Goal: Task Accomplishment & Management: Manage account settings

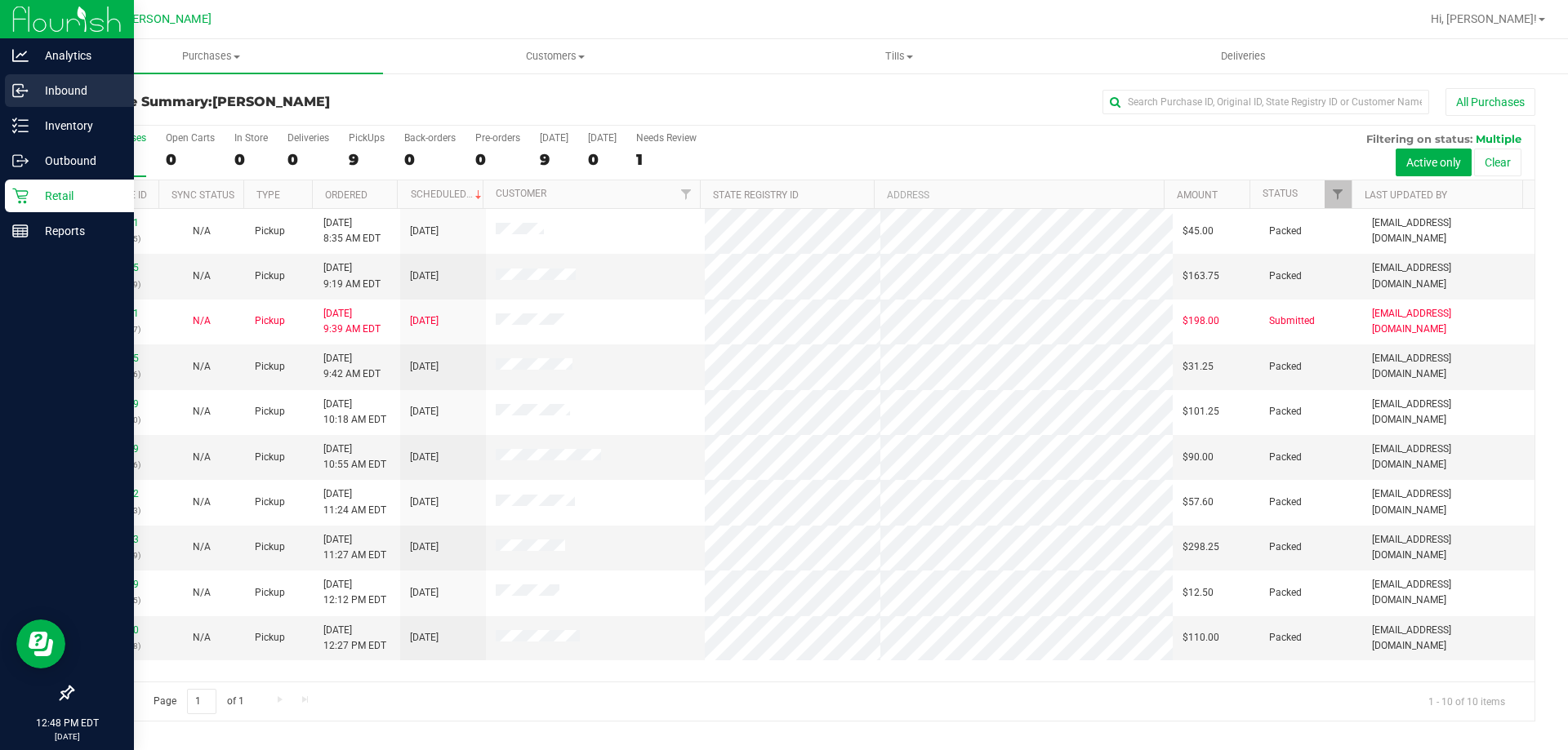
click at [56, 88] on p "Inbound" at bounding box center [78, 90] width 98 height 19
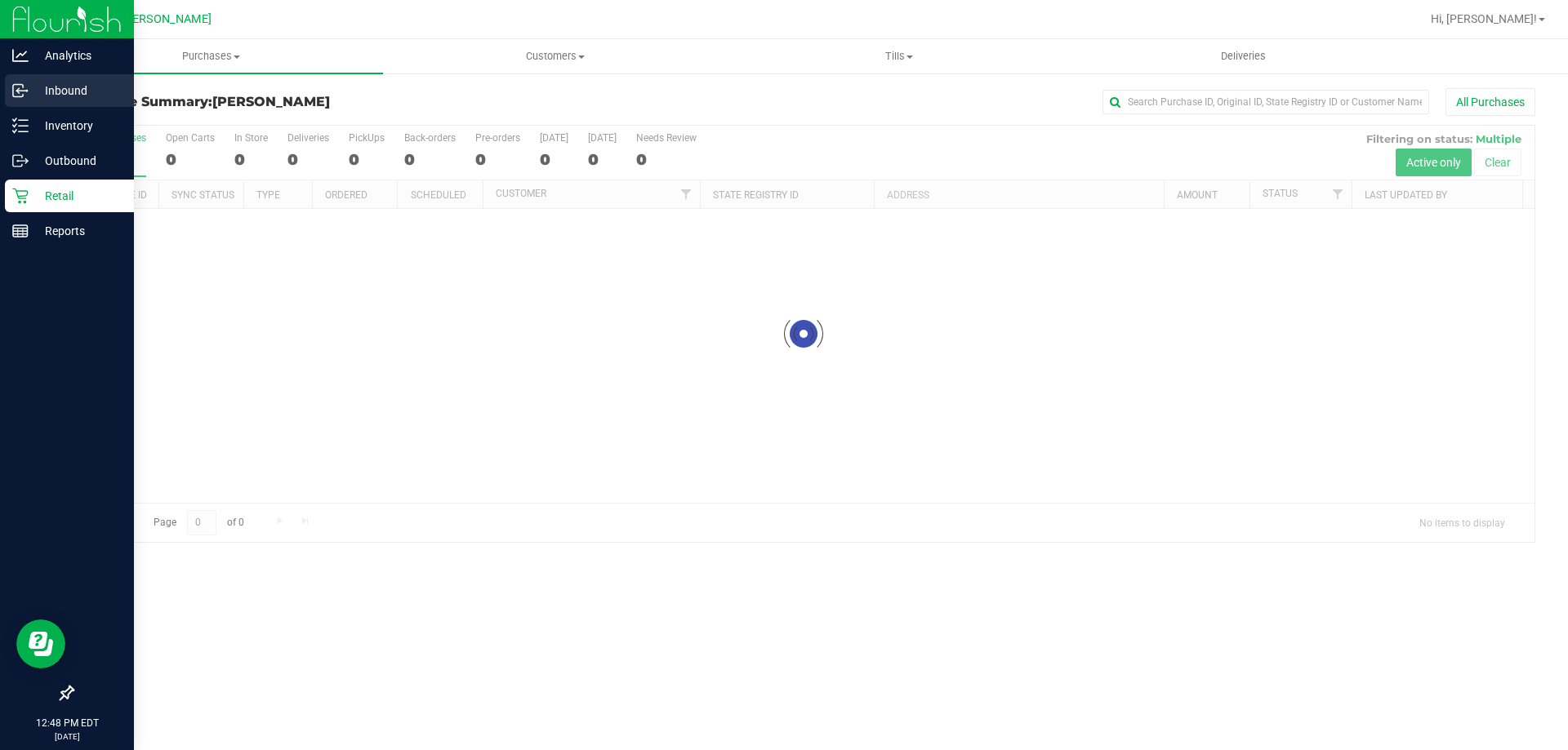
click at [77, 90] on p "Inbound" at bounding box center [78, 90] width 98 height 19
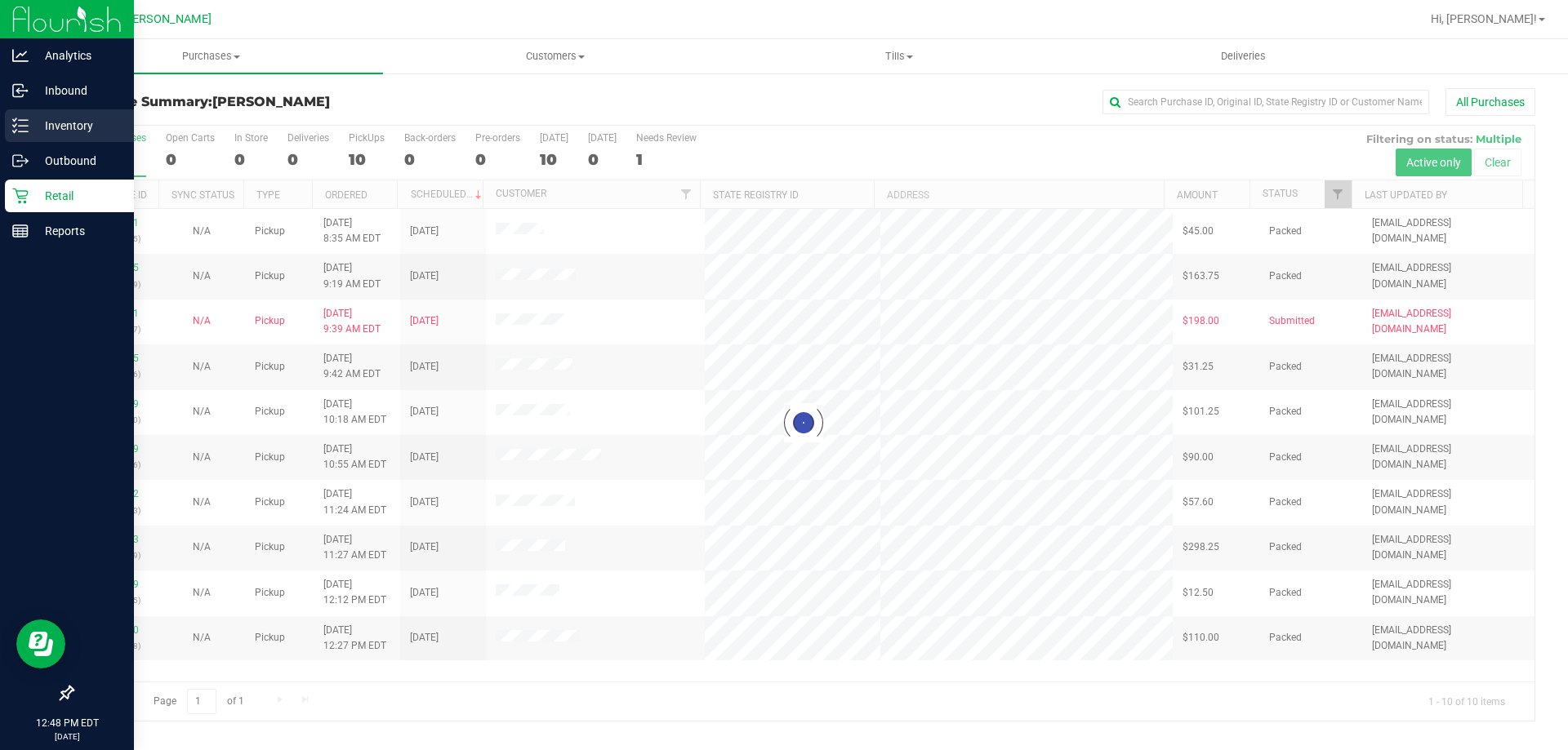
click at [65, 123] on p "Inventory" at bounding box center [78, 126] width 98 height 19
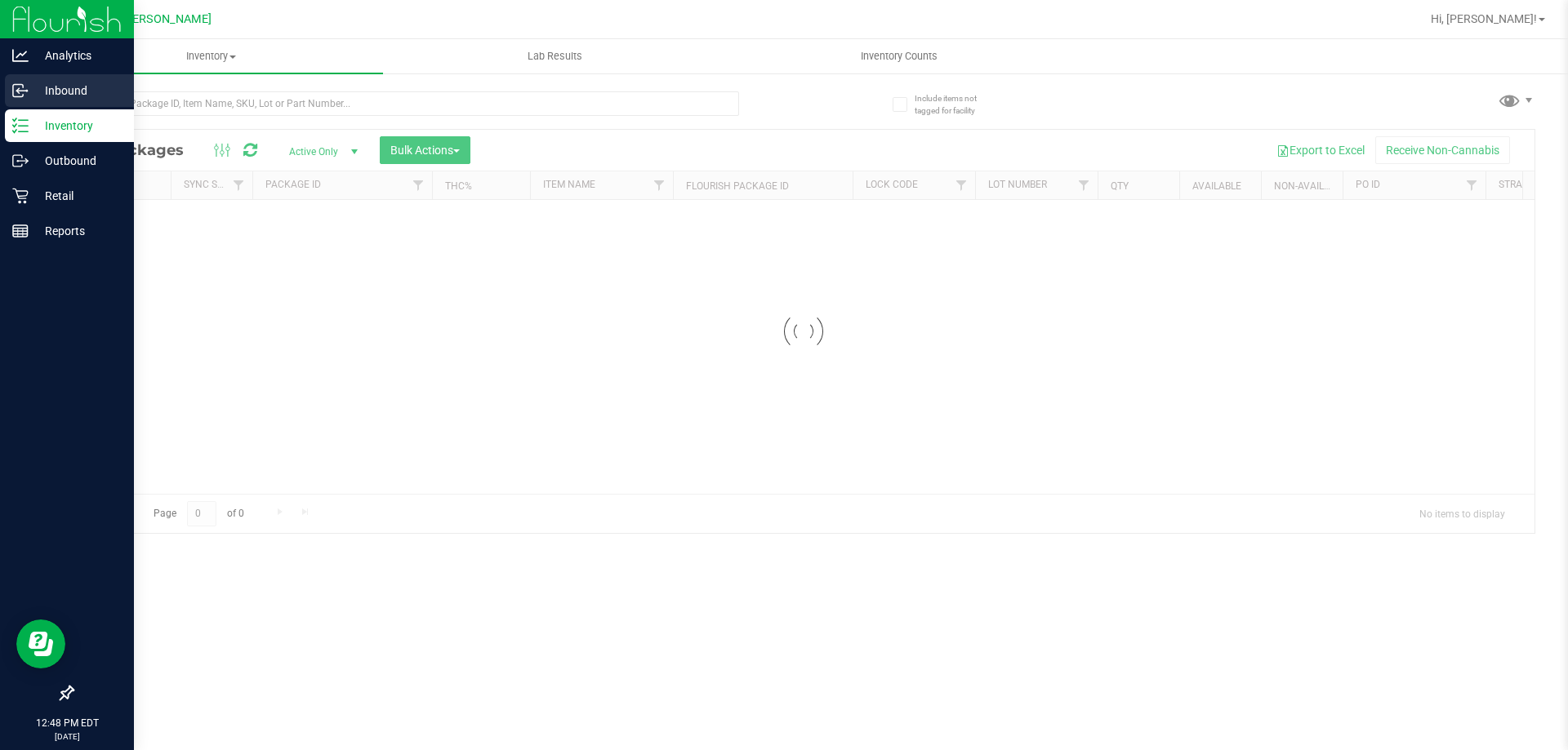
click at [61, 87] on p "Inbound" at bounding box center [78, 90] width 98 height 19
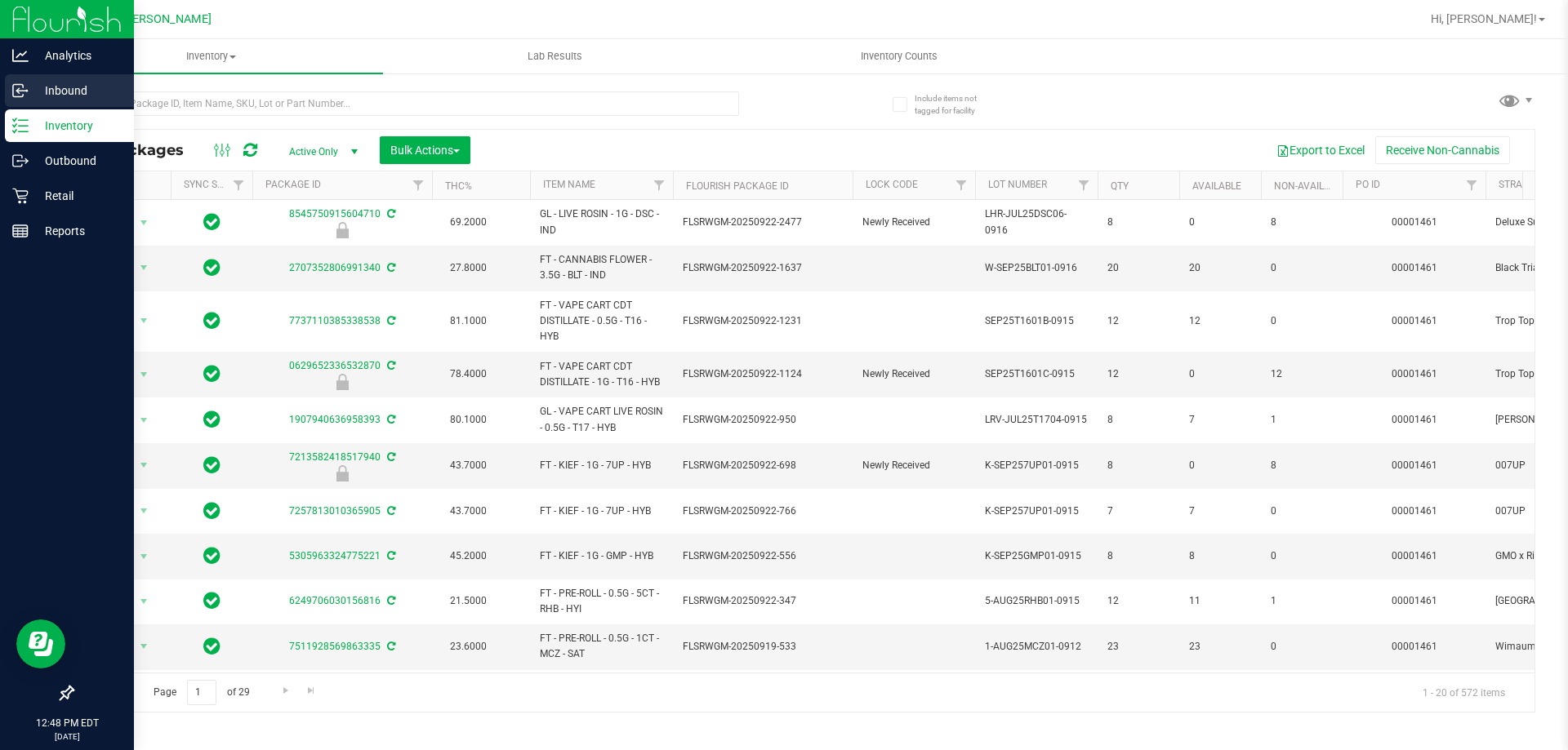
click at [61, 87] on p "Inbound" at bounding box center [78, 90] width 98 height 19
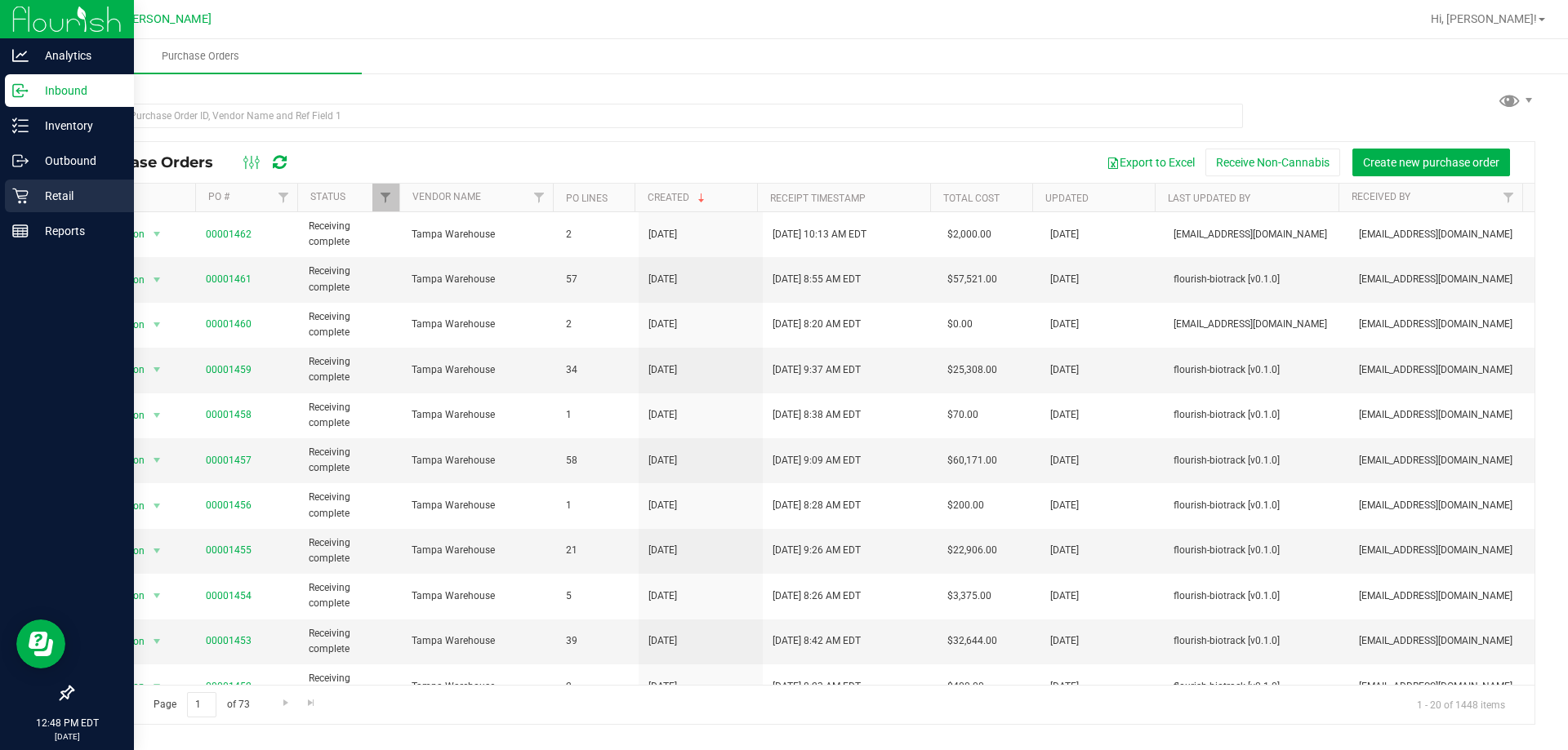
click at [60, 192] on p "Retail" at bounding box center [78, 196] width 98 height 19
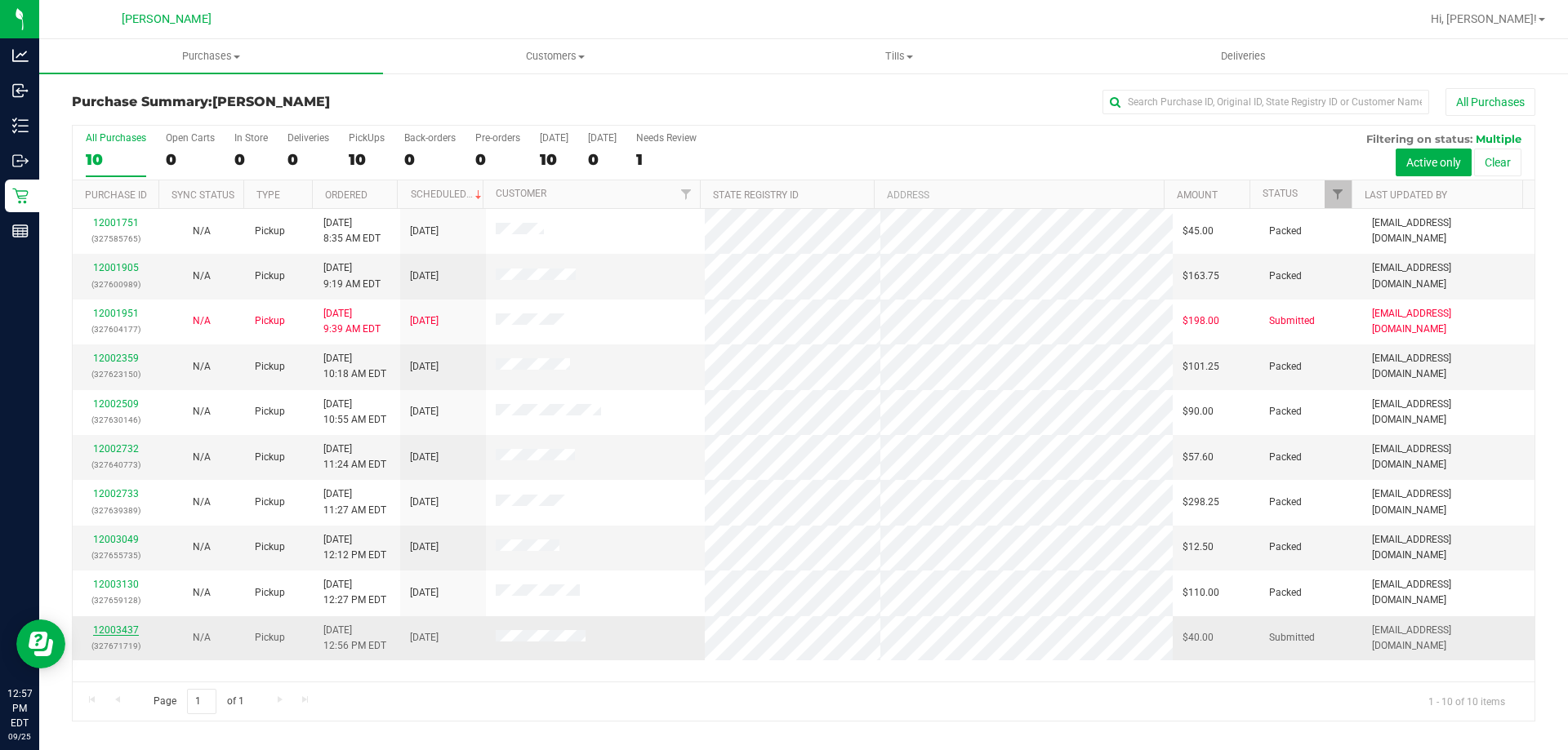
click at [113, 626] on link "12003437" at bounding box center [115, 630] width 45 height 11
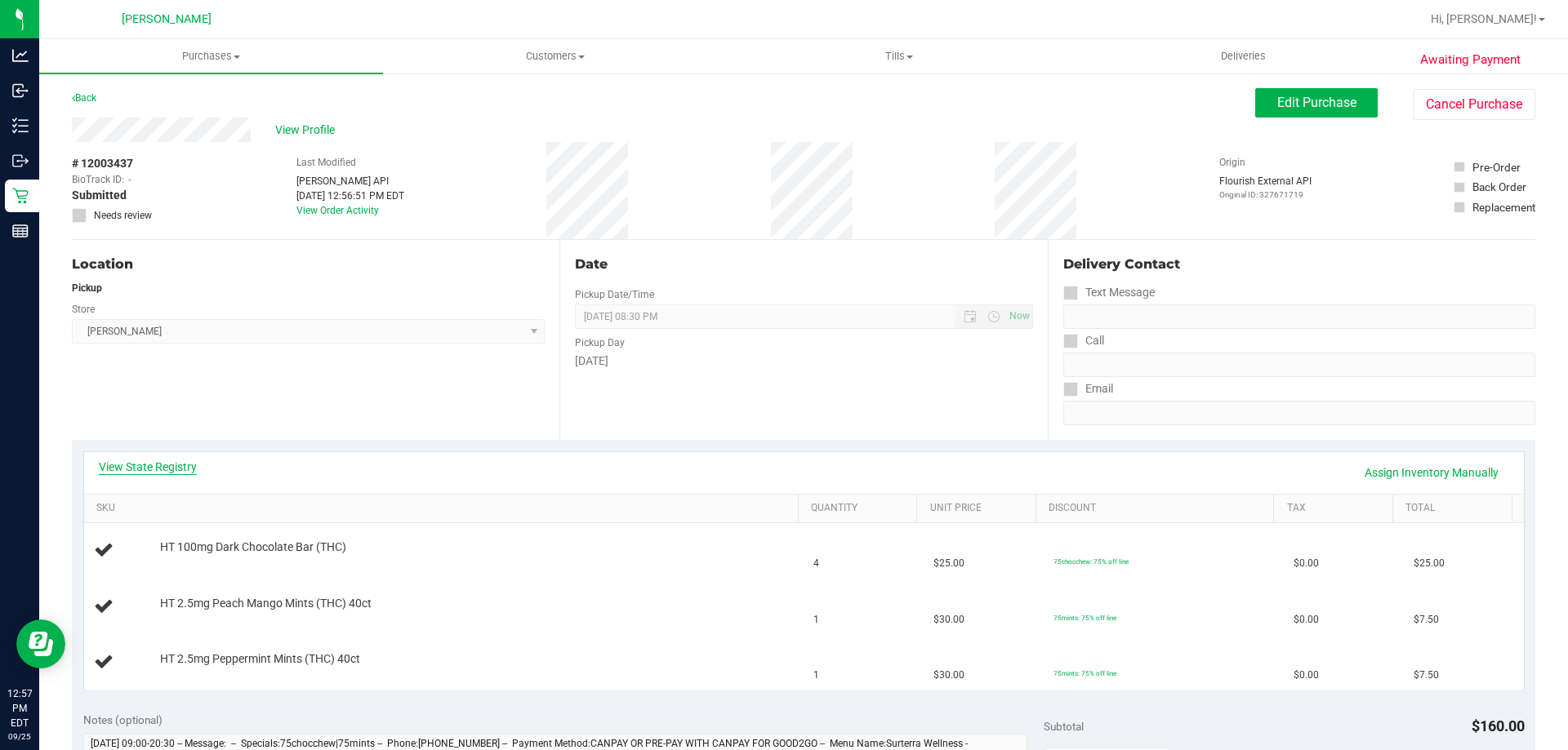
click at [161, 462] on link "View State Registry" at bounding box center [148, 467] width 98 height 17
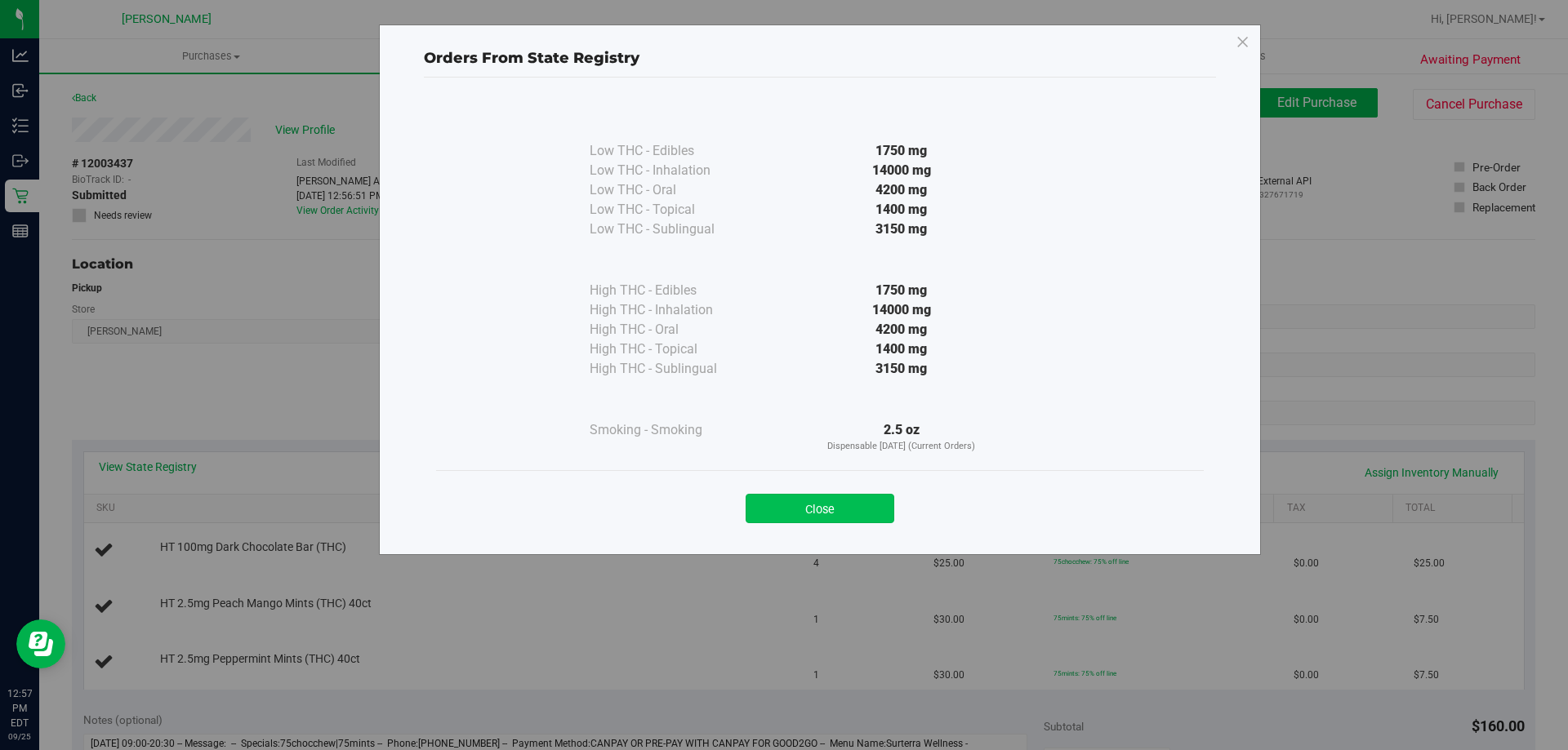
click at [847, 523] on button "Close" at bounding box center [820, 509] width 149 height 30
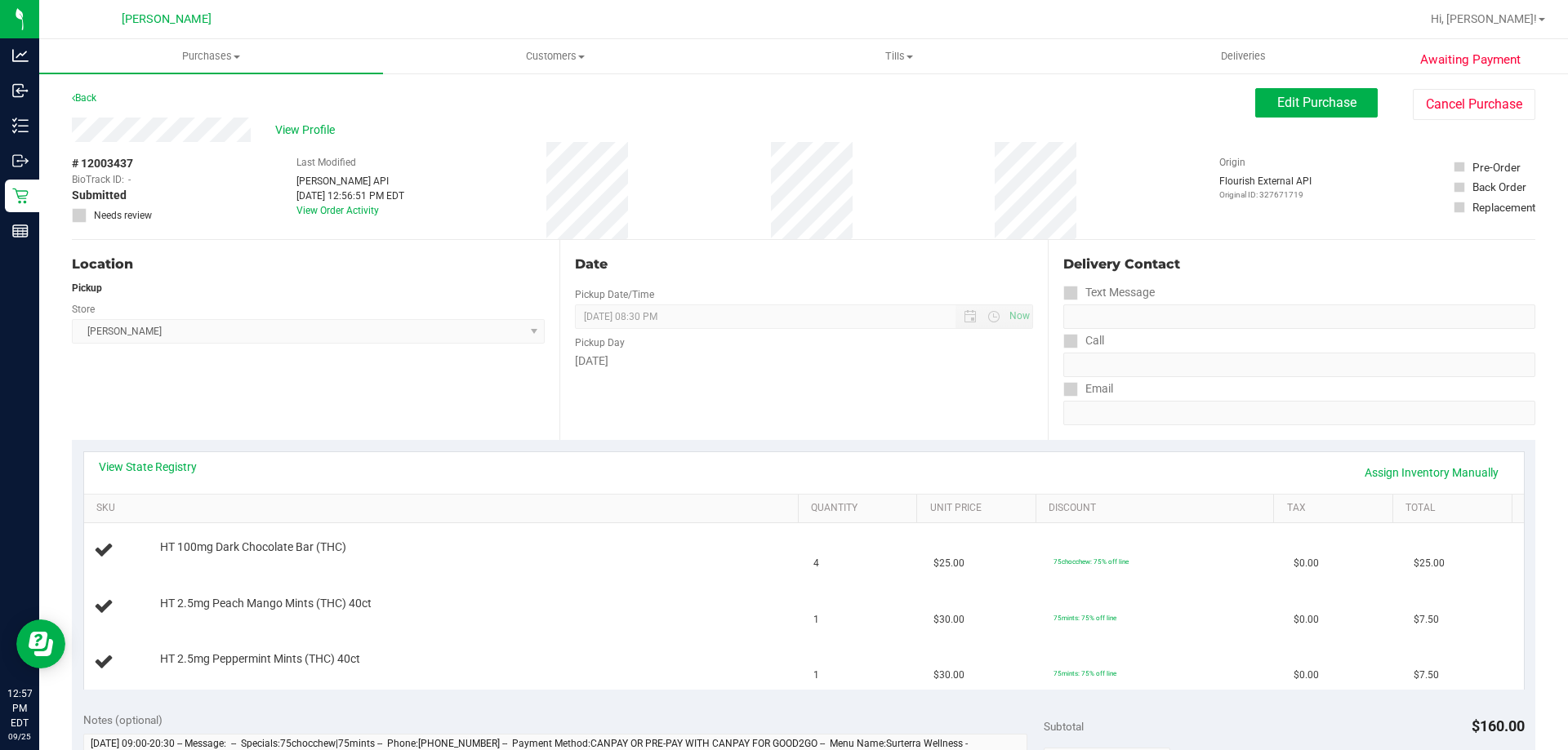
scroll to position [327, 0]
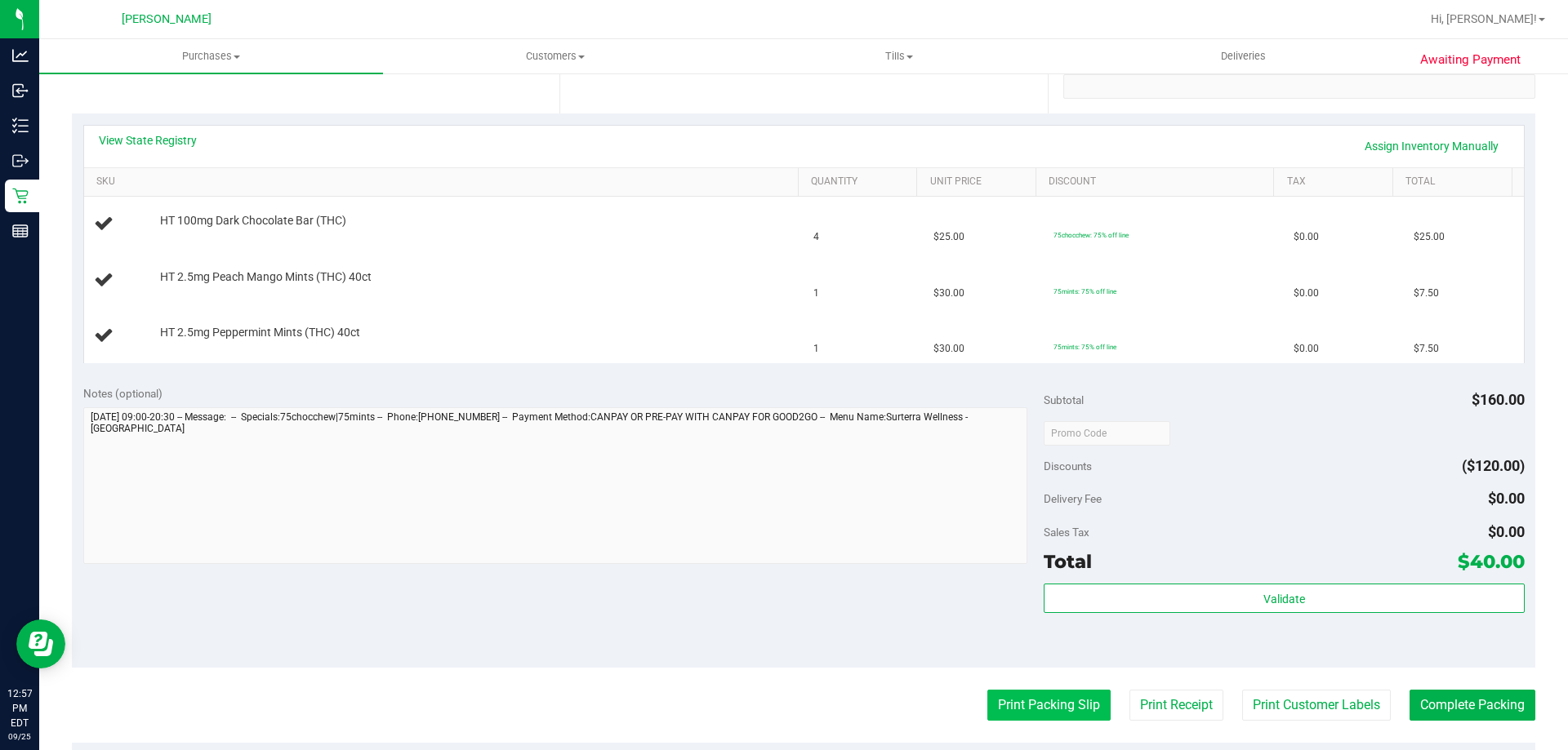
click at [1048, 702] on button "Print Packing Slip" at bounding box center [1049, 705] width 123 height 31
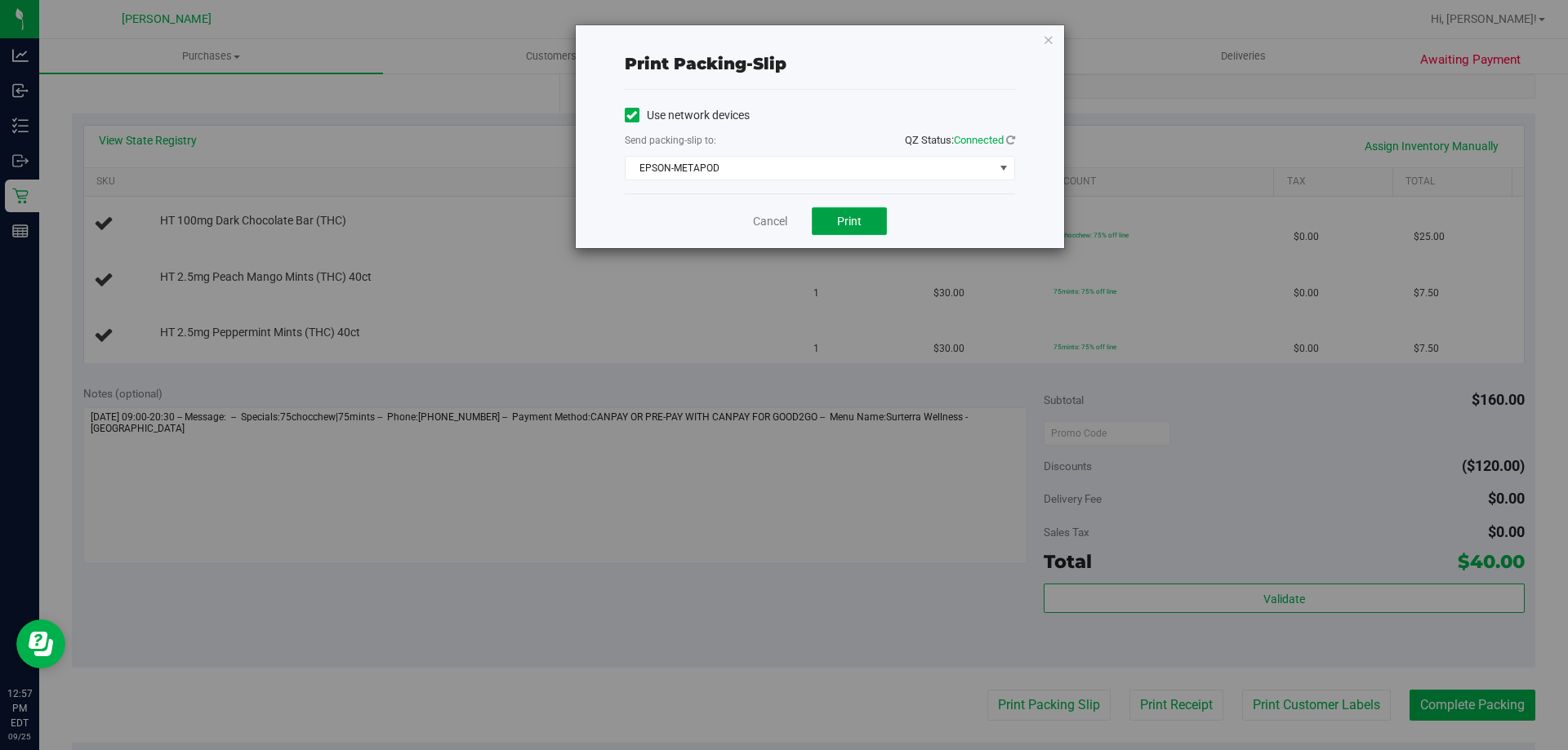
click at [859, 219] on span "Print" at bounding box center [849, 221] width 24 height 13
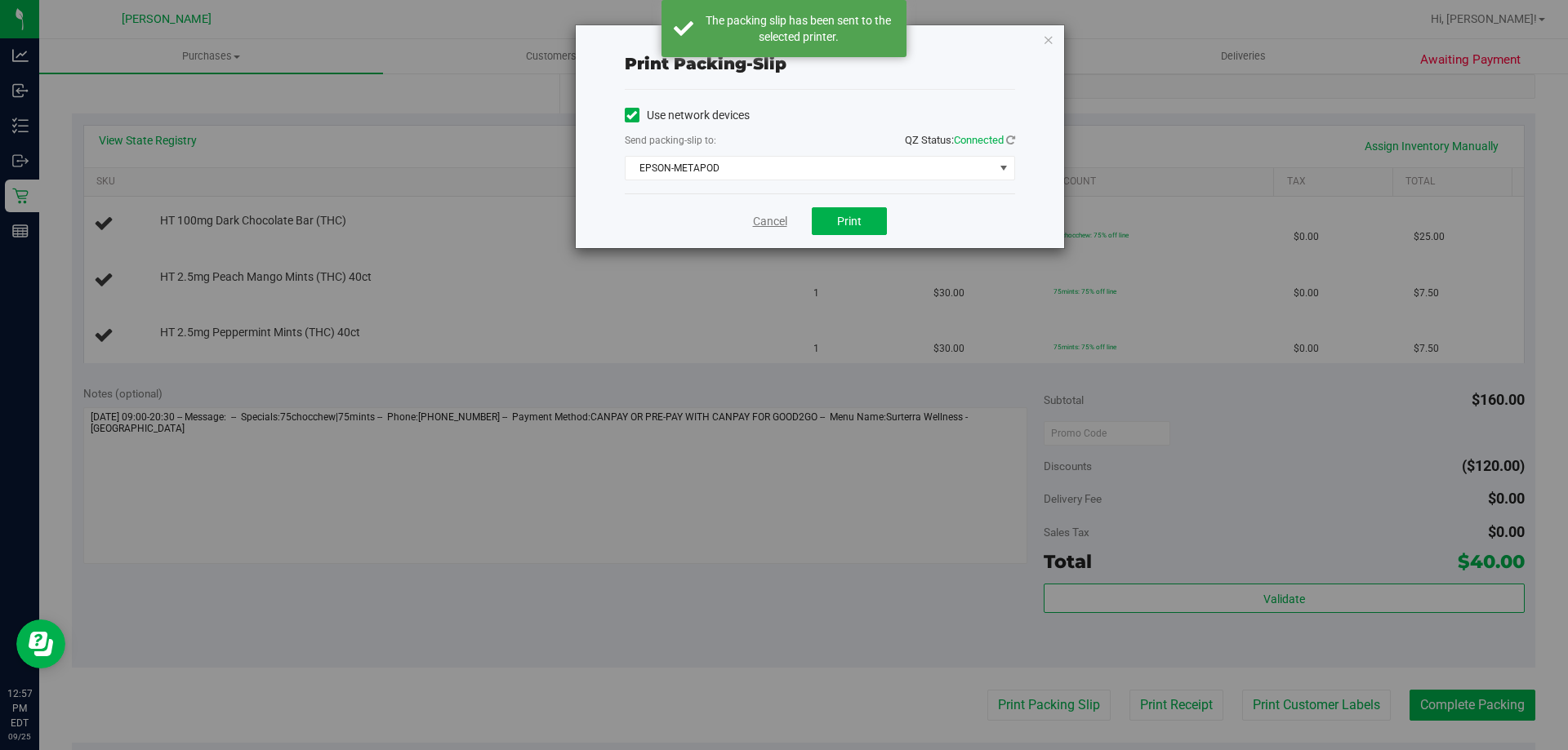
click at [772, 224] on link "Cancel" at bounding box center [770, 222] width 34 height 17
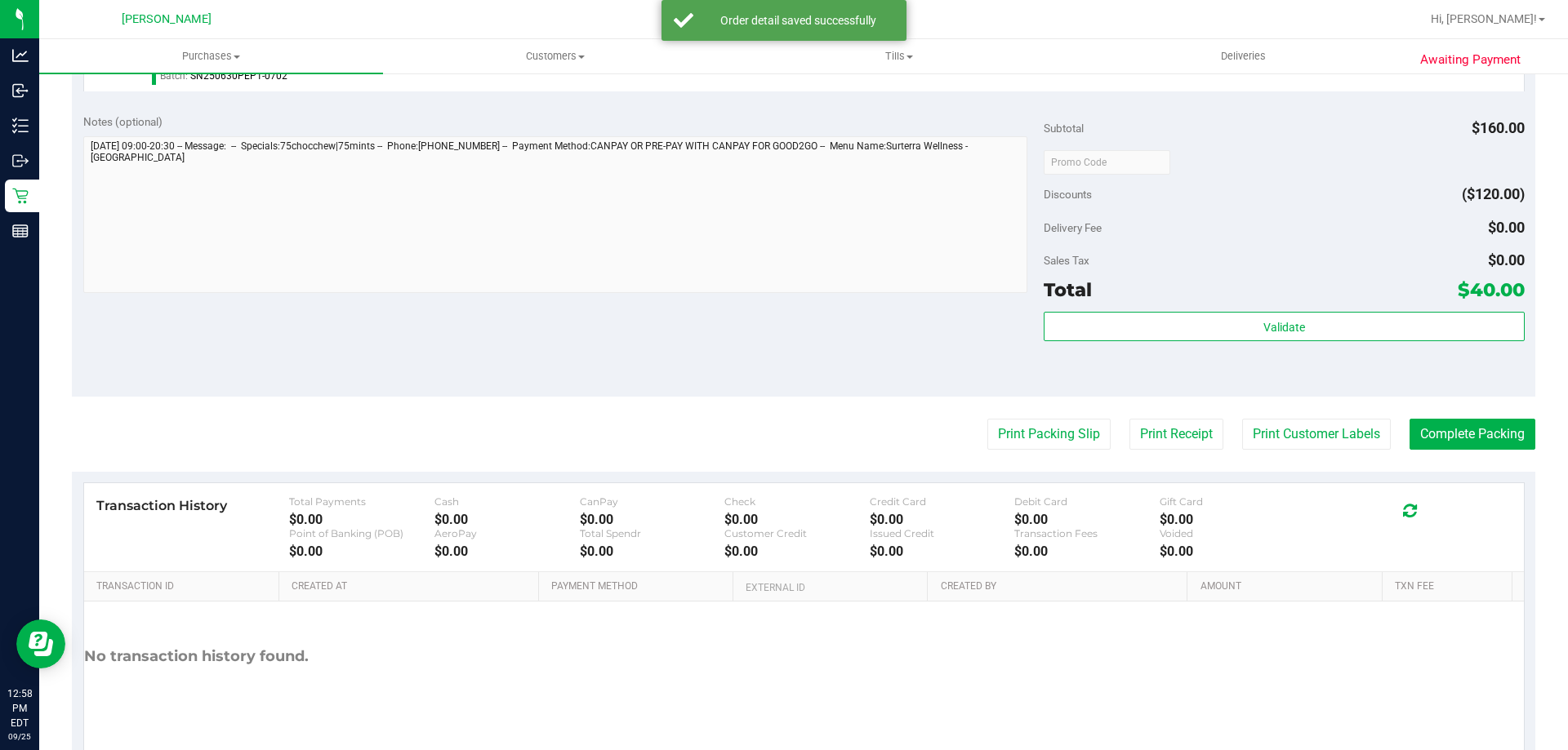
scroll to position [774, 0]
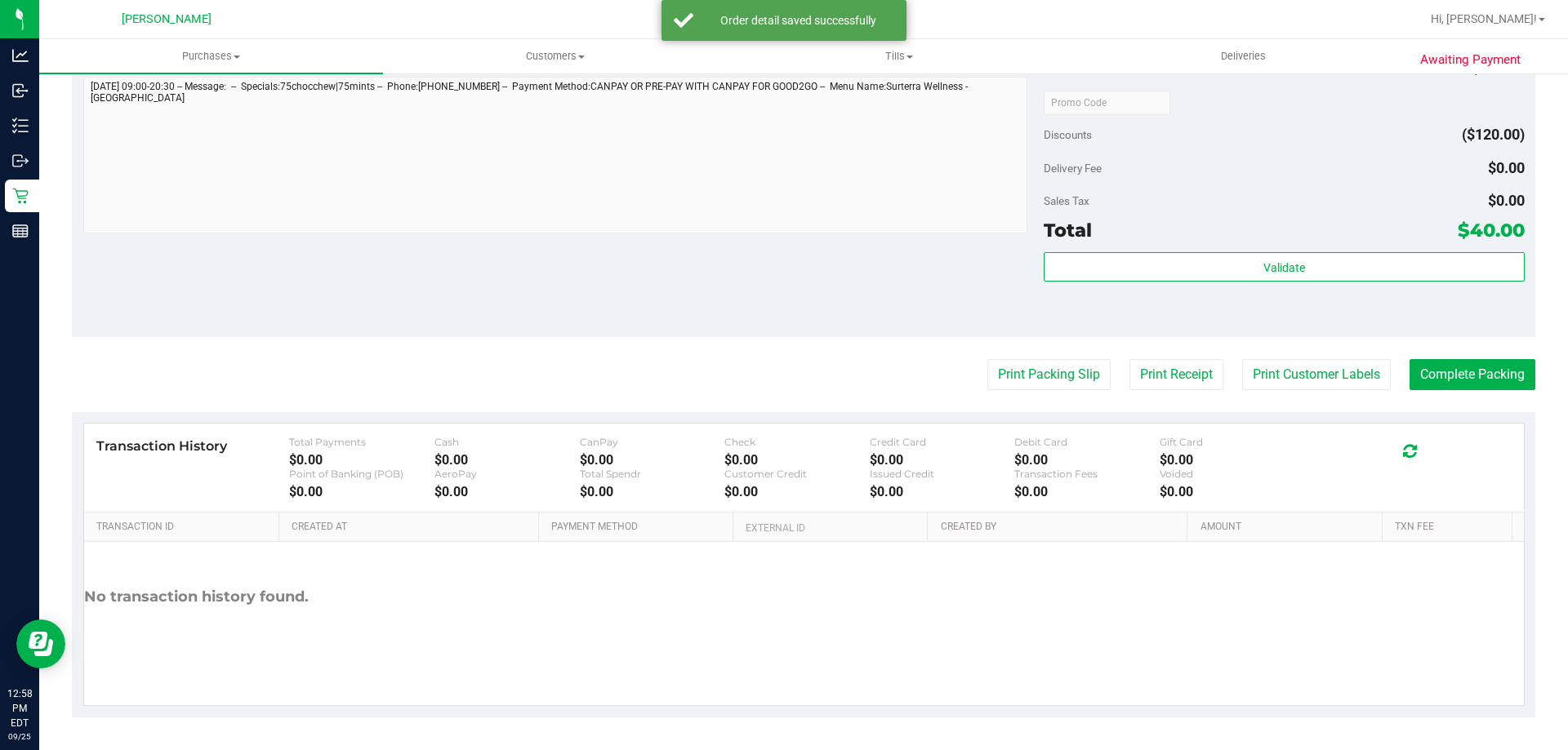
click at [1240, 230] on div "Total $40.00" at bounding box center [1284, 231] width 480 height 30
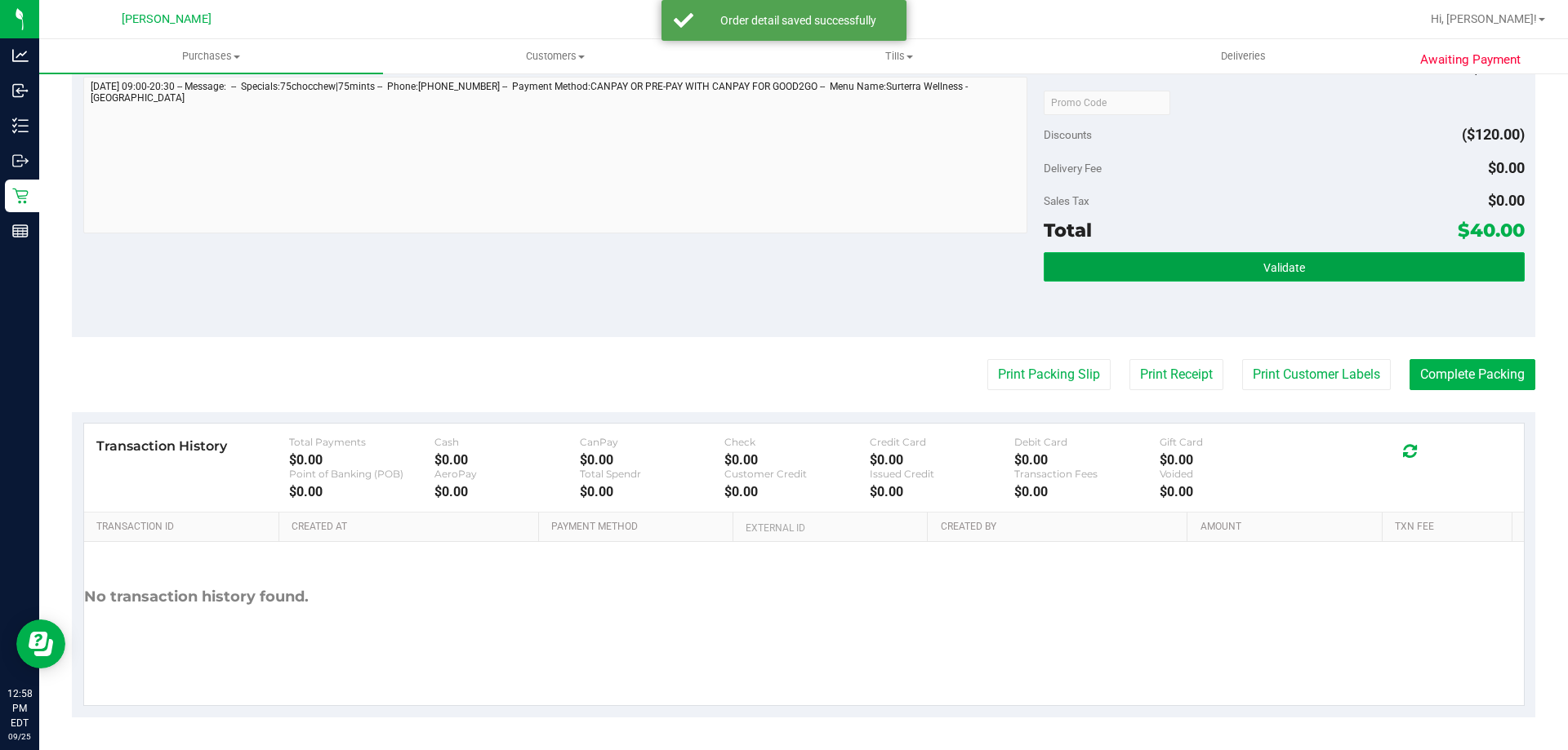
click at [1264, 263] on span "Validate" at bounding box center [1285, 267] width 42 height 13
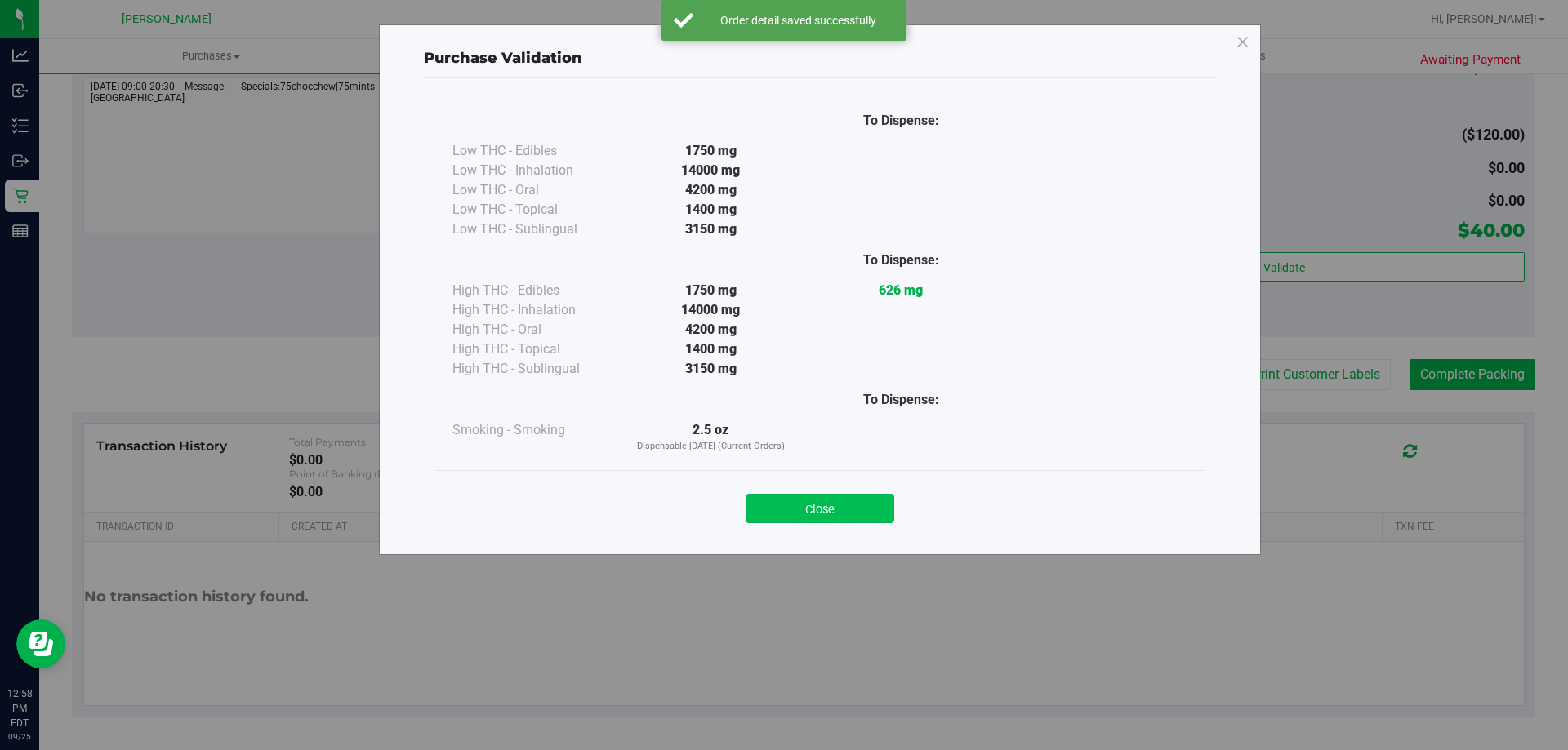
click at [819, 504] on button "Close" at bounding box center [820, 509] width 149 height 30
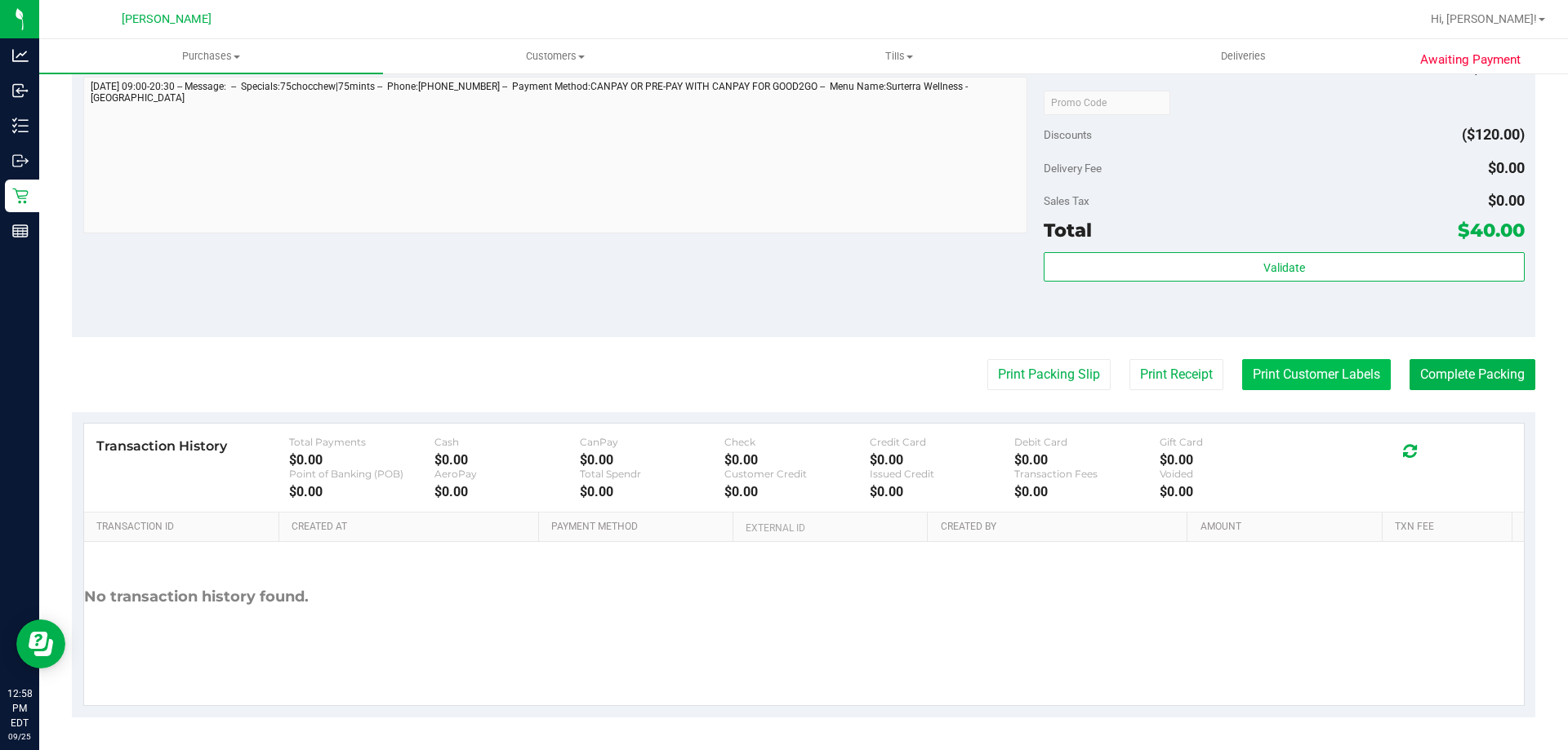
click at [1292, 362] on button "Print Customer Labels" at bounding box center [1317, 374] width 149 height 31
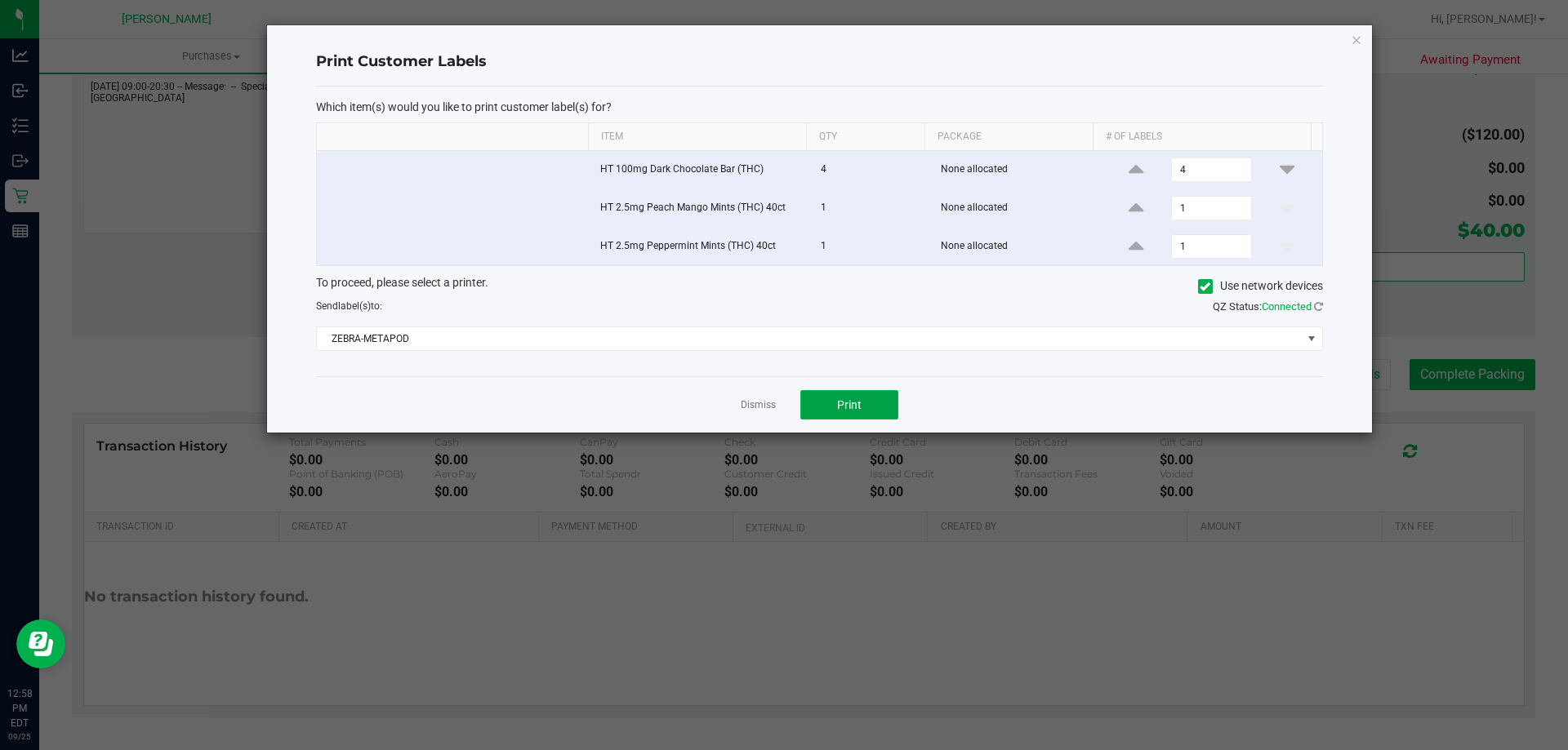
click at [861, 400] on span "Print" at bounding box center [849, 405] width 24 height 13
click at [763, 405] on link "Dismiss" at bounding box center [758, 406] width 35 height 14
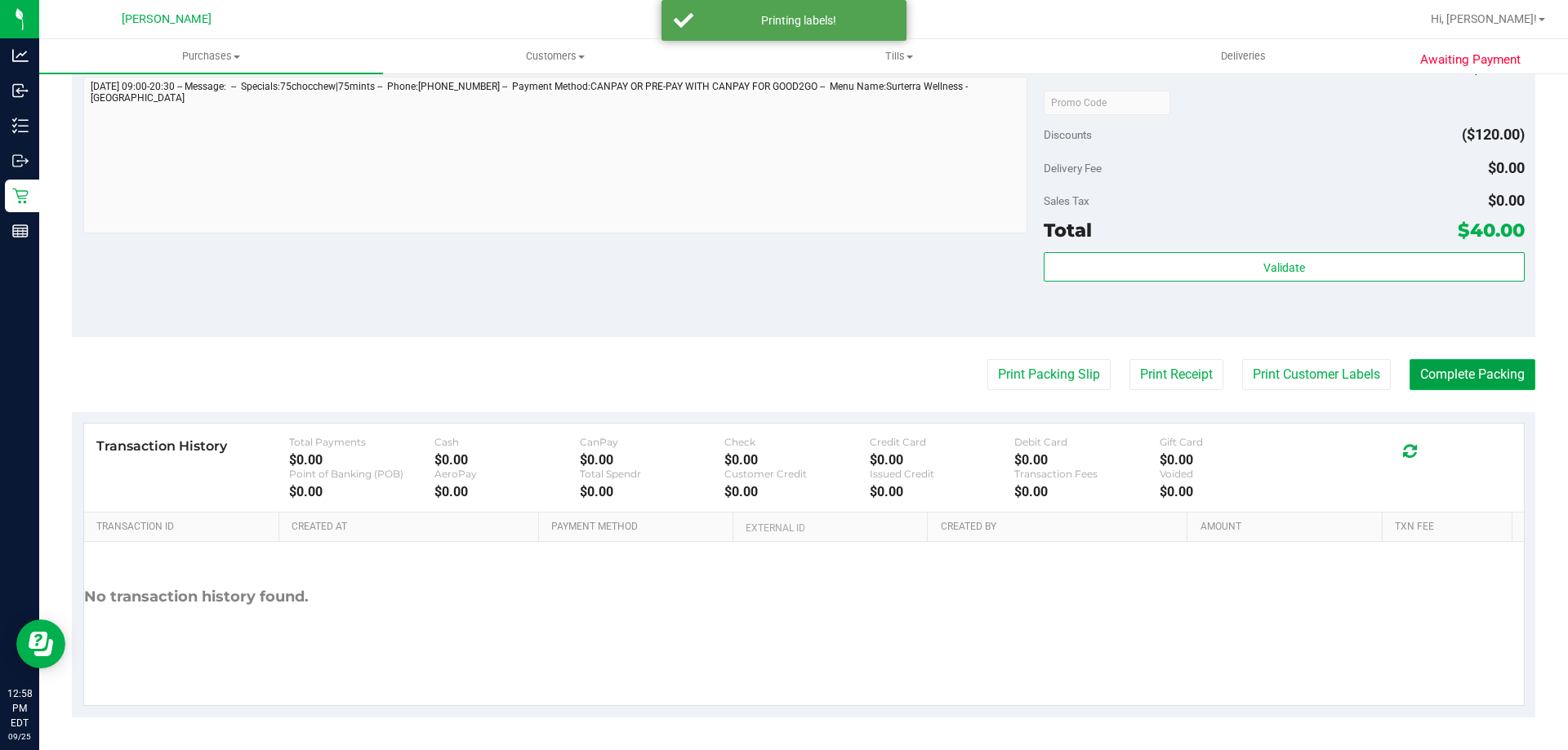
click at [1445, 364] on button "Complete Packing" at bounding box center [1473, 374] width 126 height 31
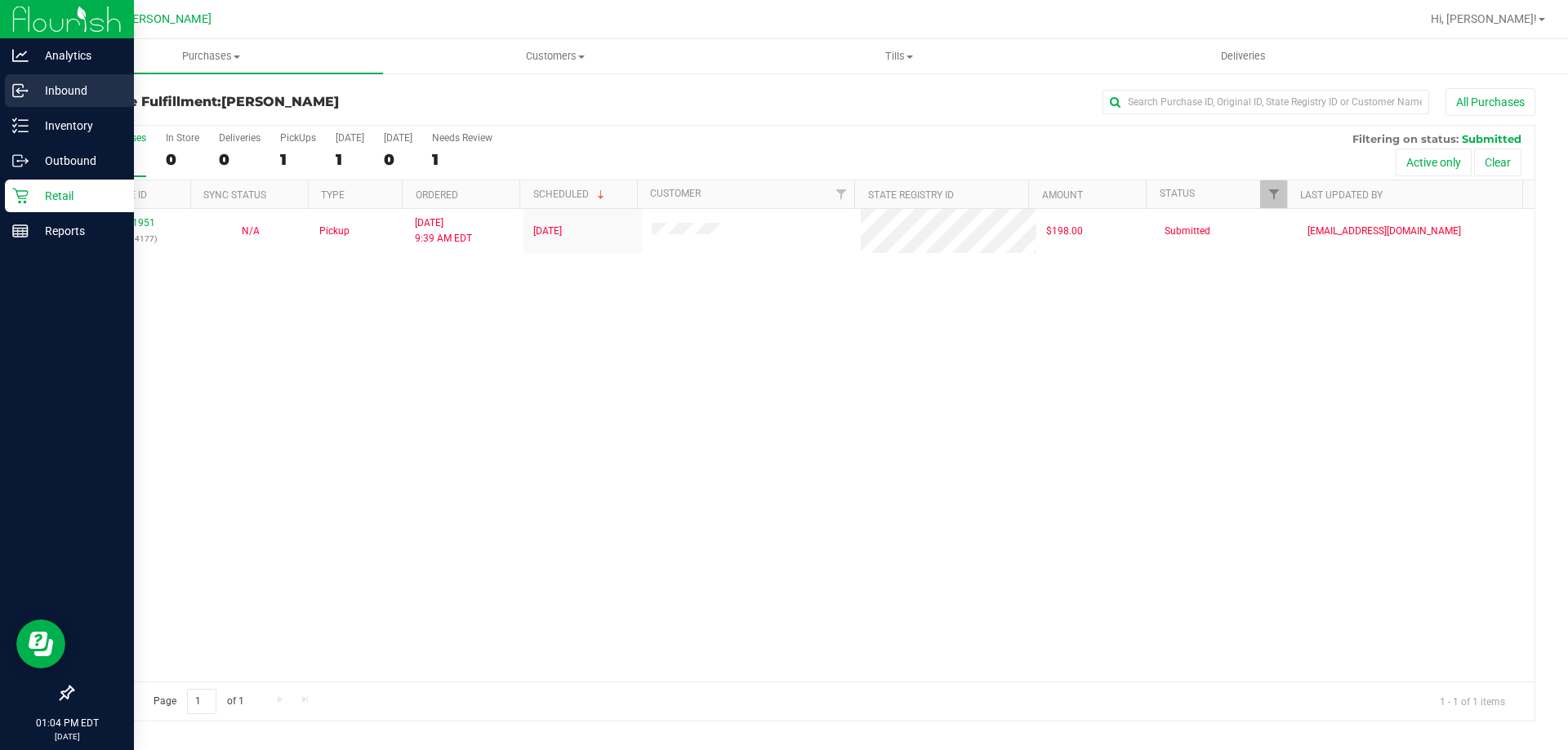
click at [59, 87] on p "Inbound" at bounding box center [78, 90] width 98 height 19
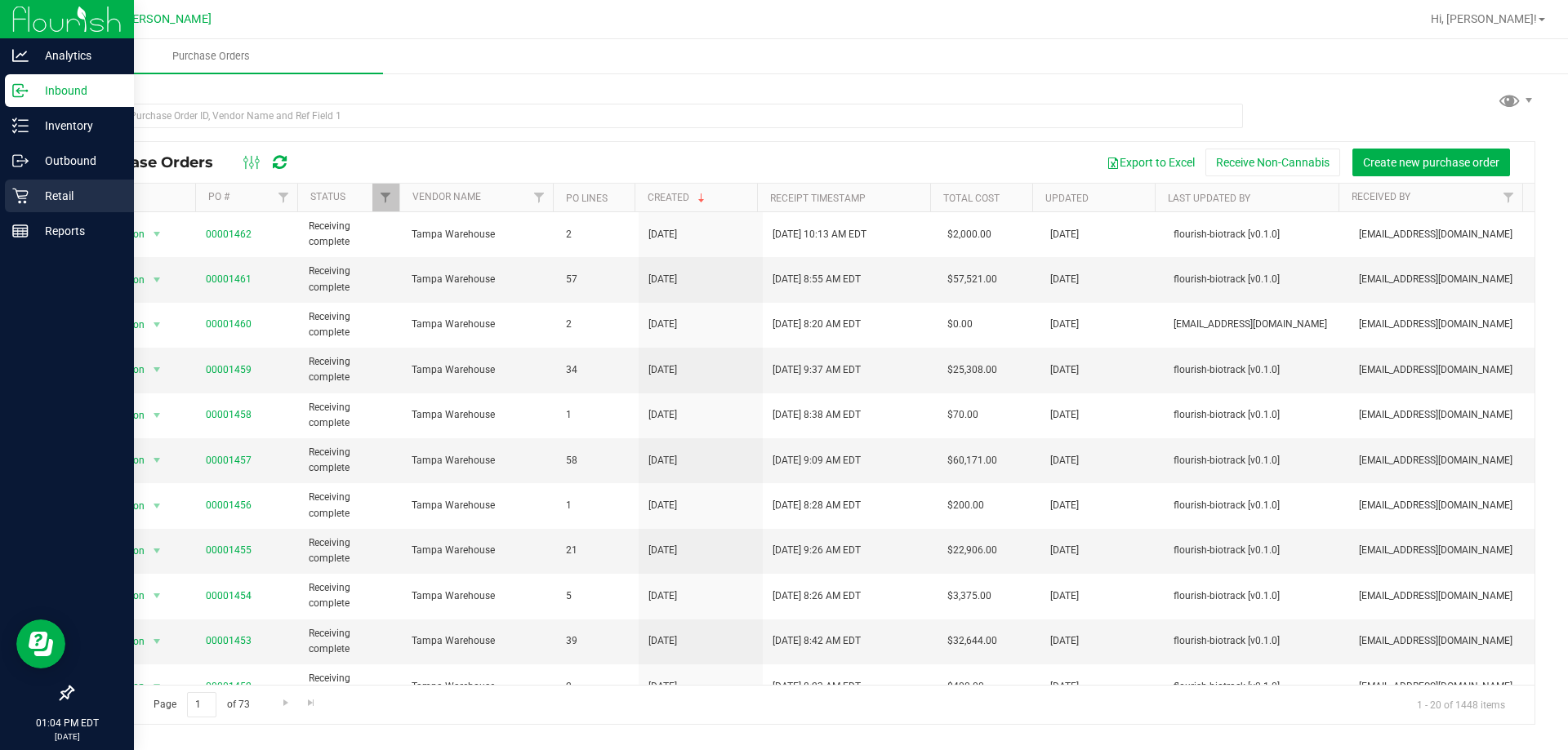
click at [70, 197] on p "Retail" at bounding box center [78, 196] width 98 height 19
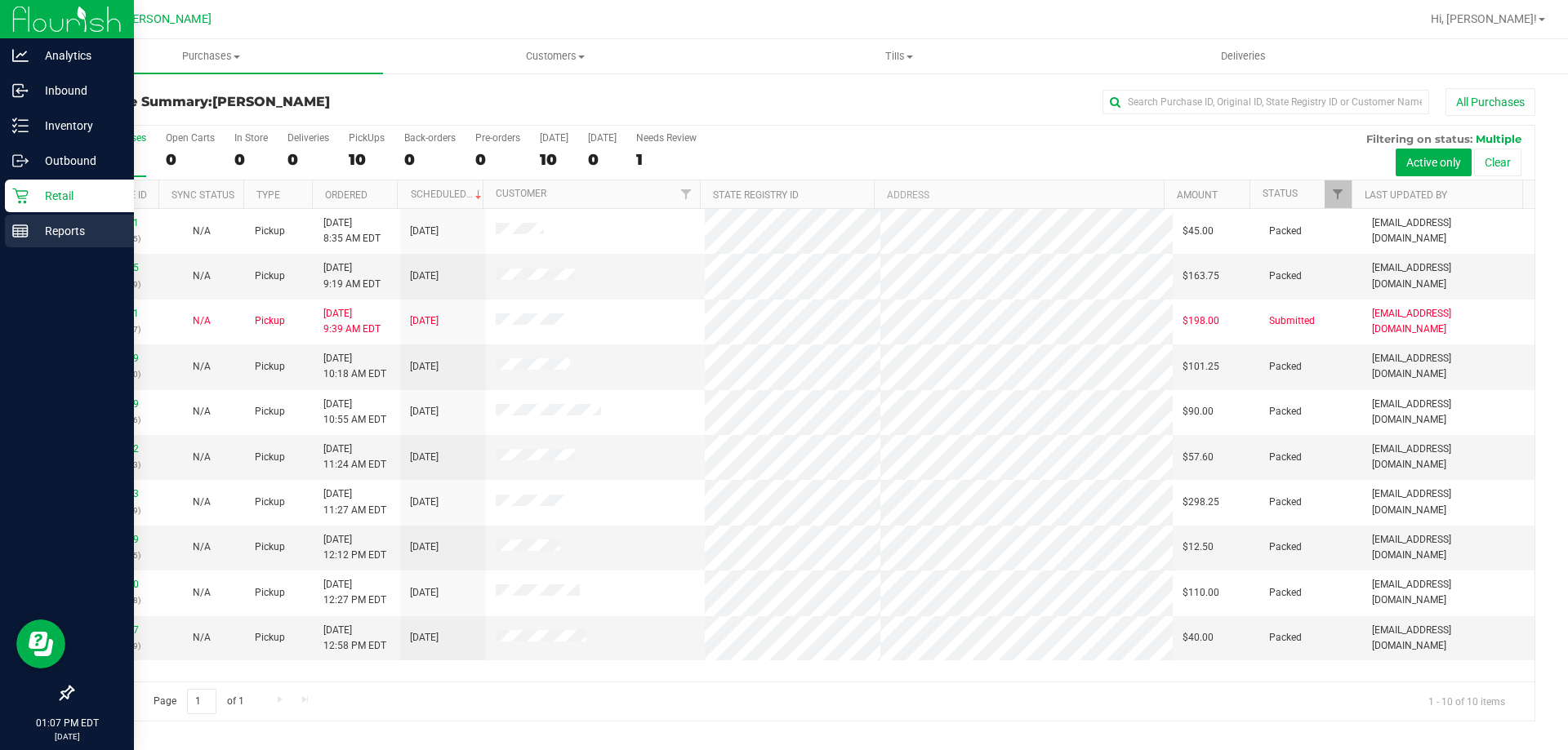
click at [69, 230] on p "Reports" at bounding box center [78, 231] width 98 height 19
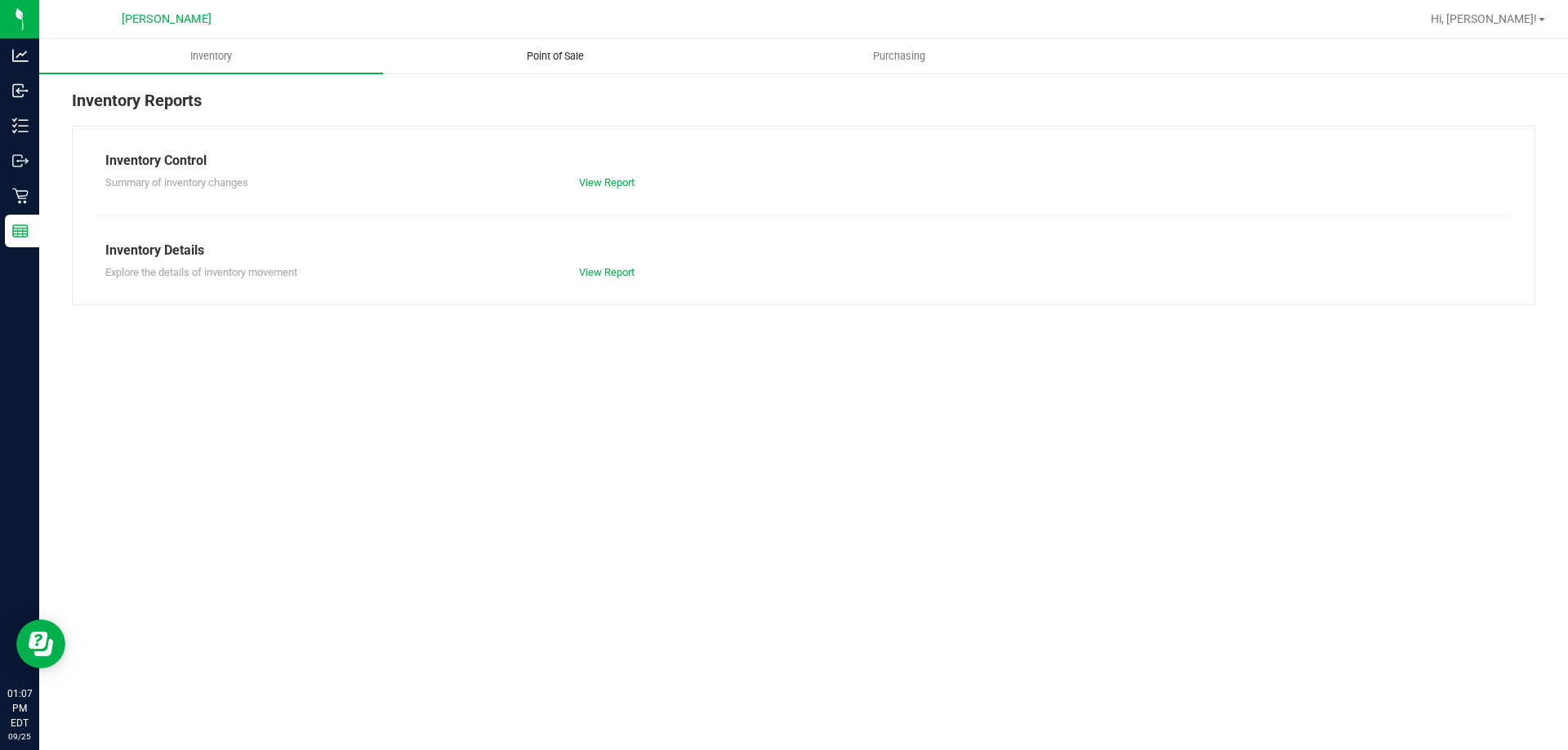
click at [561, 61] on span "Point of Sale" at bounding box center [555, 56] width 101 height 15
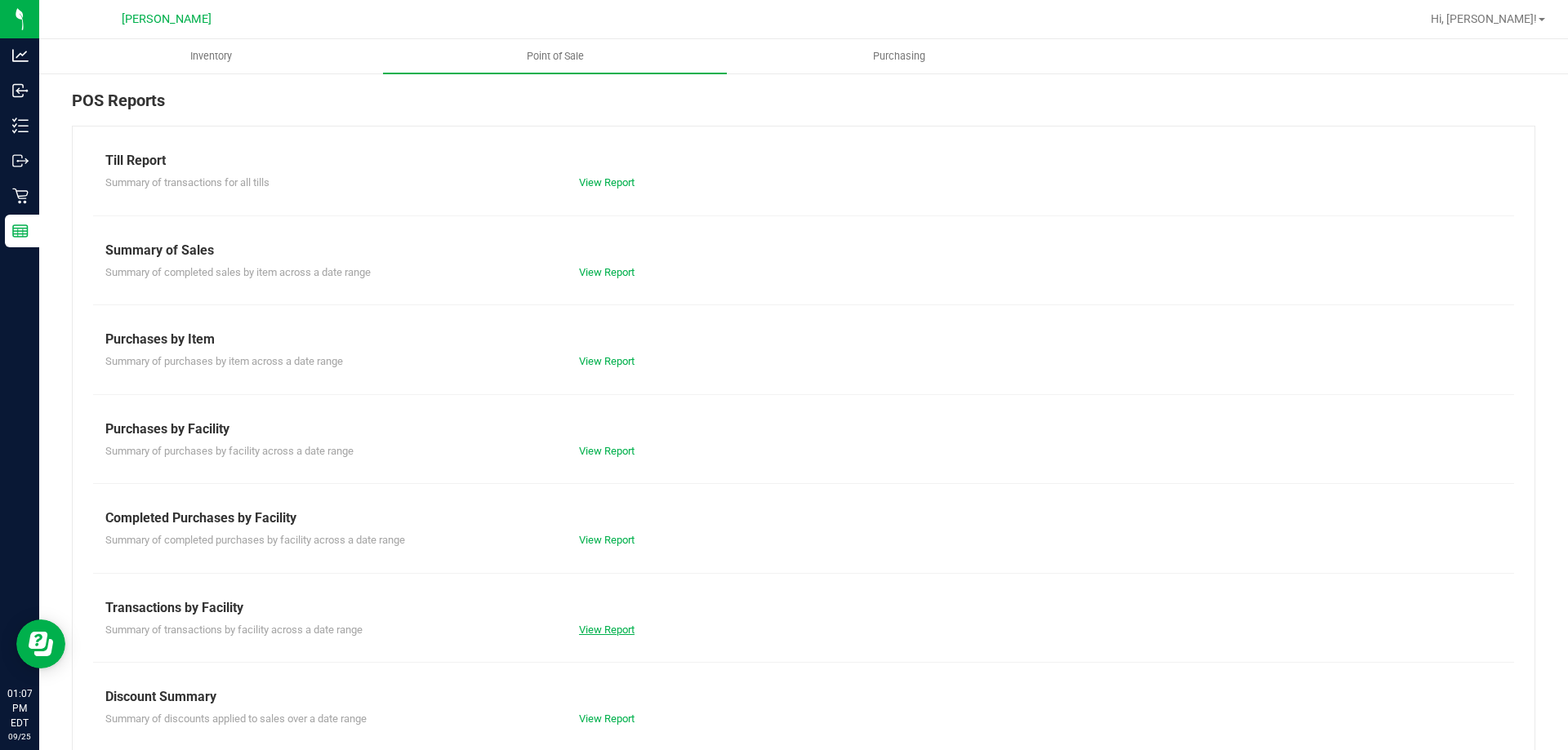
click at [624, 628] on link "View Report" at bounding box center [607, 630] width 56 height 12
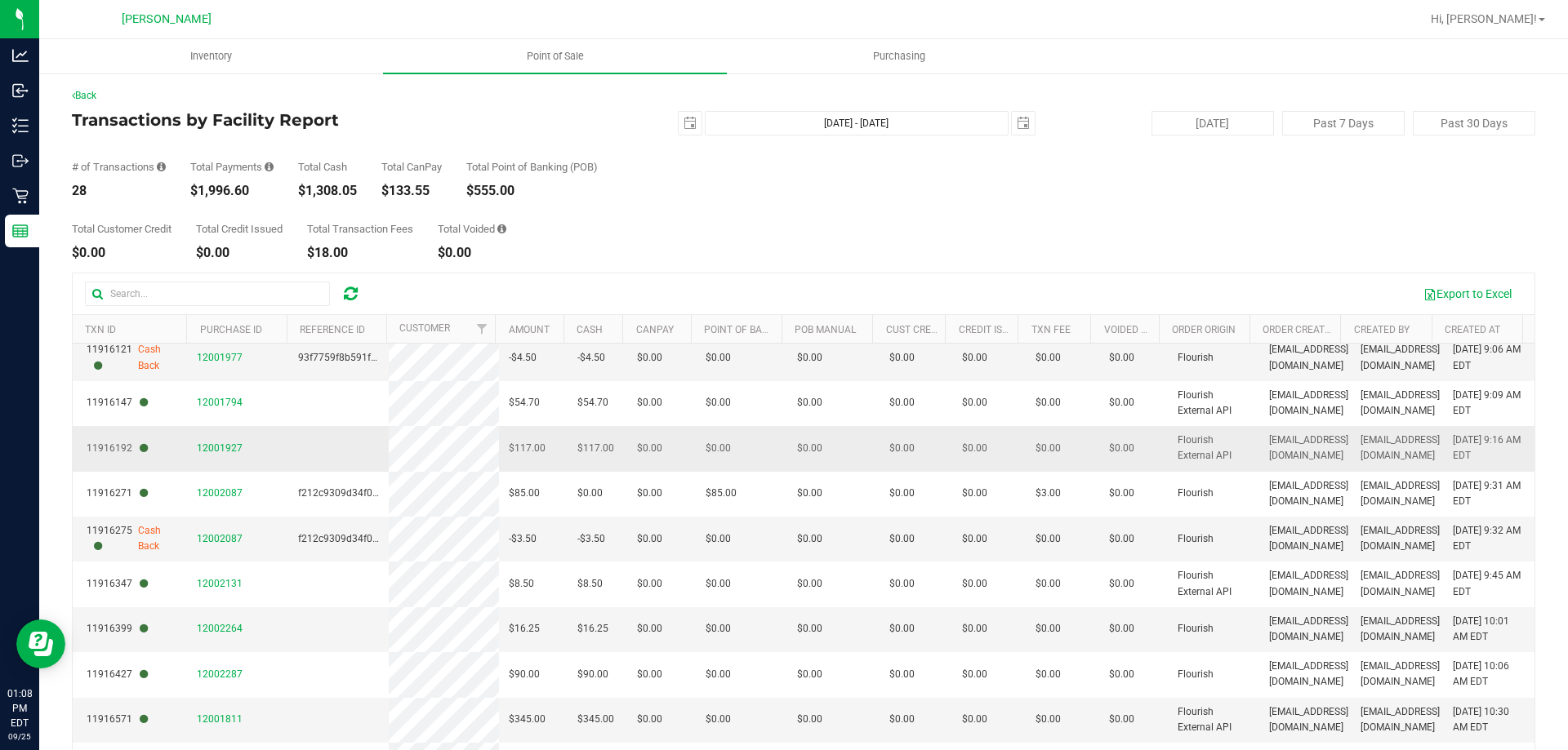
scroll to position [81, 0]
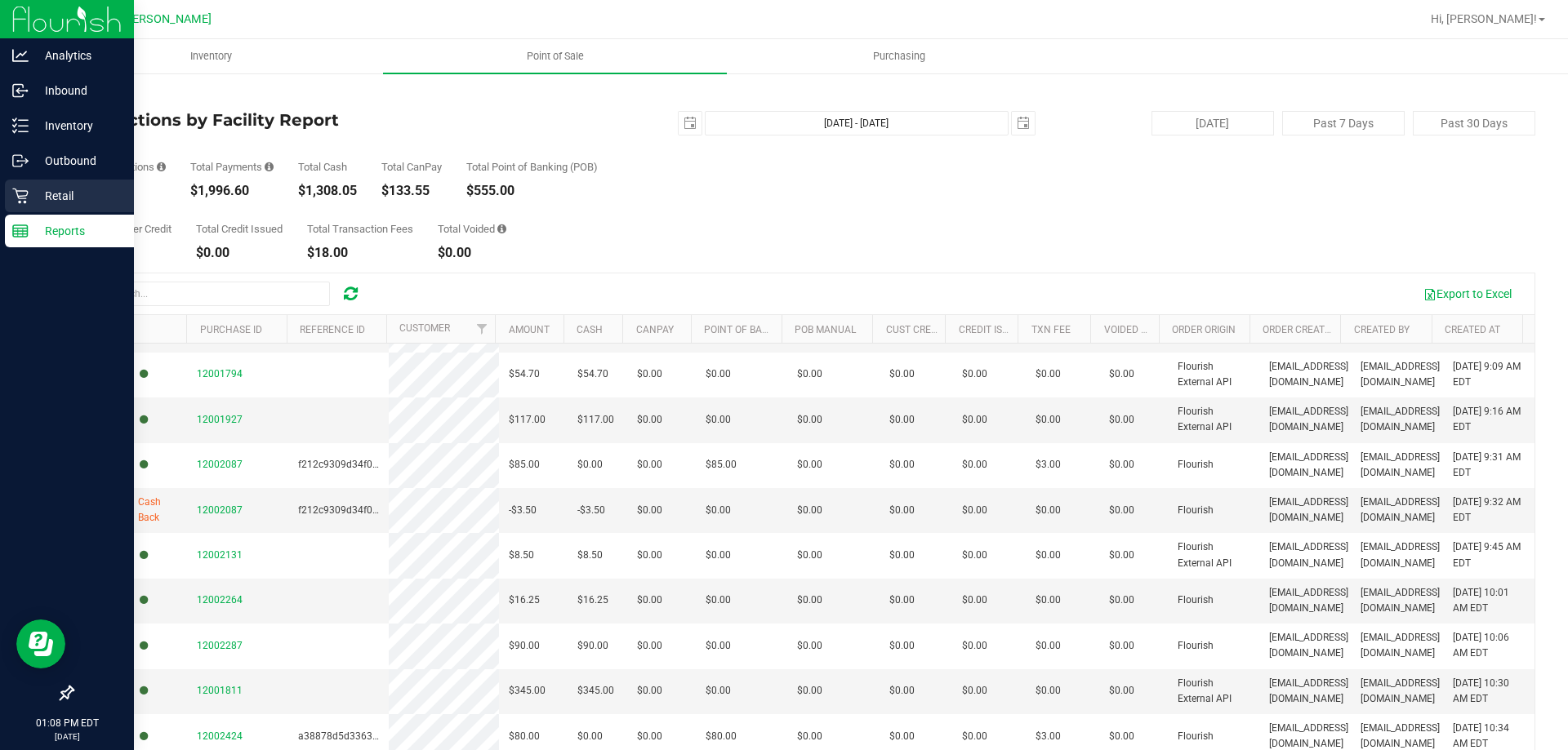
click at [56, 198] on p "Retail" at bounding box center [78, 196] width 98 height 19
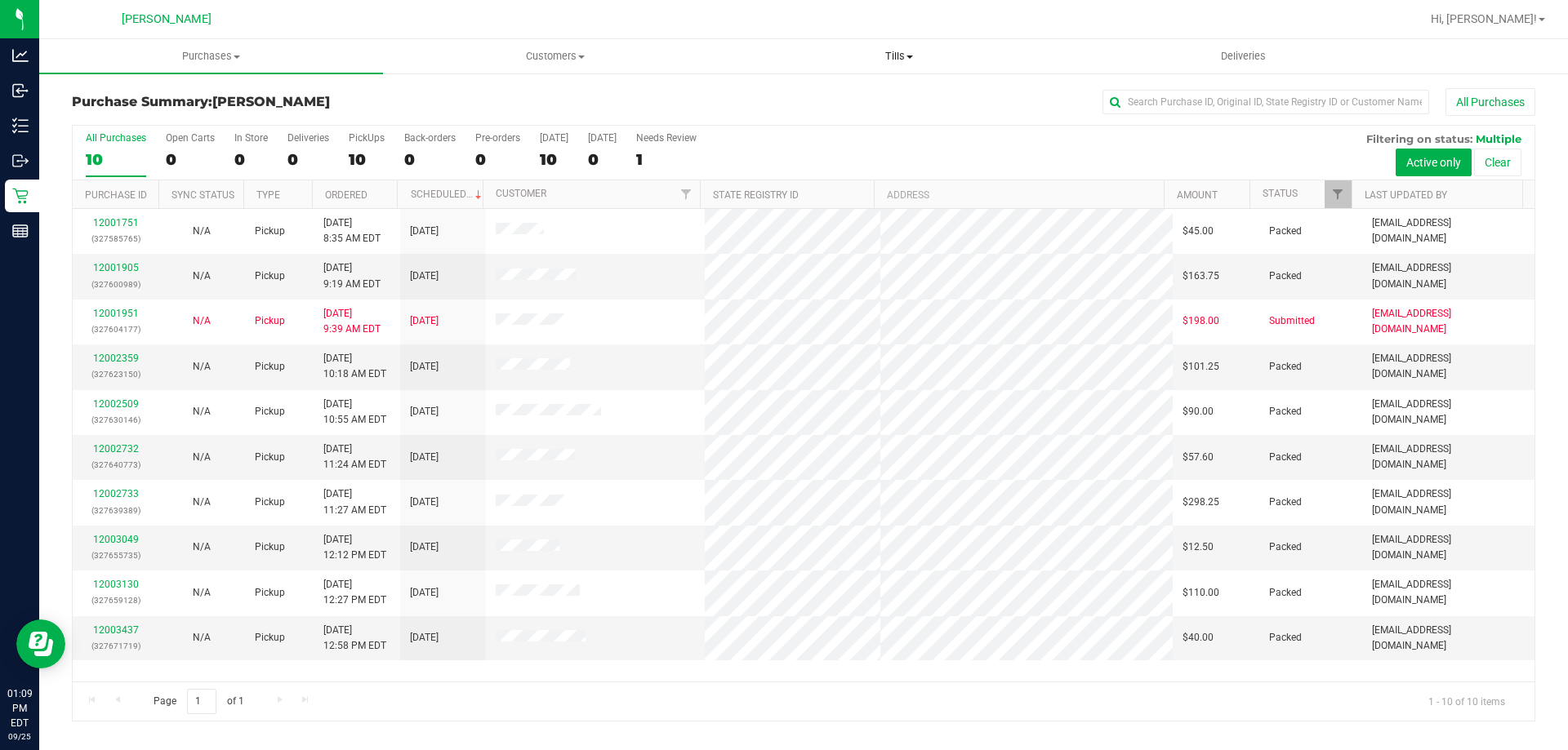
click at [894, 66] on uib-tab-heading "Tills Manage tills Reconcile e-payments" at bounding box center [898, 56] width 342 height 32
click at [890, 93] on li "Manage tills" at bounding box center [898, 99] width 344 height 19
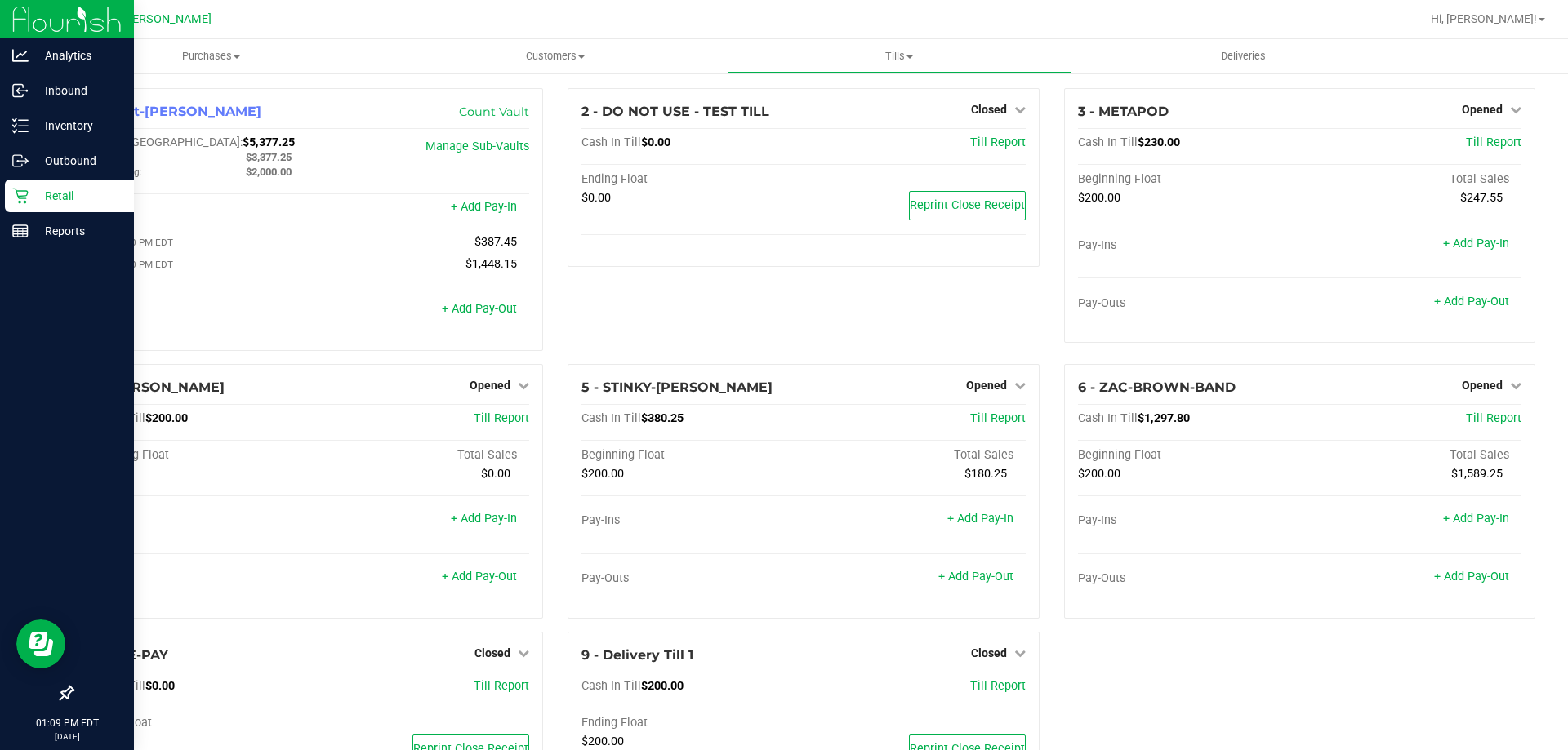
click at [69, 195] on p "Retail" at bounding box center [78, 196] width 98 height 19
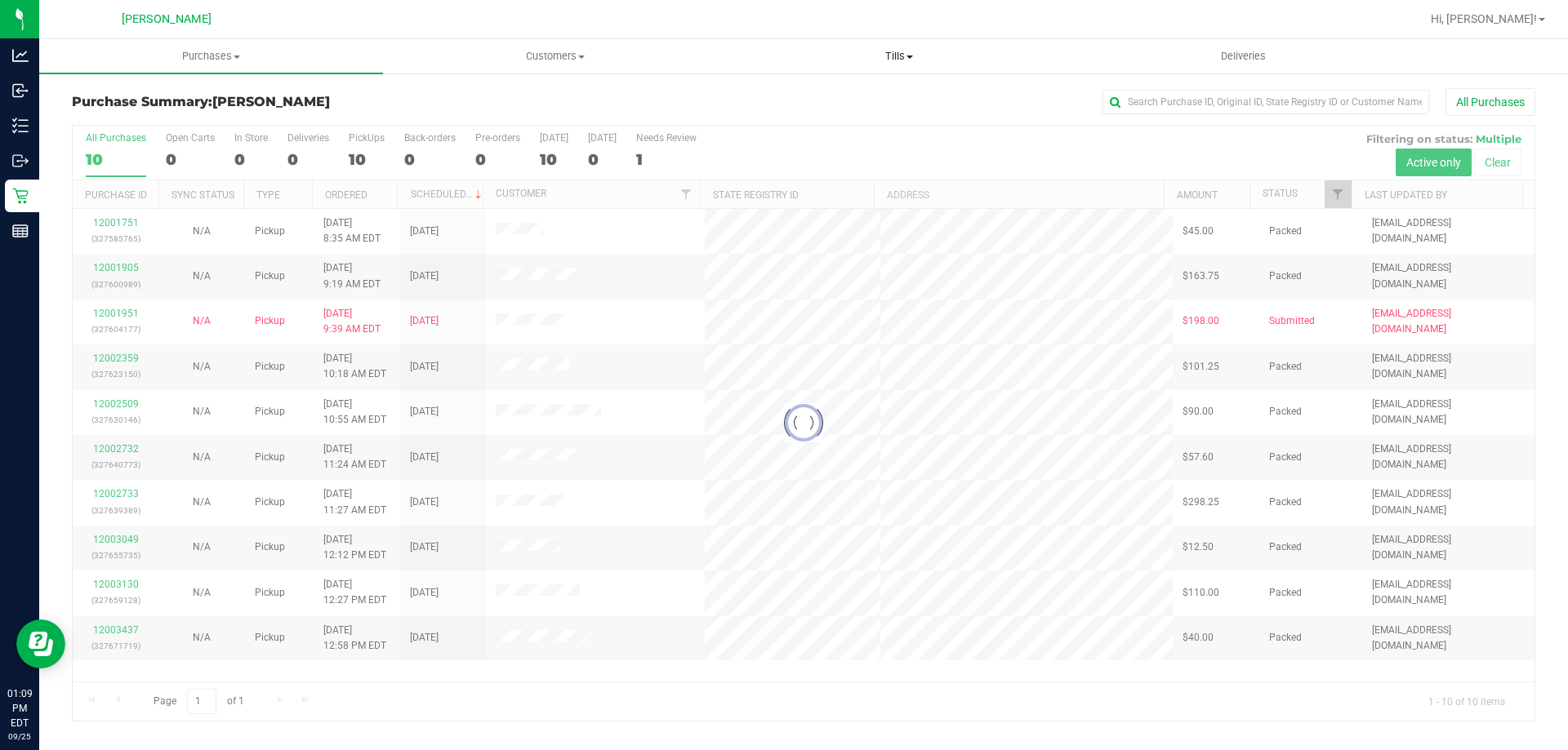
click at [895, 56] on span "Tills" at bounding box center [898, 56] width 342 height 15
click at [898, 93] on li "Manage tills" at bounding box center [898, 99] width 344 height 19
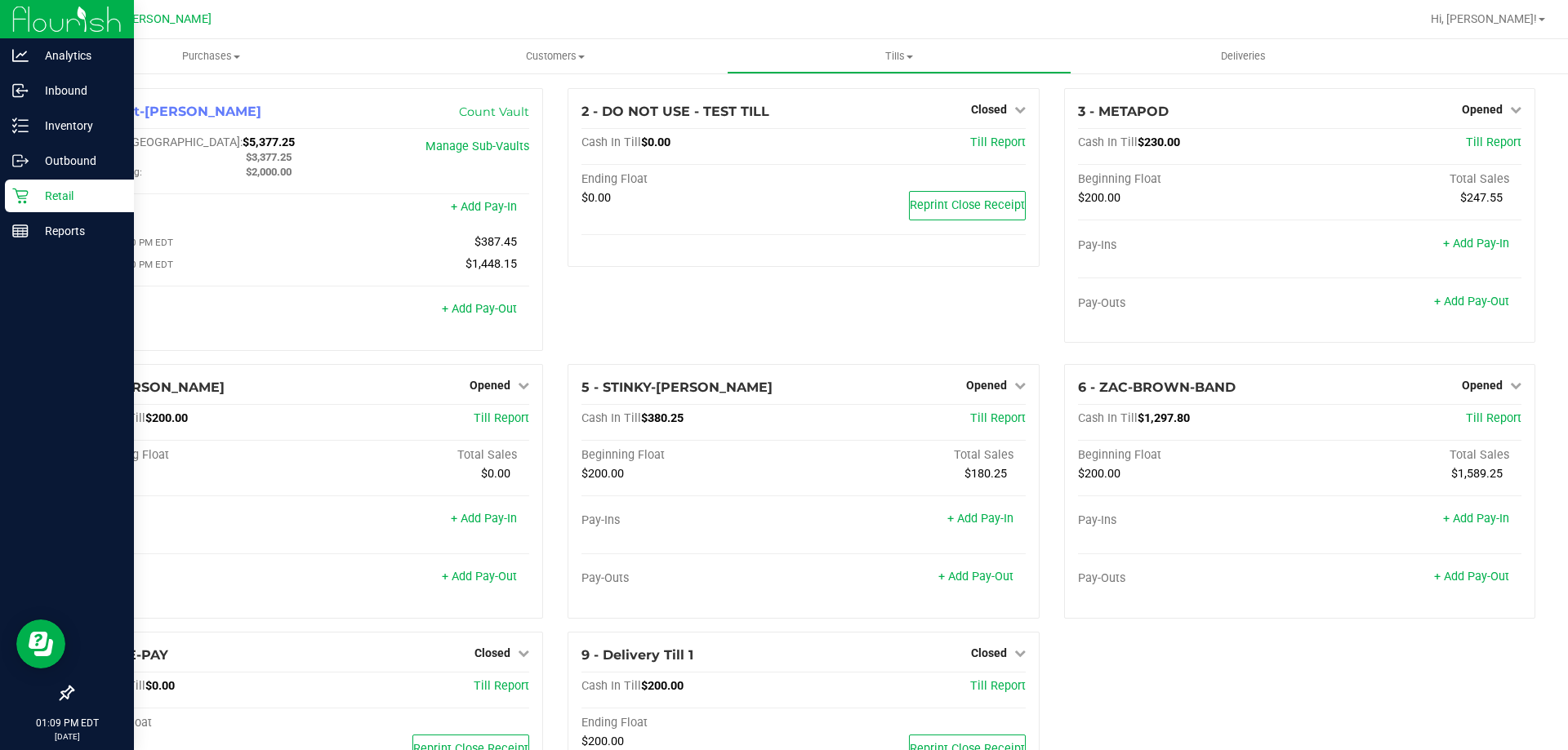
click at [52, 191] on p "Retail" at bounding box center [78, 196] width 98 height 19
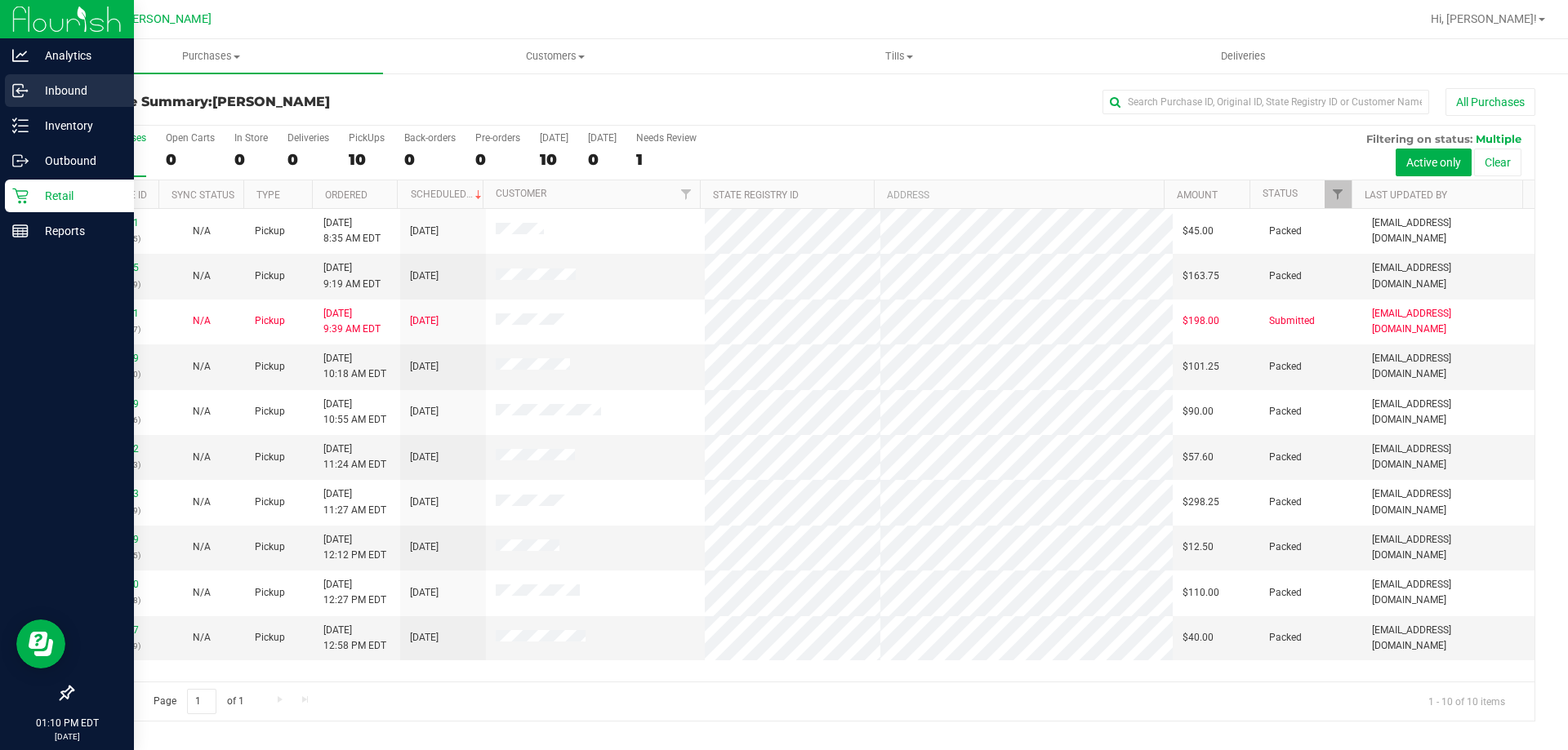
click at [53, 92] on p "Inbound" at bounding box center [78, 90] width 98 height 19
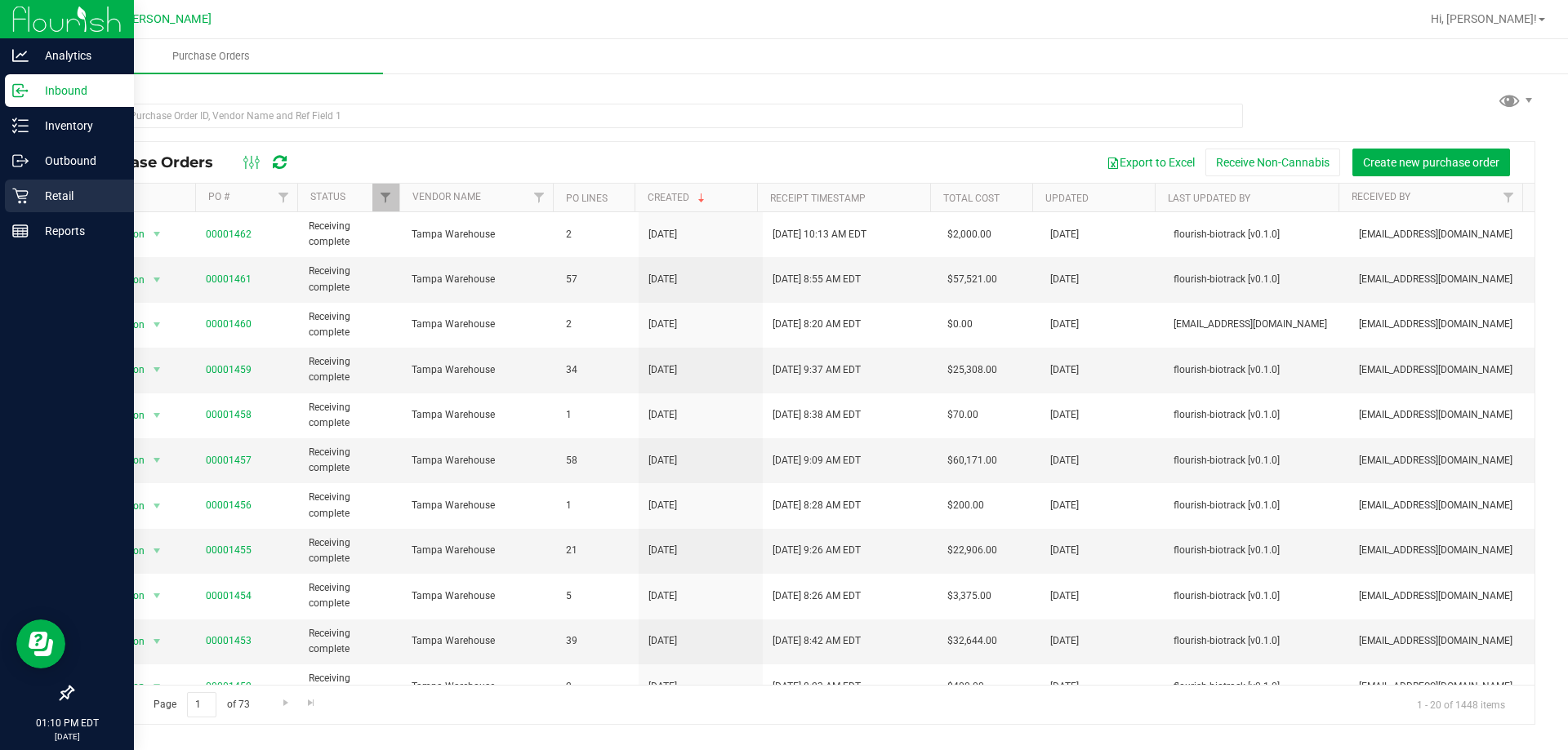
click at [68, 194] on p "Retail" at bounding box center [78, 196] width 98 height 19
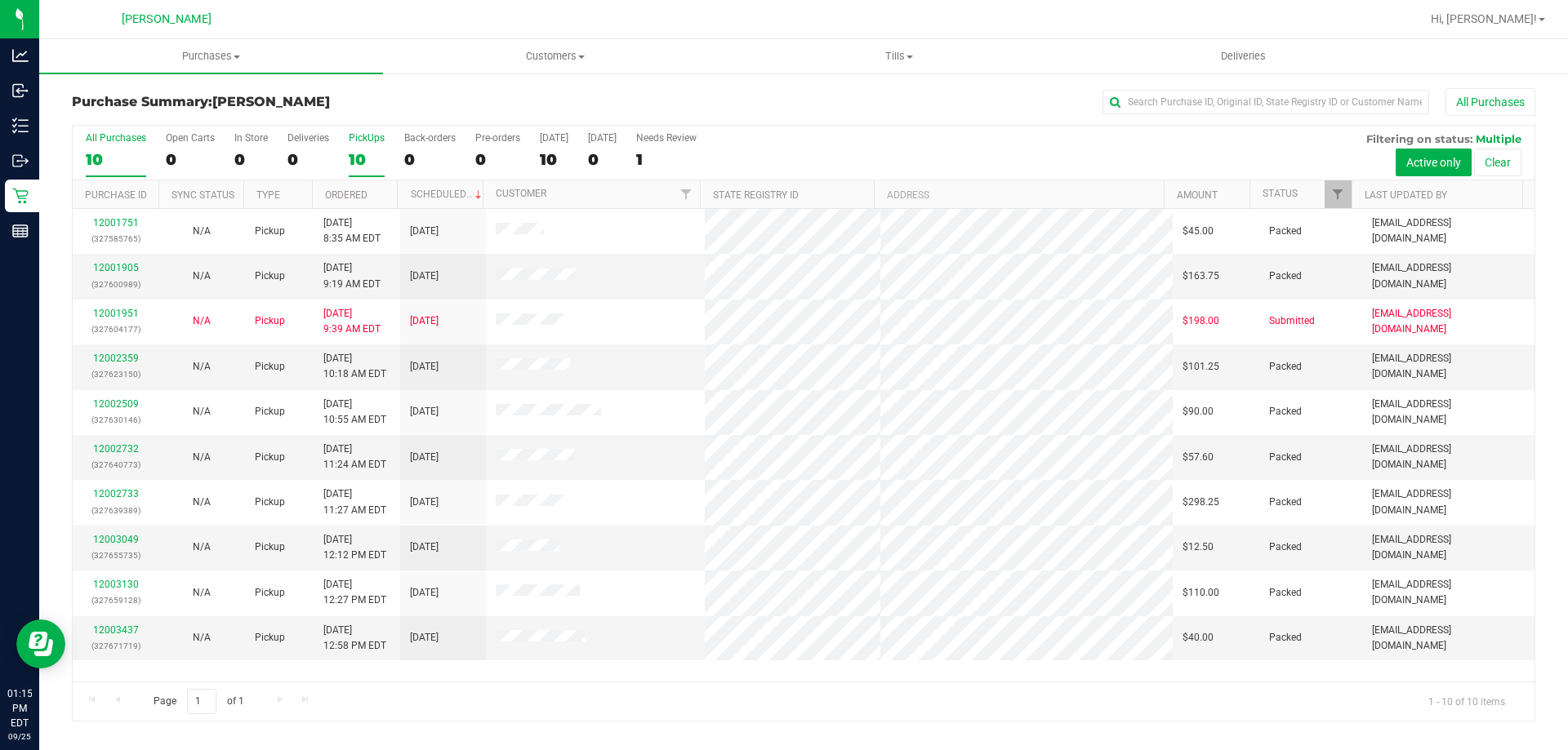
click at [361, 133] on div "PickUps" at bounding box center [366, 137] width 36 height 11
click at [0, 0] on input "PickUps 10" at bounding box center [0, 0] width 0 height 0
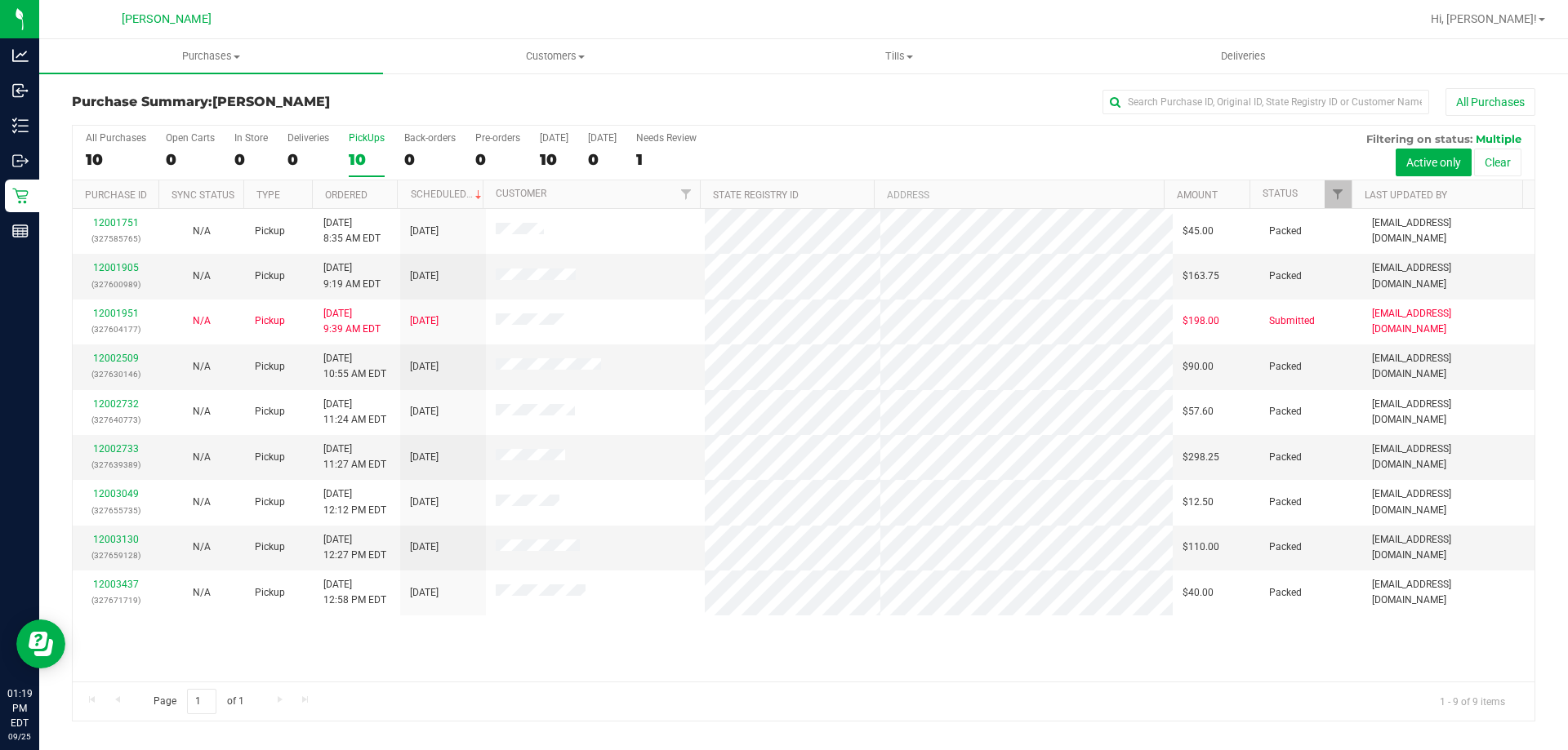
click at [371, 135] on div "PickUps" at bounding box center [366, 137] width 36 height 11
click at [0, 0] on input "PickUps 10" at bounding box center [0, 0] width 0 height 0
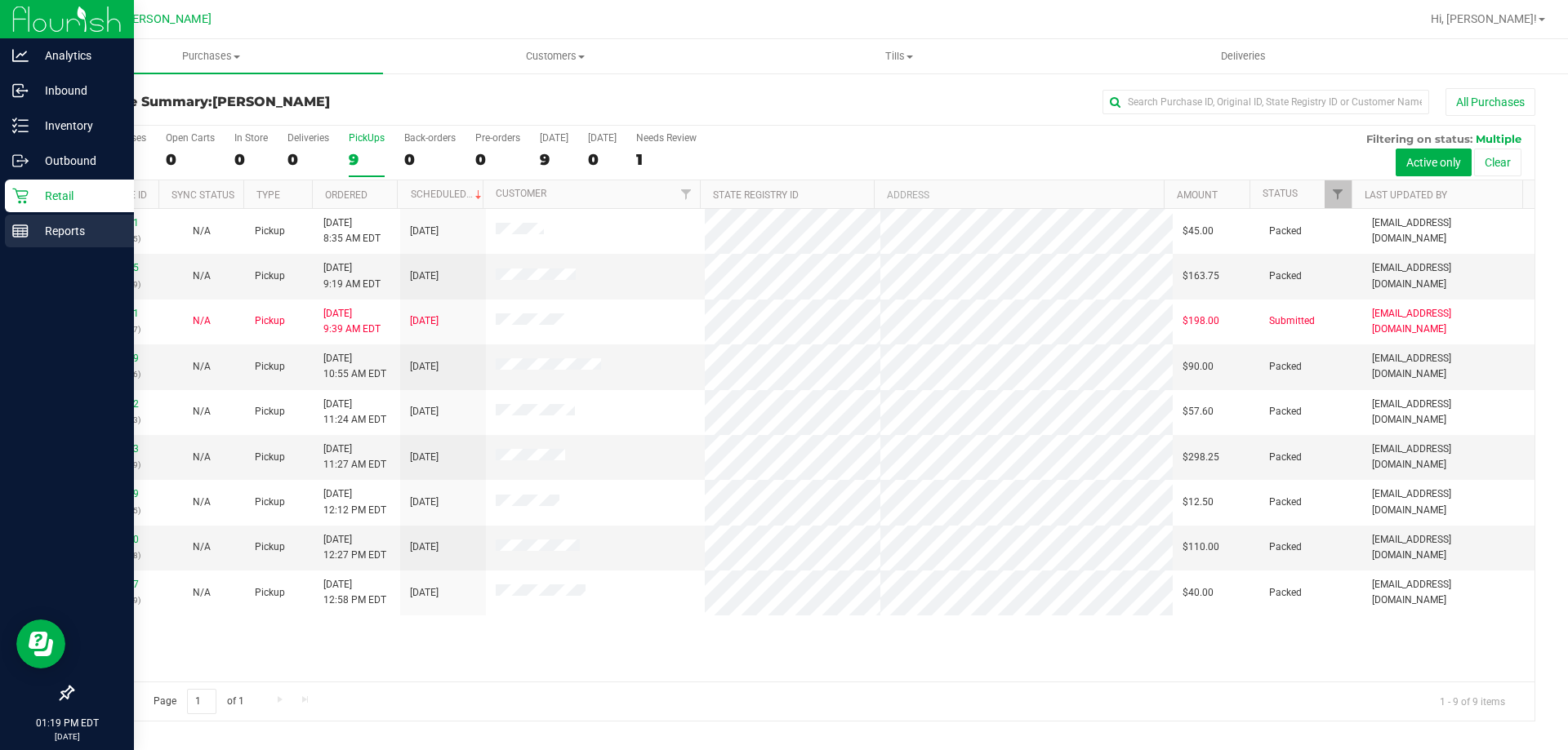
click at [44, 231] on p "Reports" at bounding box center [78, 231] width 98 height 19
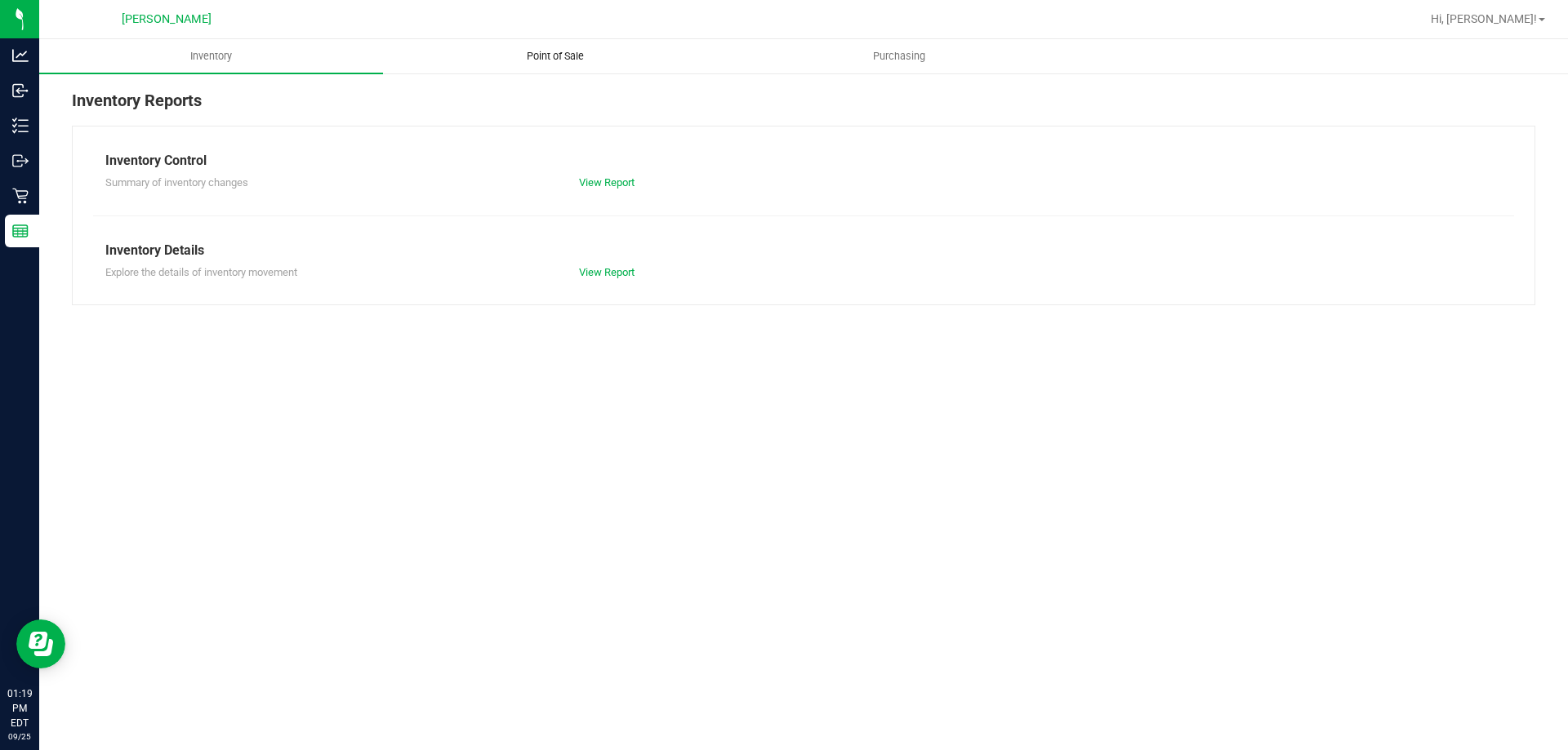
click at [542, 56] on span "Point of Sale" at bounding box center [555, 56] width 101 height 15
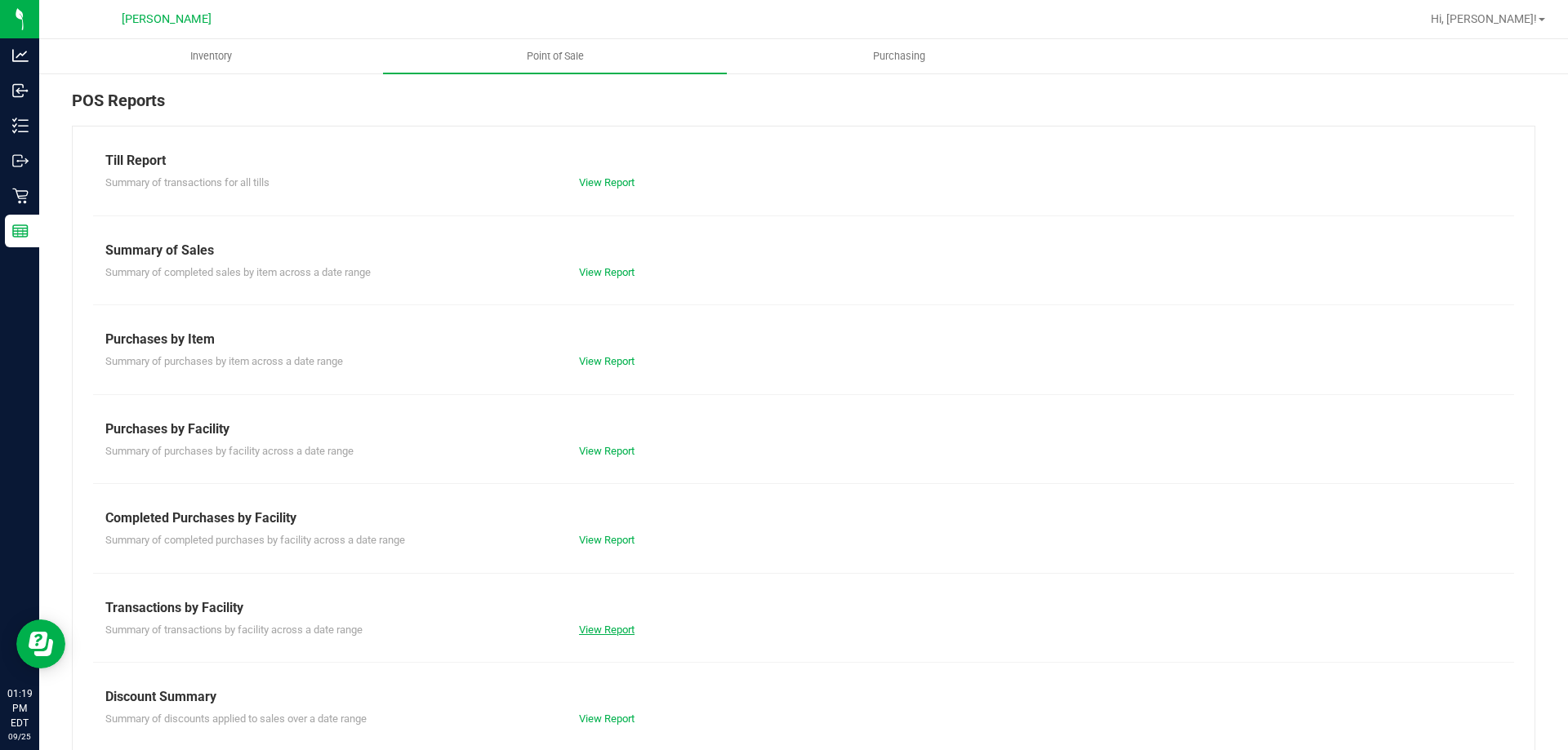
click at [586, 627] on link "View Report" at bounding box center [607, 630] width 56 height 12
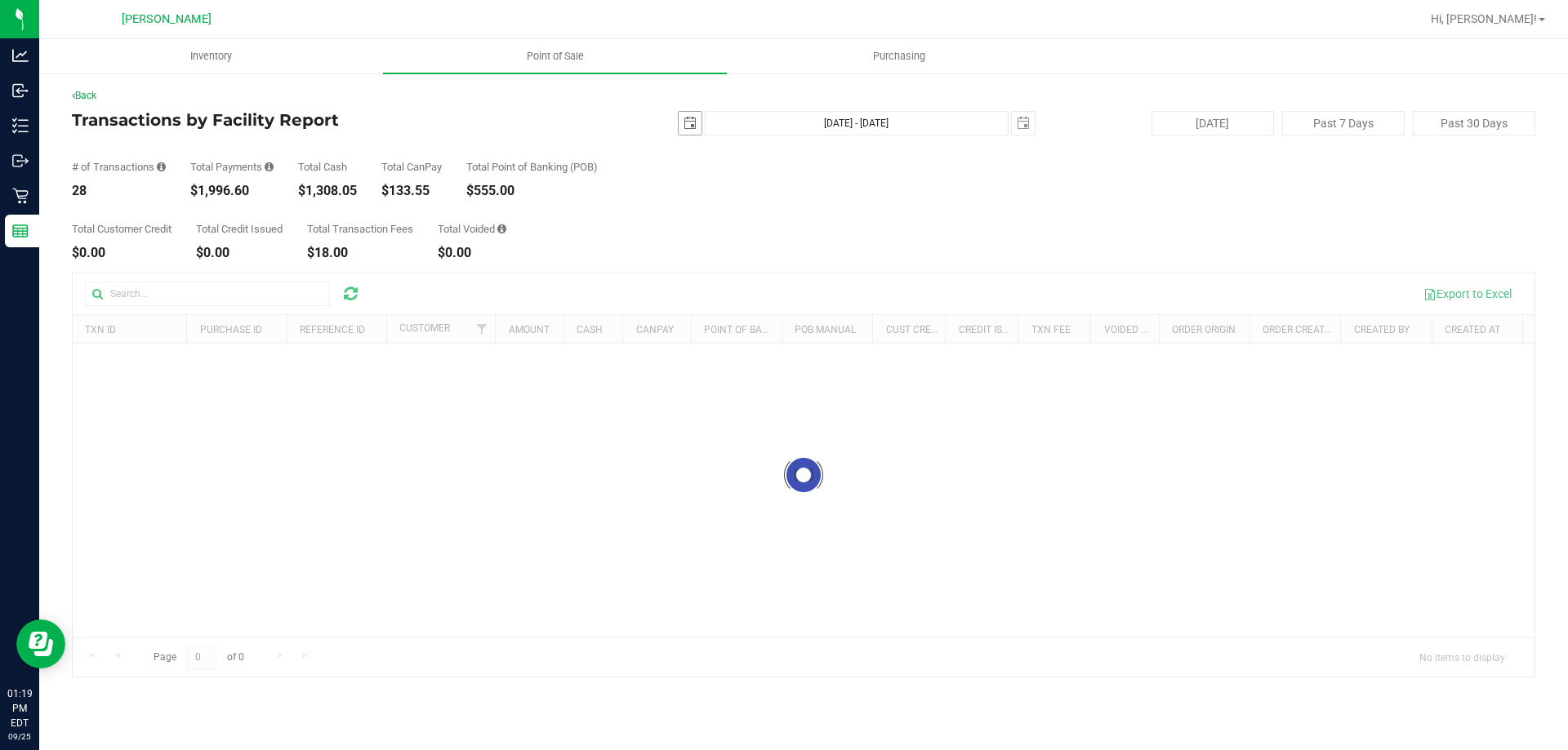
click at [694, 116] on span "select" at bounding box center [690, 123] width 23 height 23
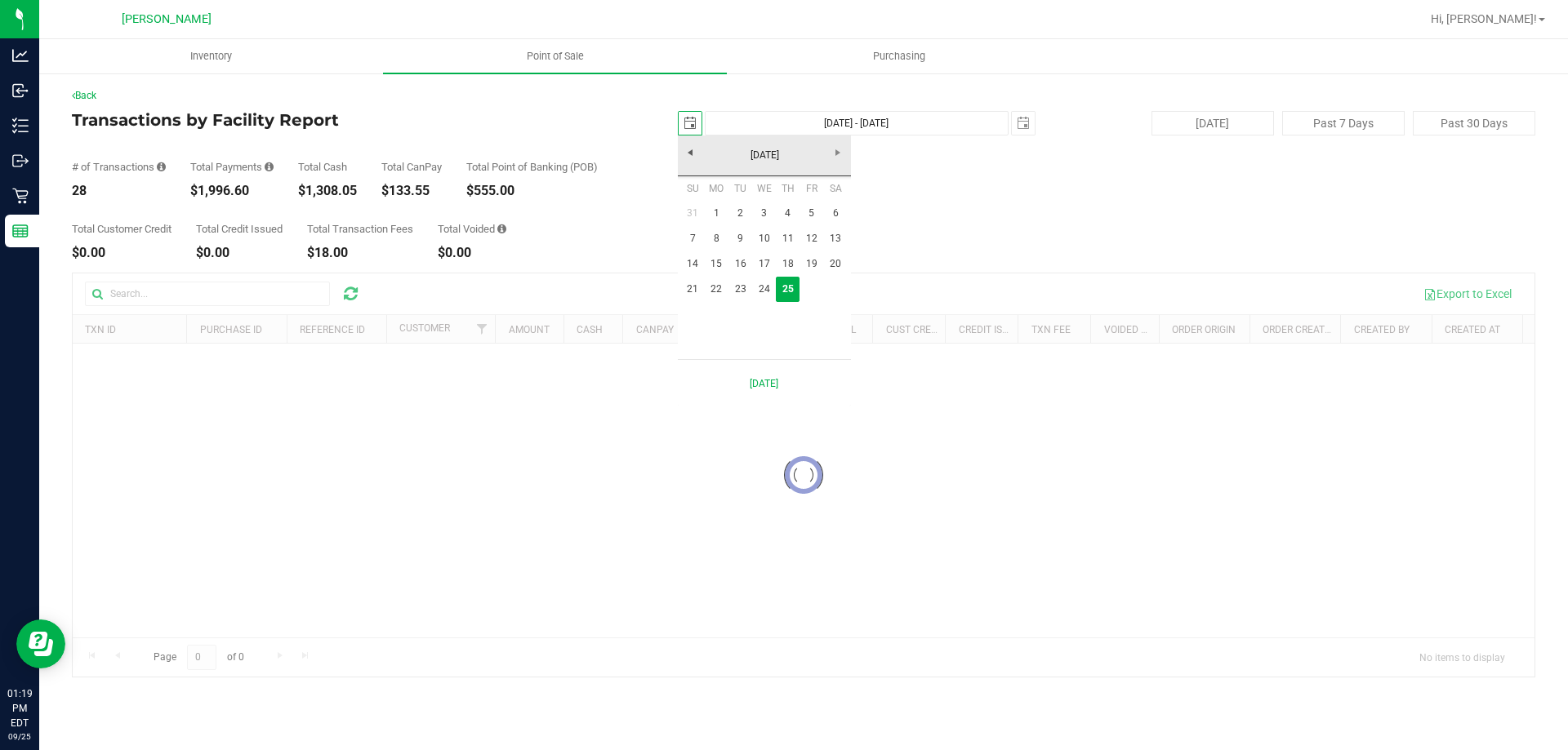
scroll to position [0, 41]
click at [761, 288] on link "24" at bounding box center [763, 289] width 24 height 25
type input "[DATE]"
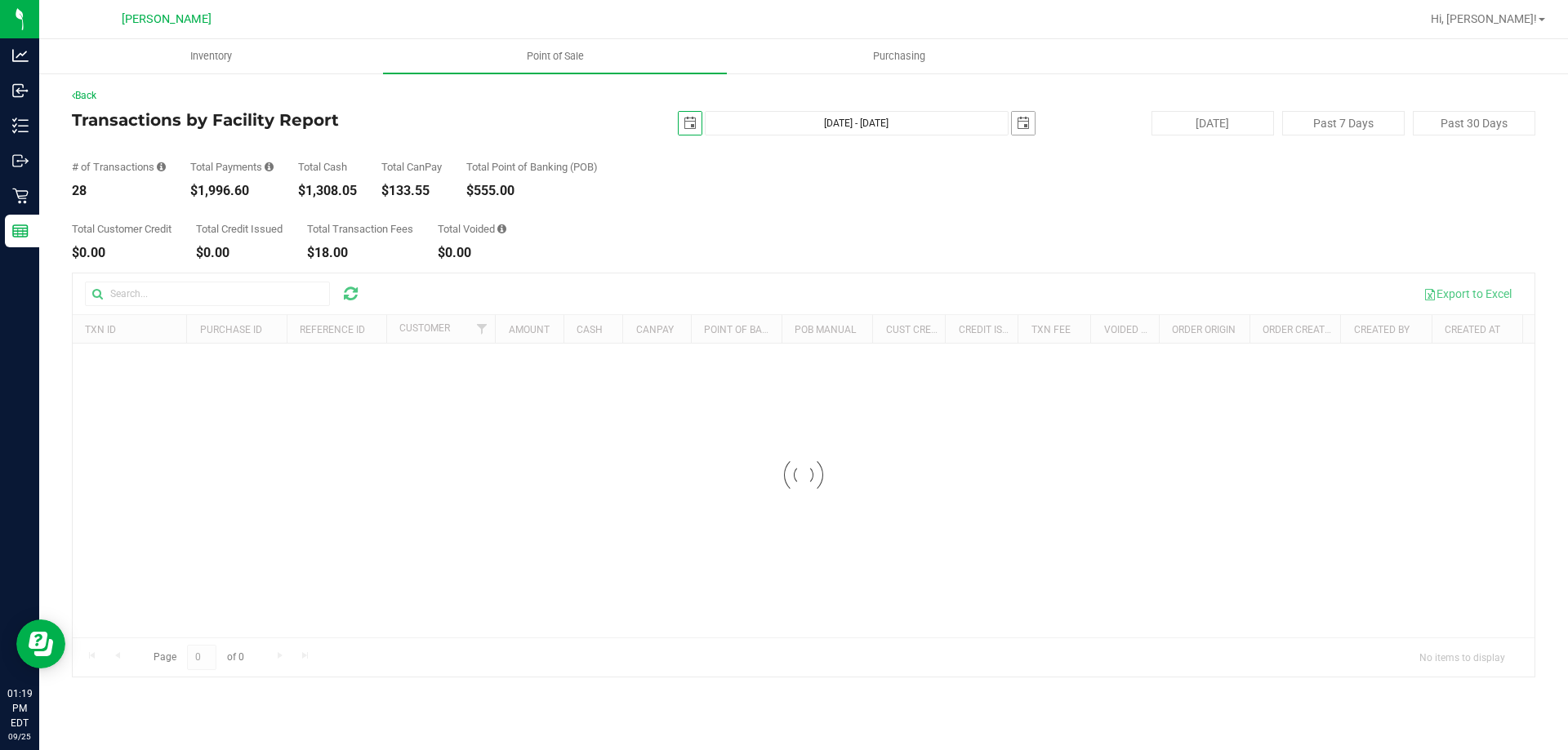
click at [1022, 126] on span "select" at bounding box center [1023, 123] width 13 height 13
click at [1095, 280] on link "24" at bounding box center [1097, 285] width 24 height 25
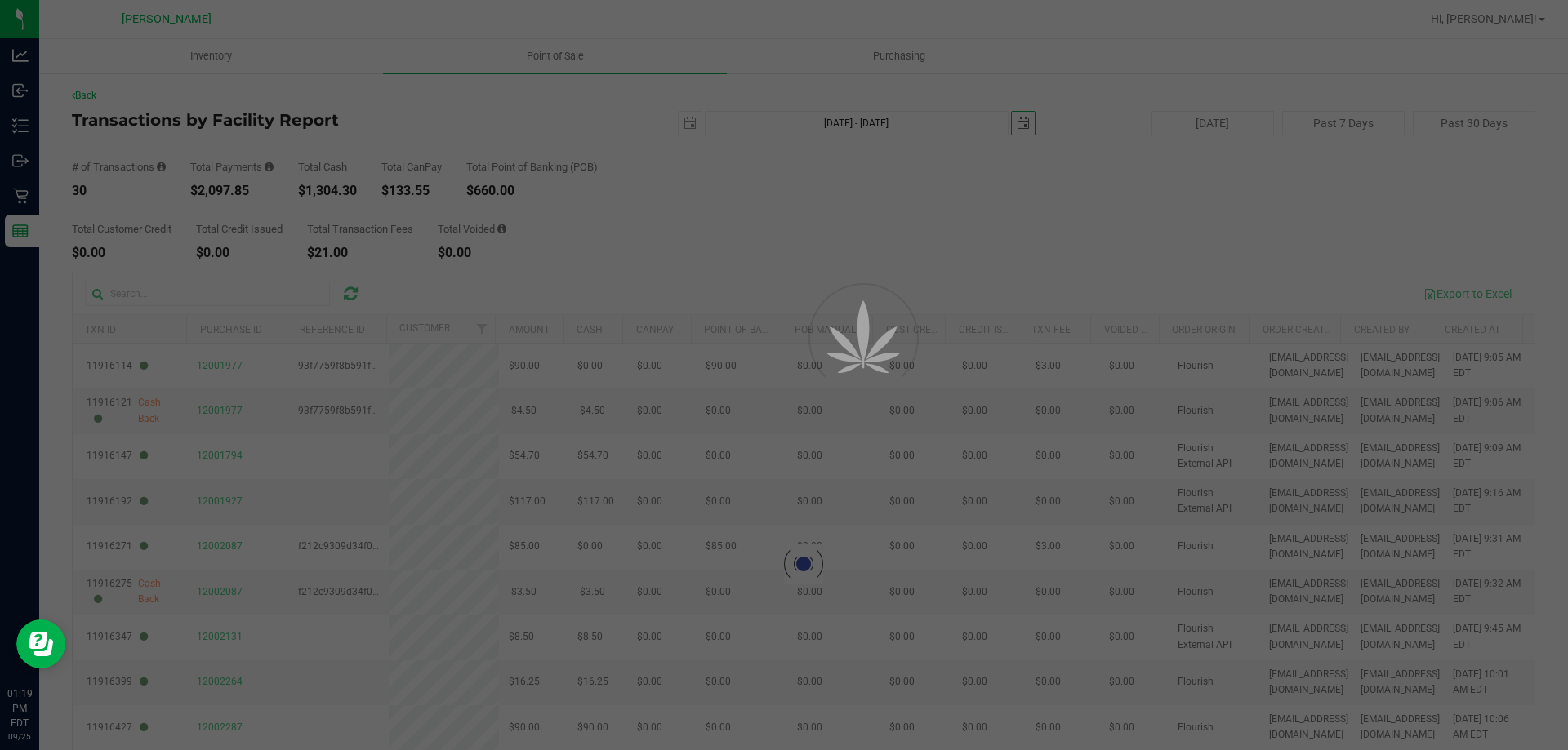
type input "[DATE] - [DATE]"
type input "[DATE]"
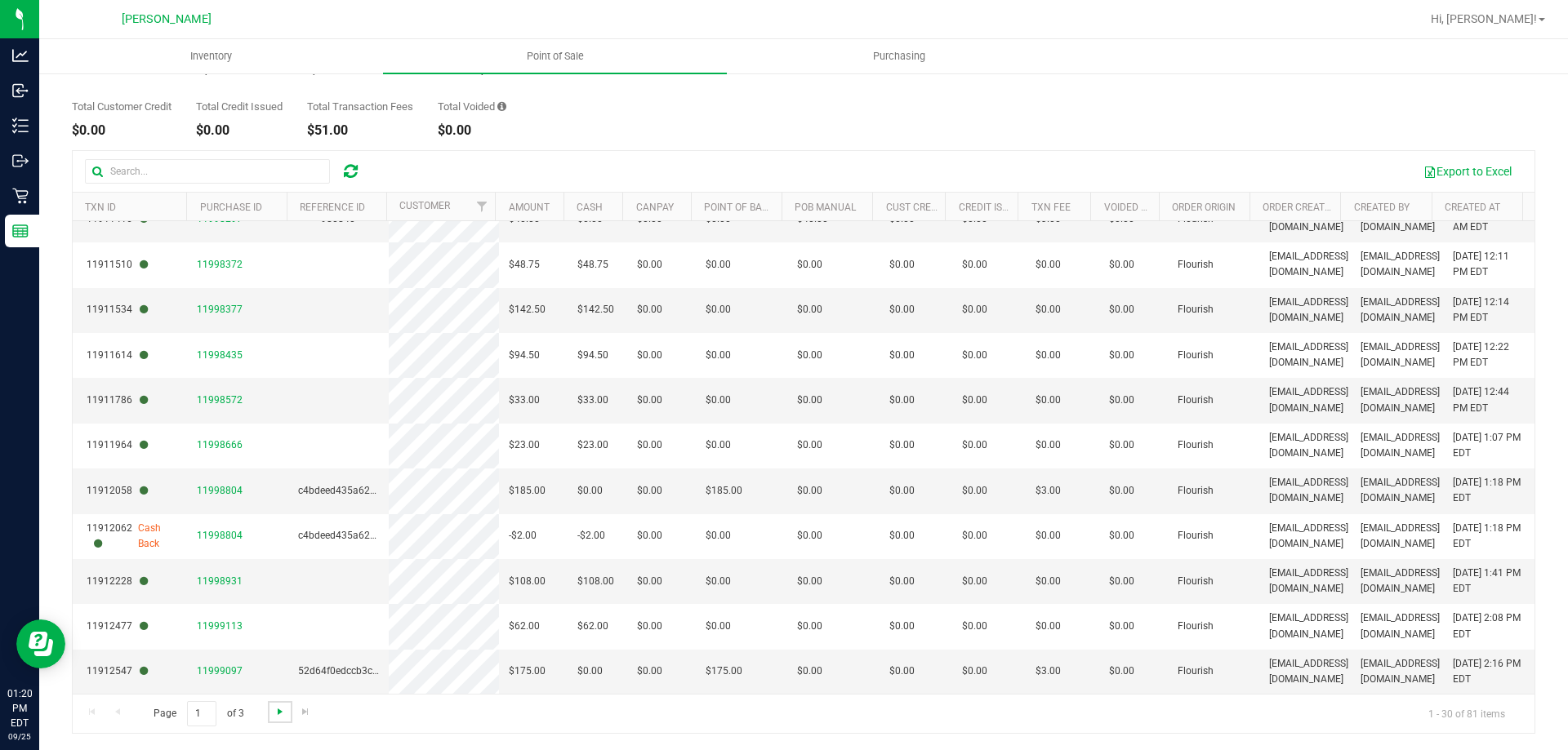
click at [274, 707] on span "Go to the next page" at bounding box center [280, 712] width 13 height 13
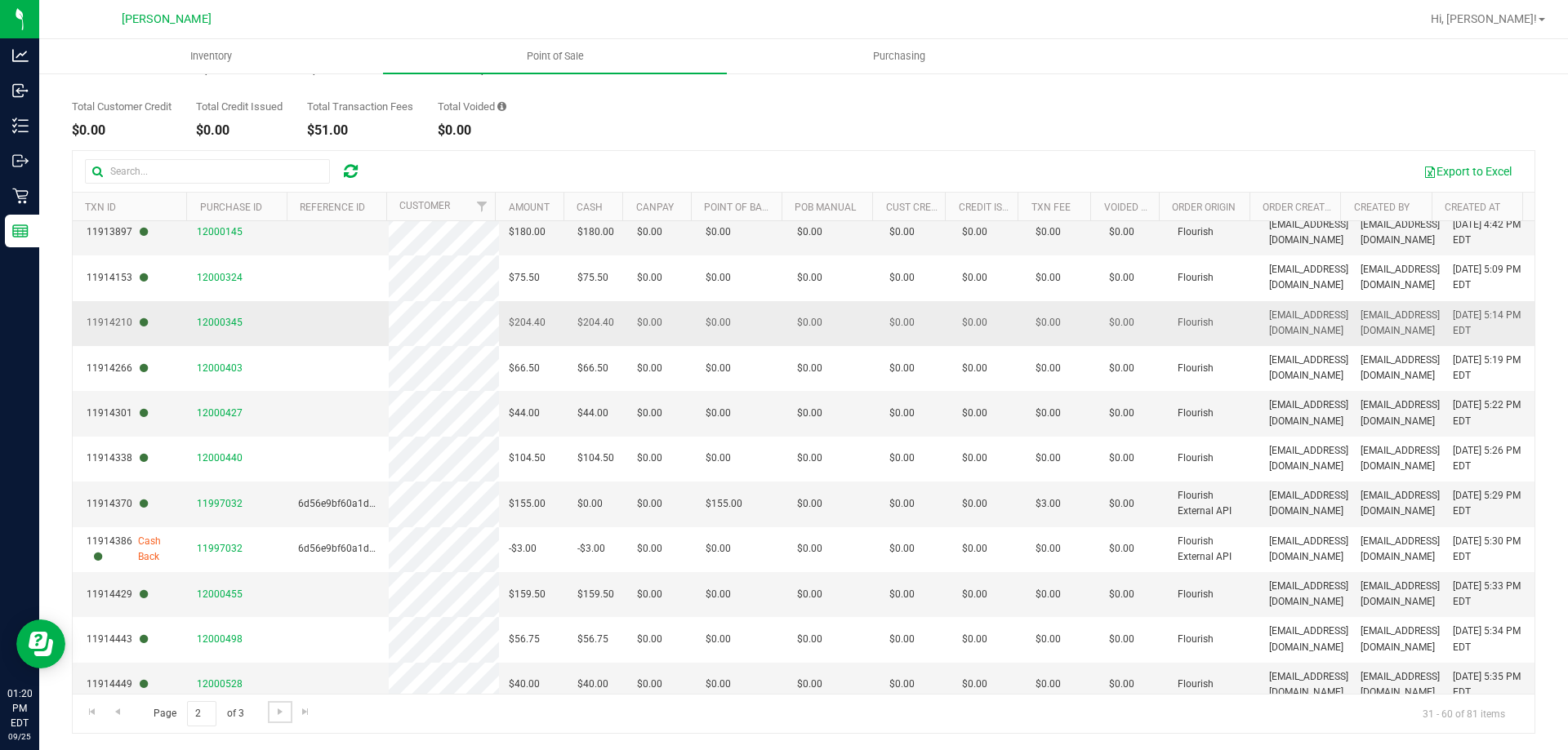
scroll to position [884, 0]
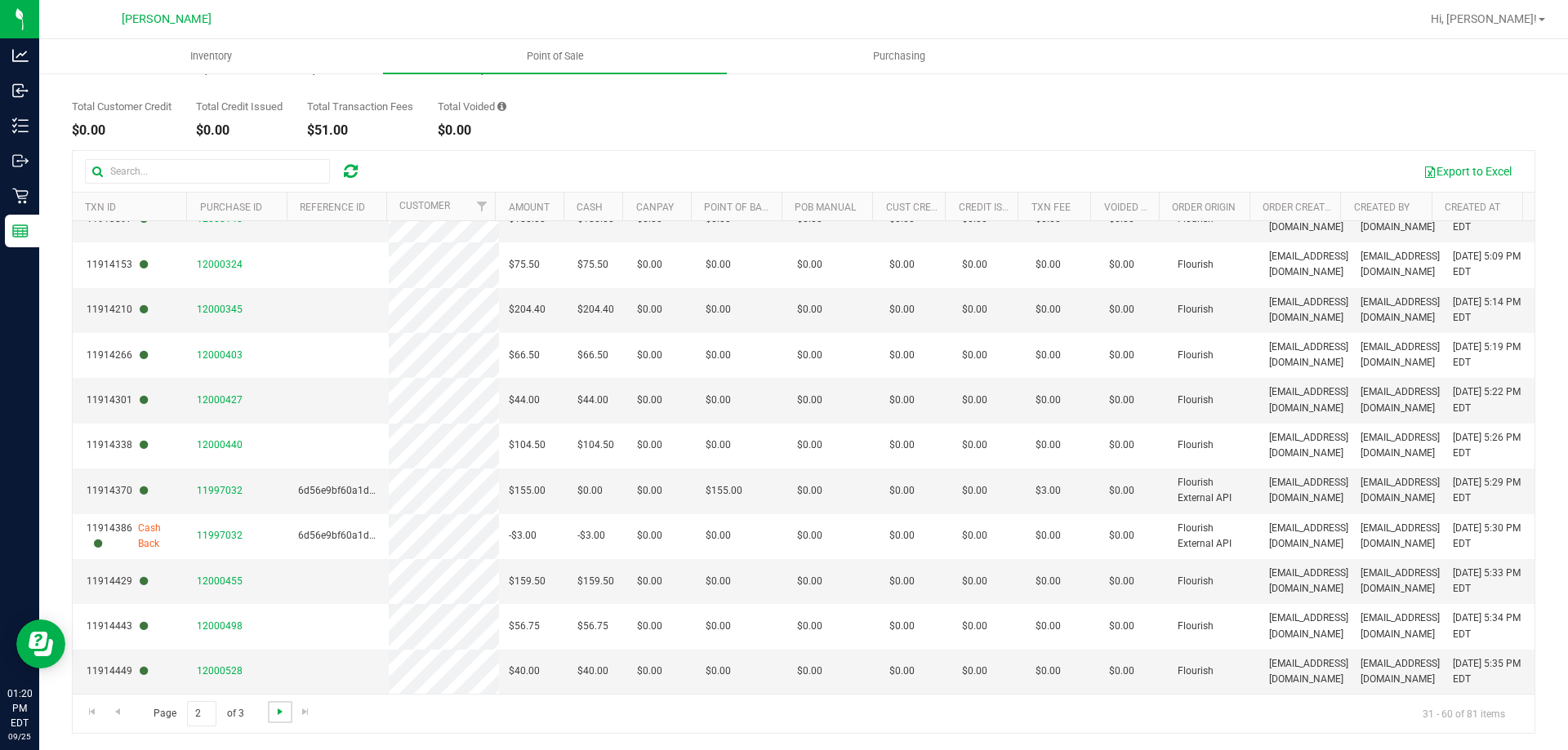
click at [274, 711] on span "Go to the next page" at bounding box center [280, 712] width 13 height 13
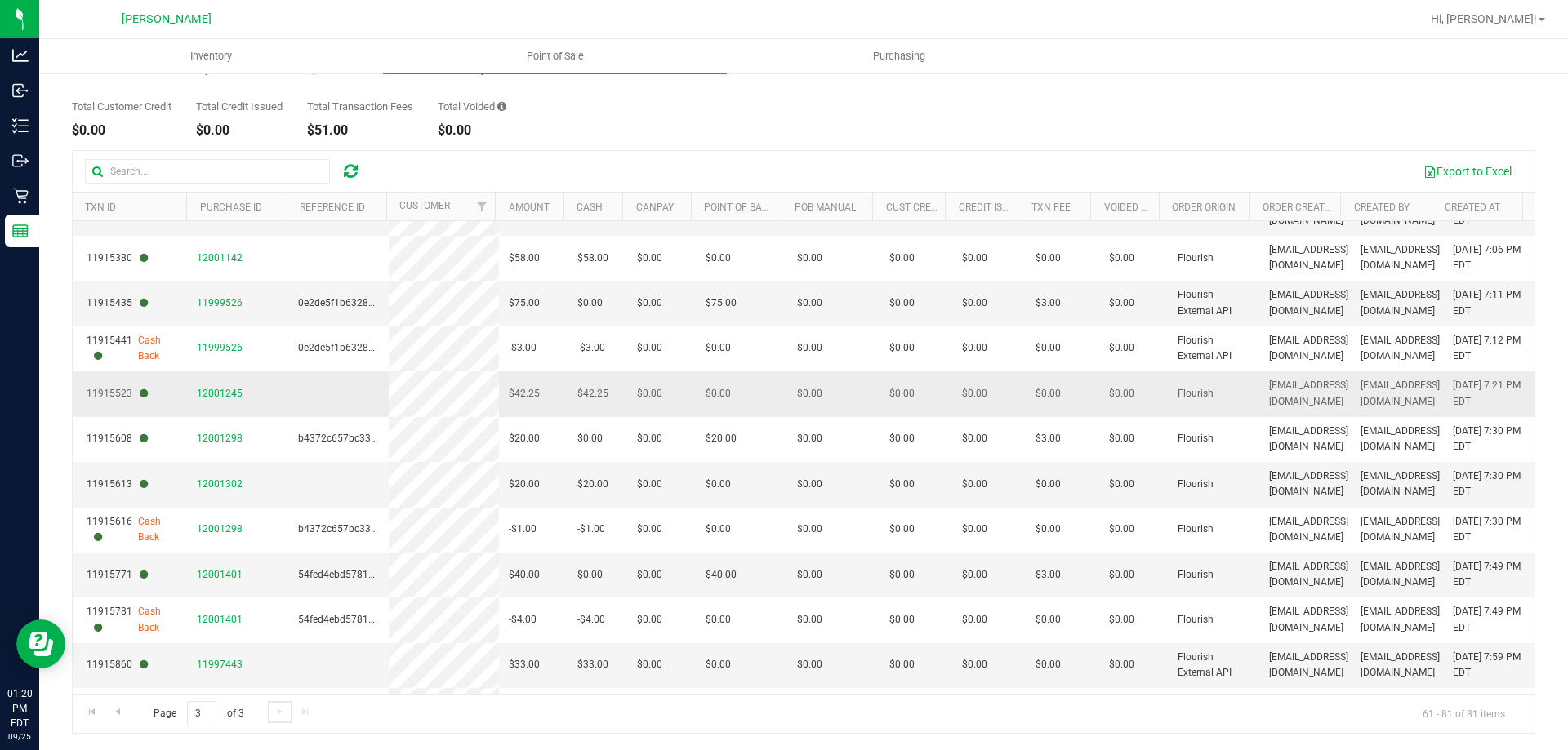
scroll to position [477, 0]
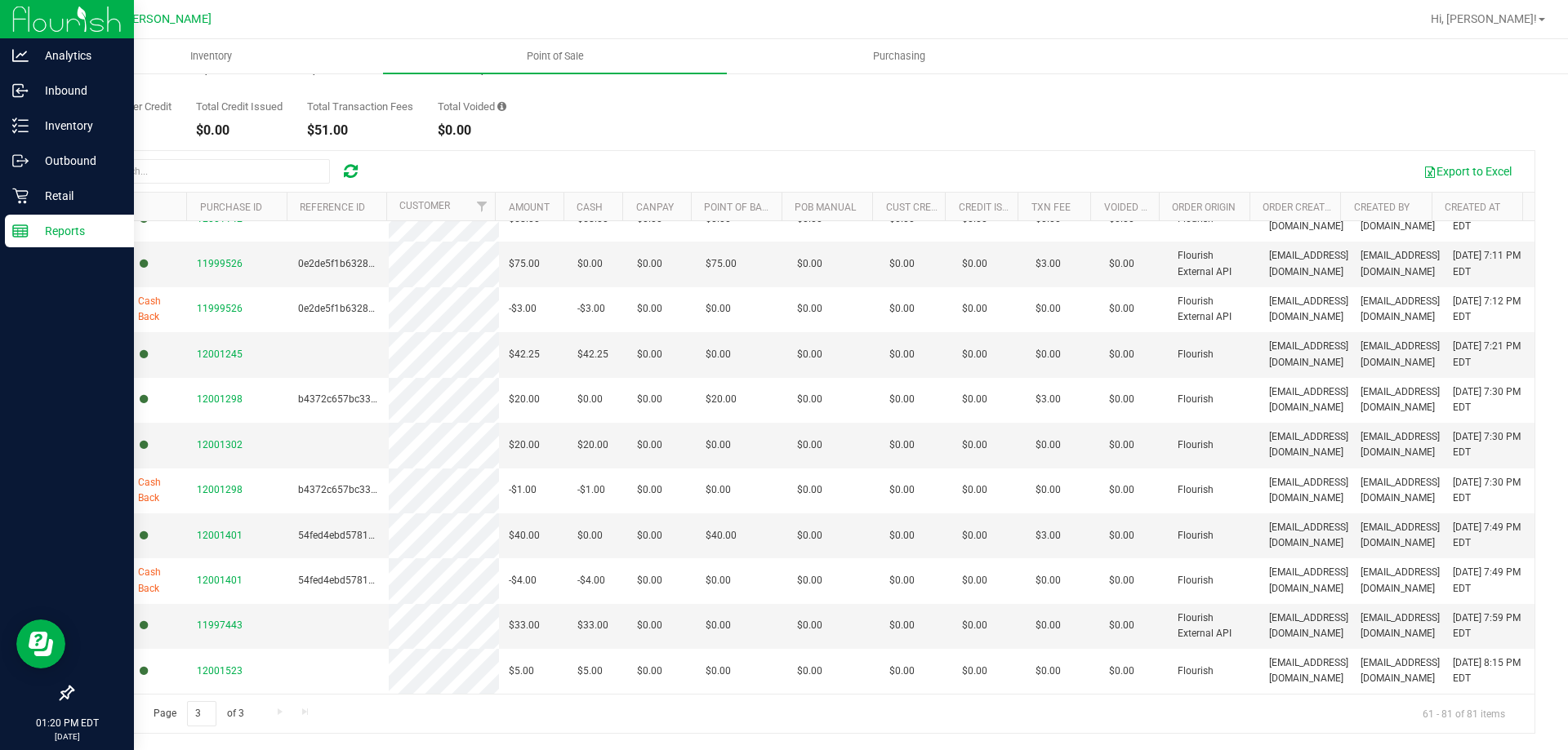
click at [85, 229] on p "Reports" at bounding box center [78, 231] width 98 height 19
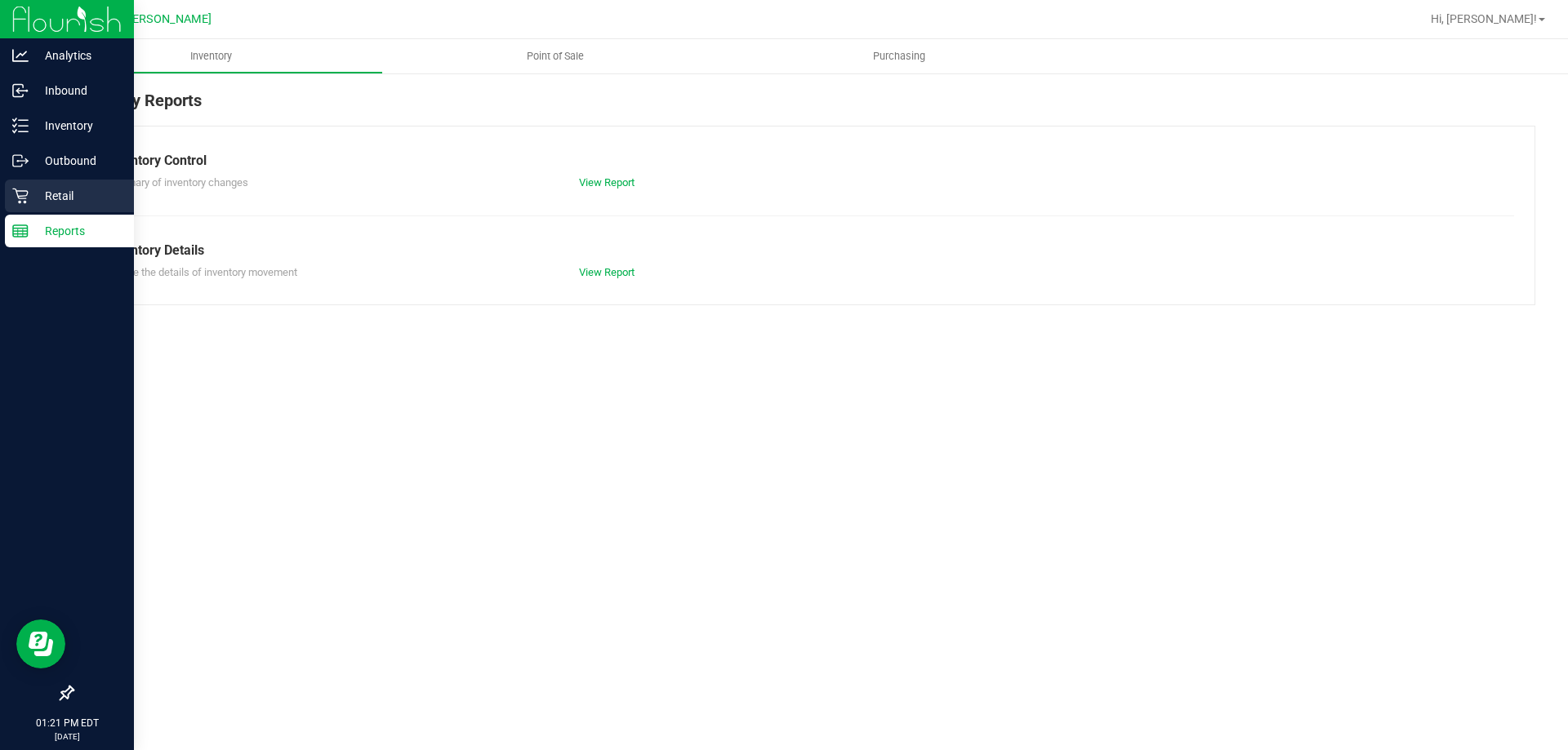
click at [71, 189] on p "Retail" at bounding box center [78, 196] width 98 height 19
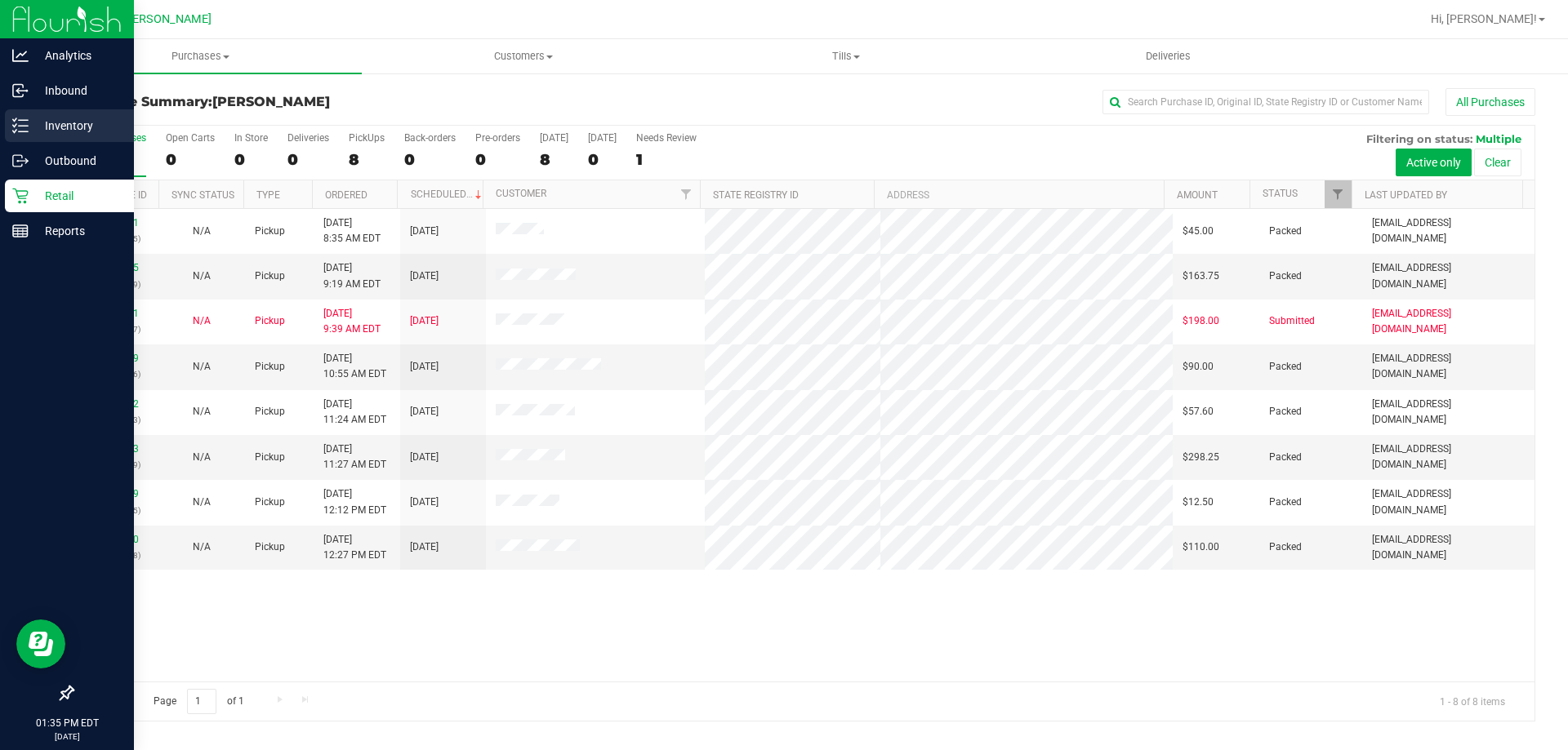
click at [74, 121] on p "Inventory" at bounding box center [78, 126] width 98 height 19
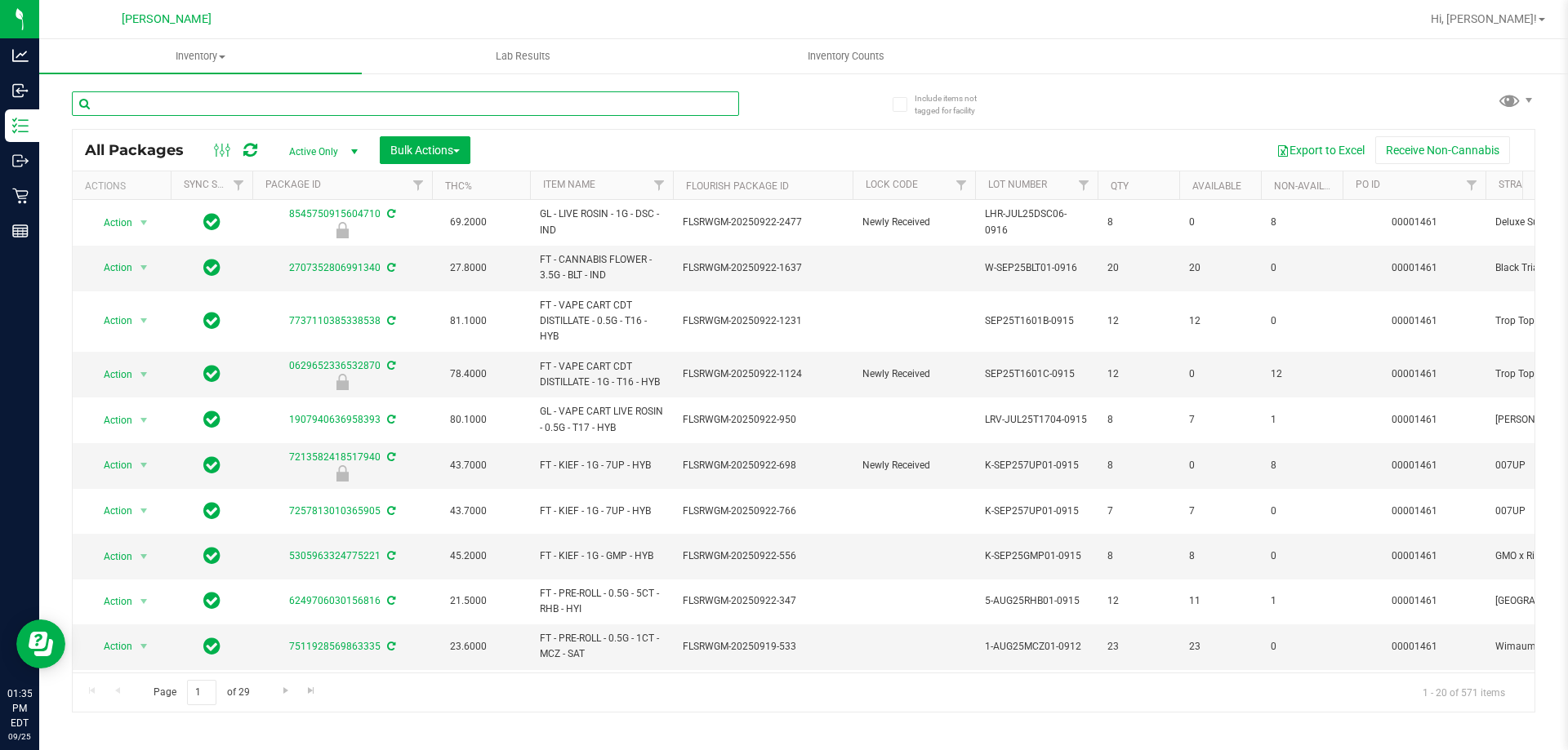
click at [169, 109] on input "text" at bounding box center [405, 104] width 667 height 24
type input "sundea trophy"
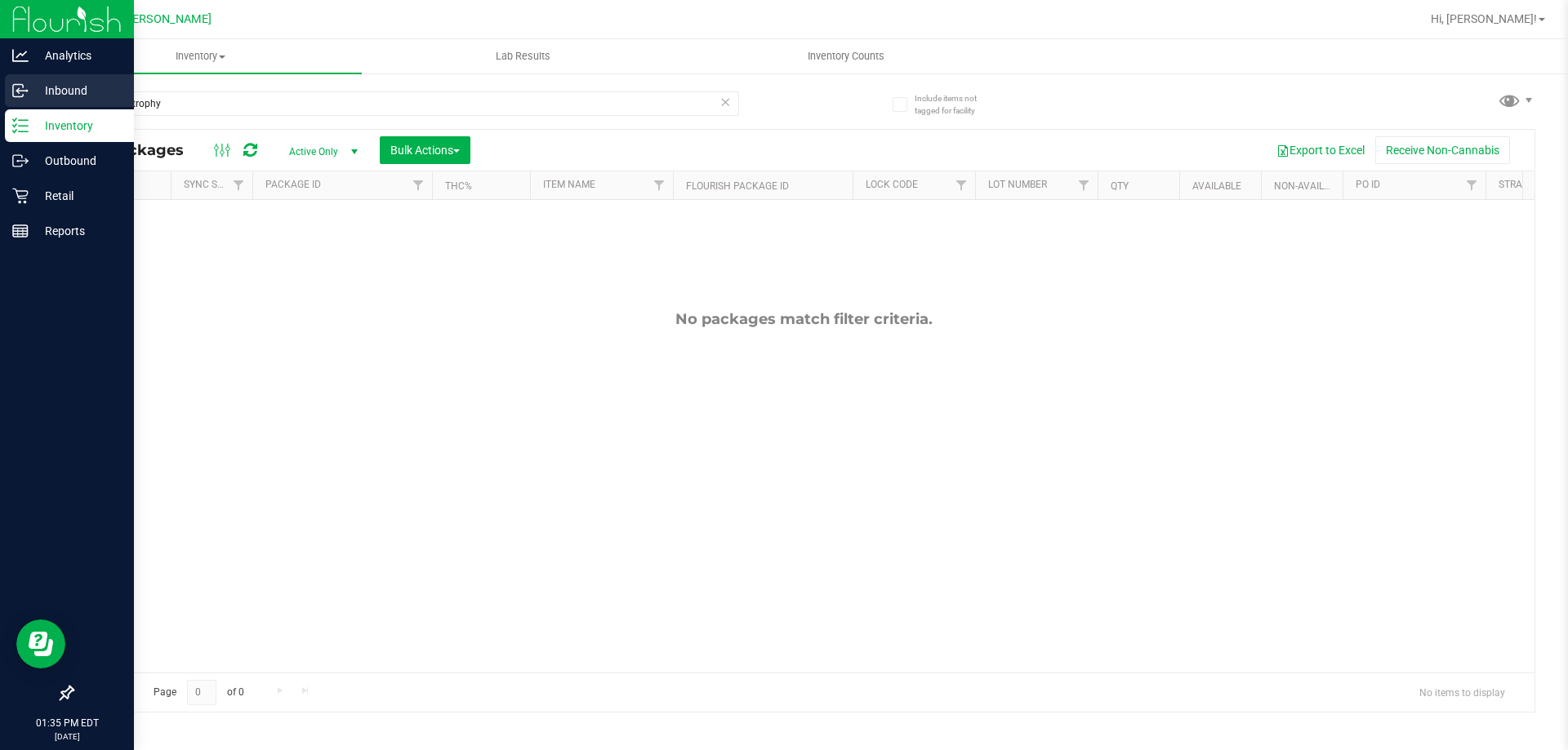
click at [56, 81] on p "Inbound" at bounding box center [78, 90] width 98 height 19
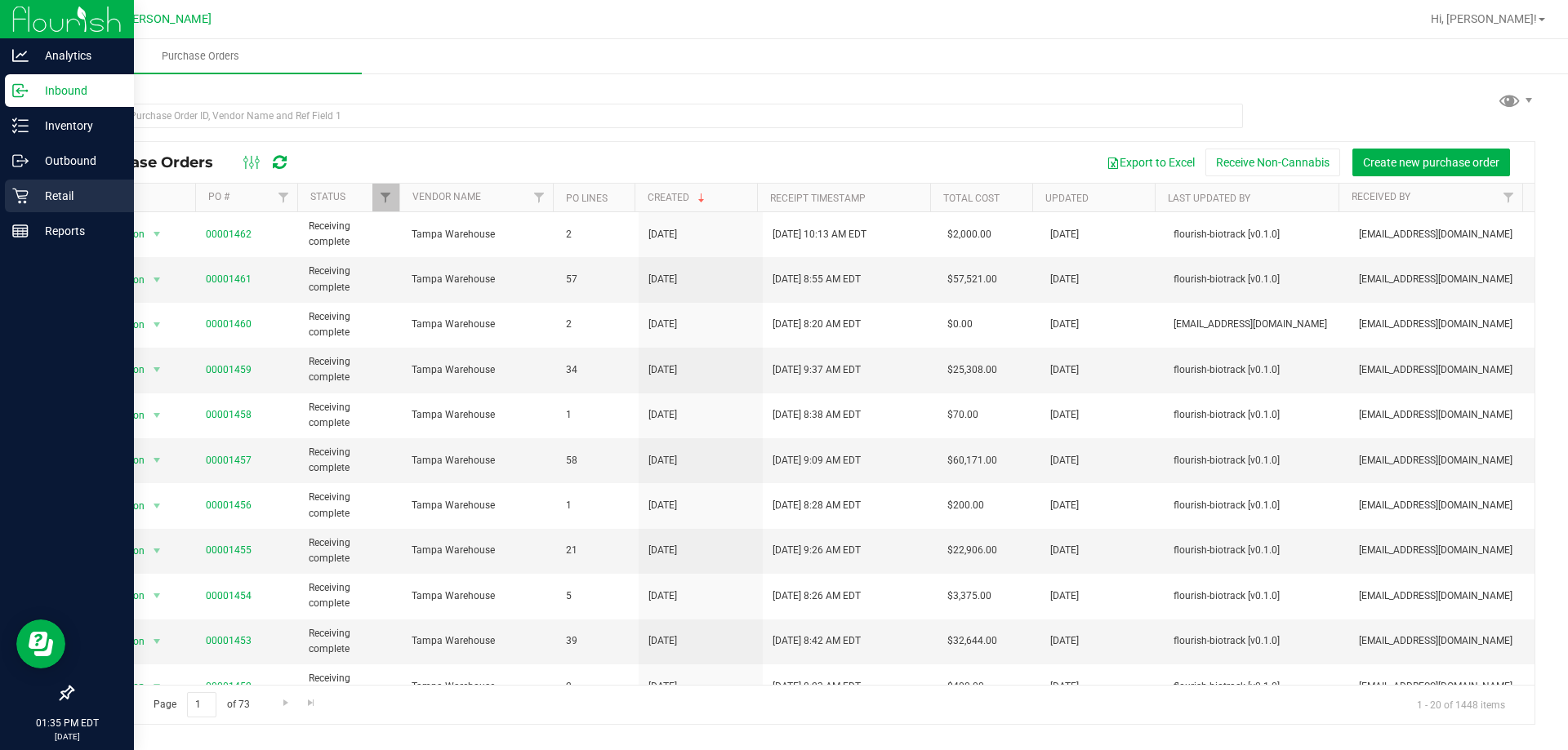
click at [67, 184] on div "Retail" at bounding box center [70, 196] width 129 height 32
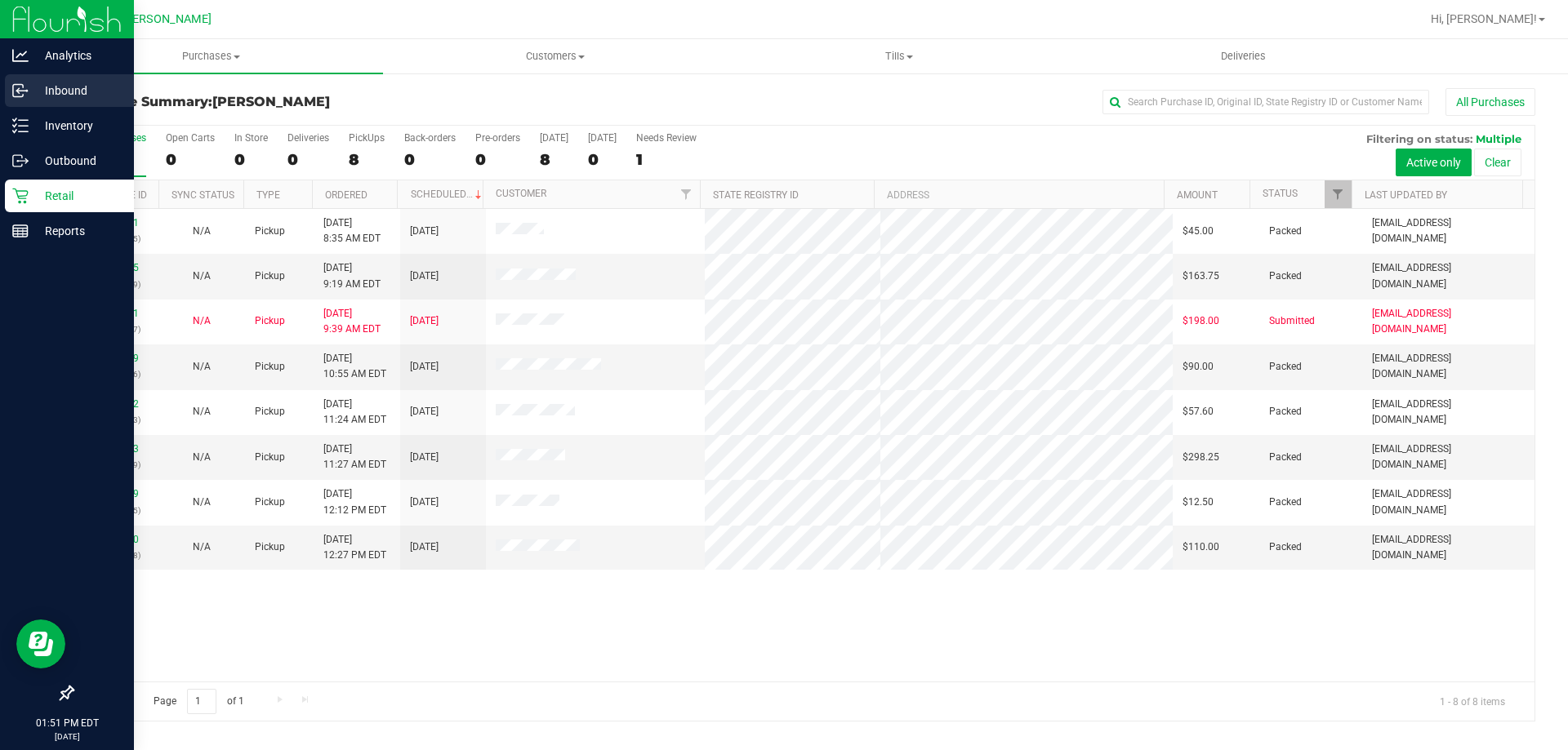
click at [57, 85] on p "Inbound" at bounding box center [78, 90] width 98 height 19
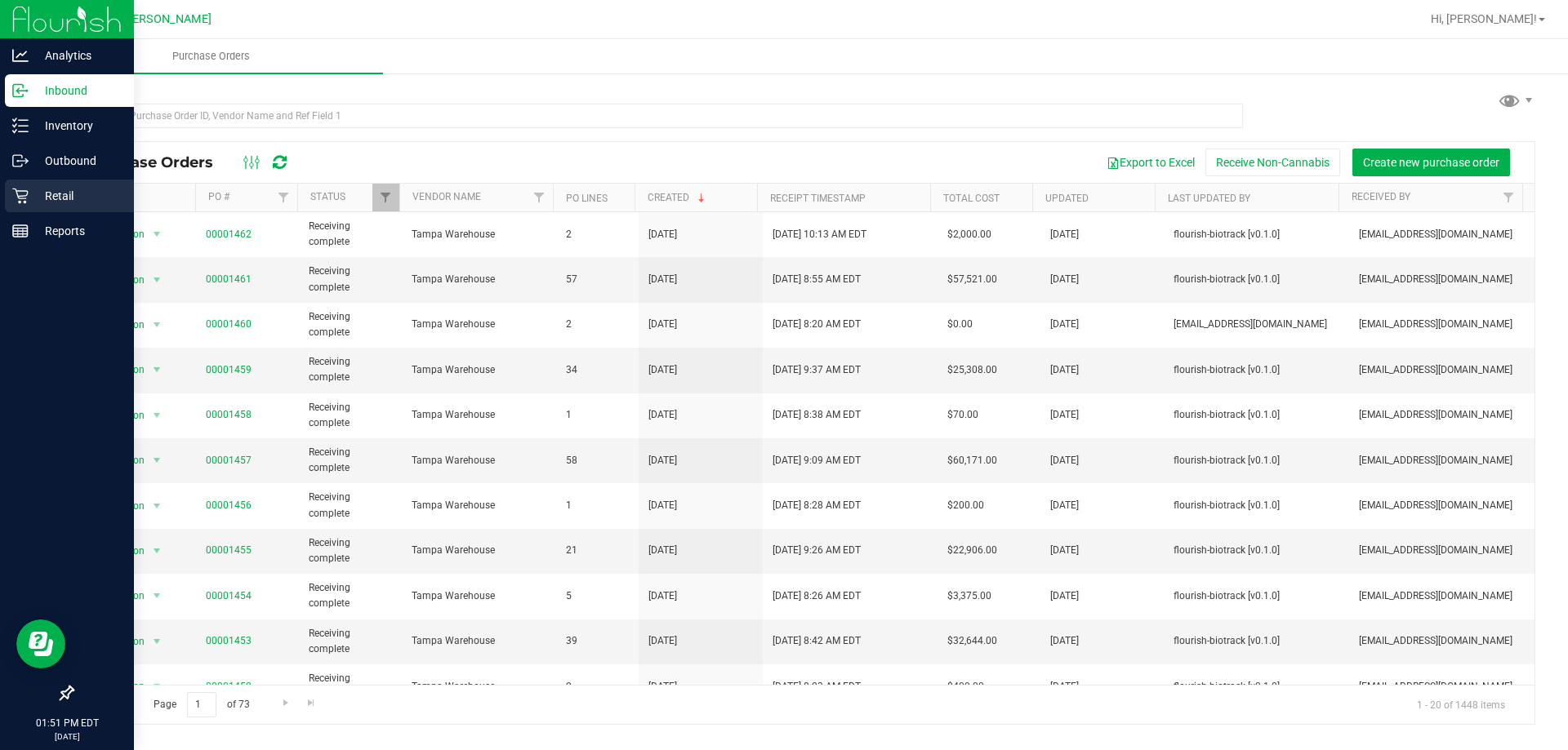
click at [53, 192] on p "Retail" at bounding box center [78, 196] width 98 height 19
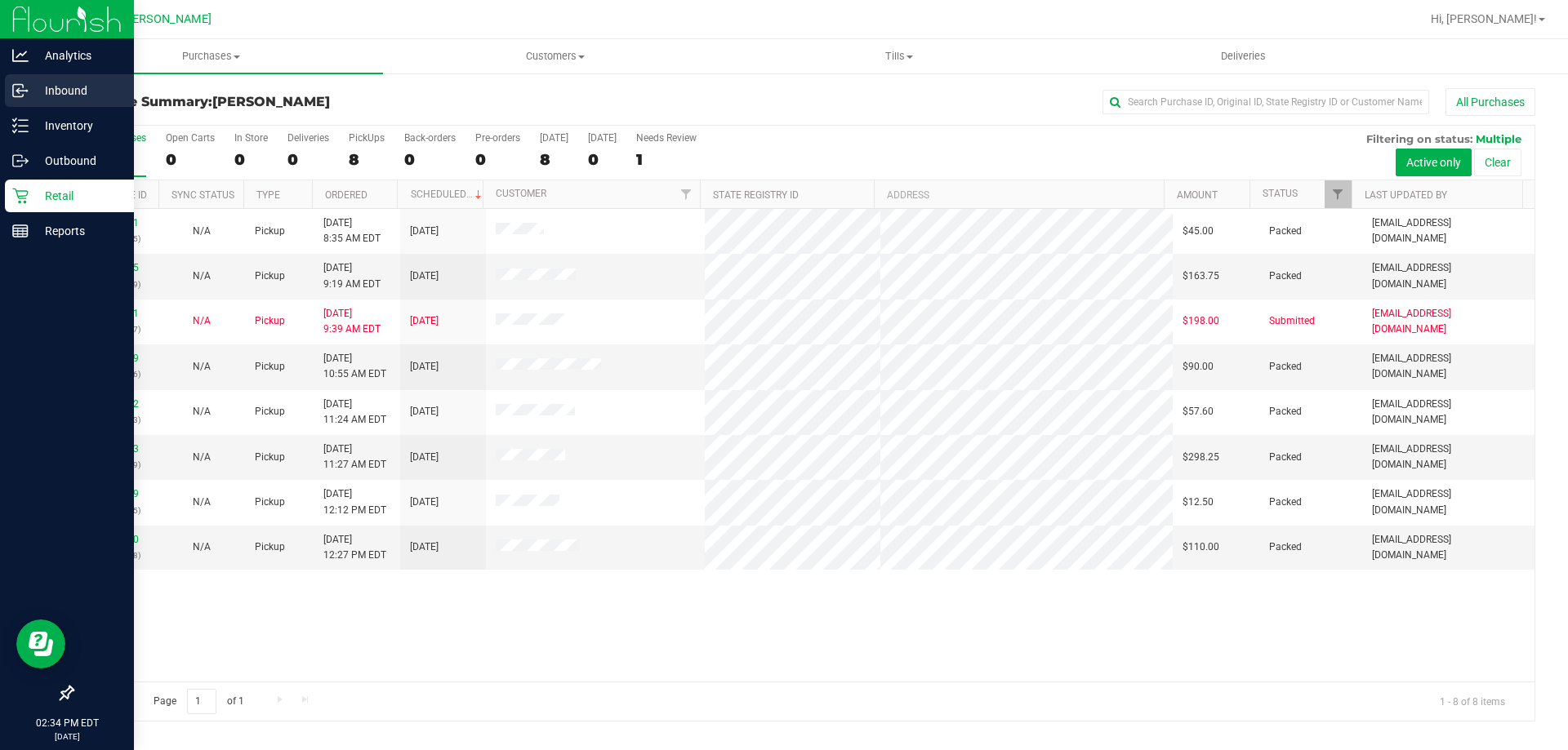
click at [51, 84] on p "Inbound" at bounding box center [78, 90] width 98 height 19
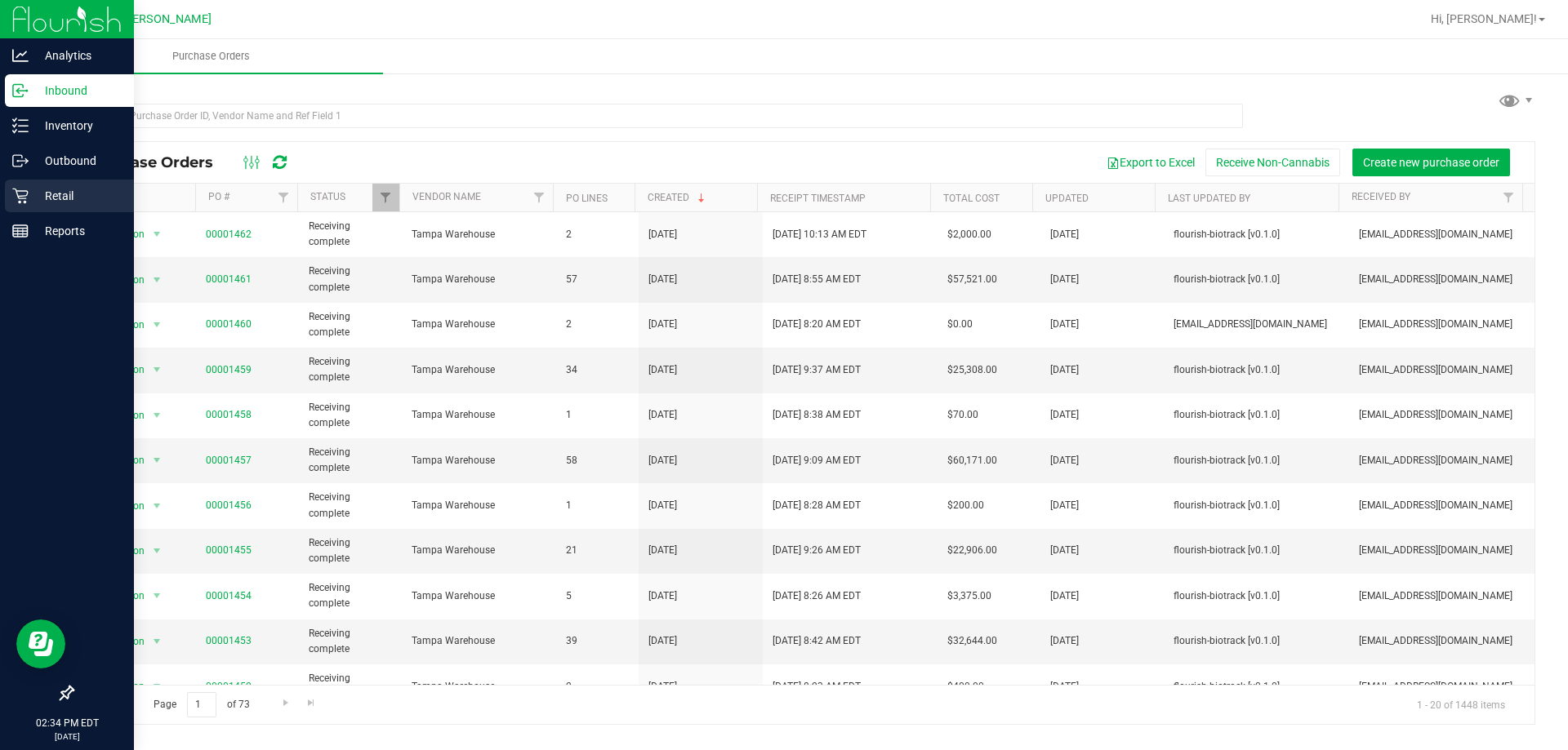
click at [55, 186] on p "Retail" at bounding box center [78, 196] width 98 height 19
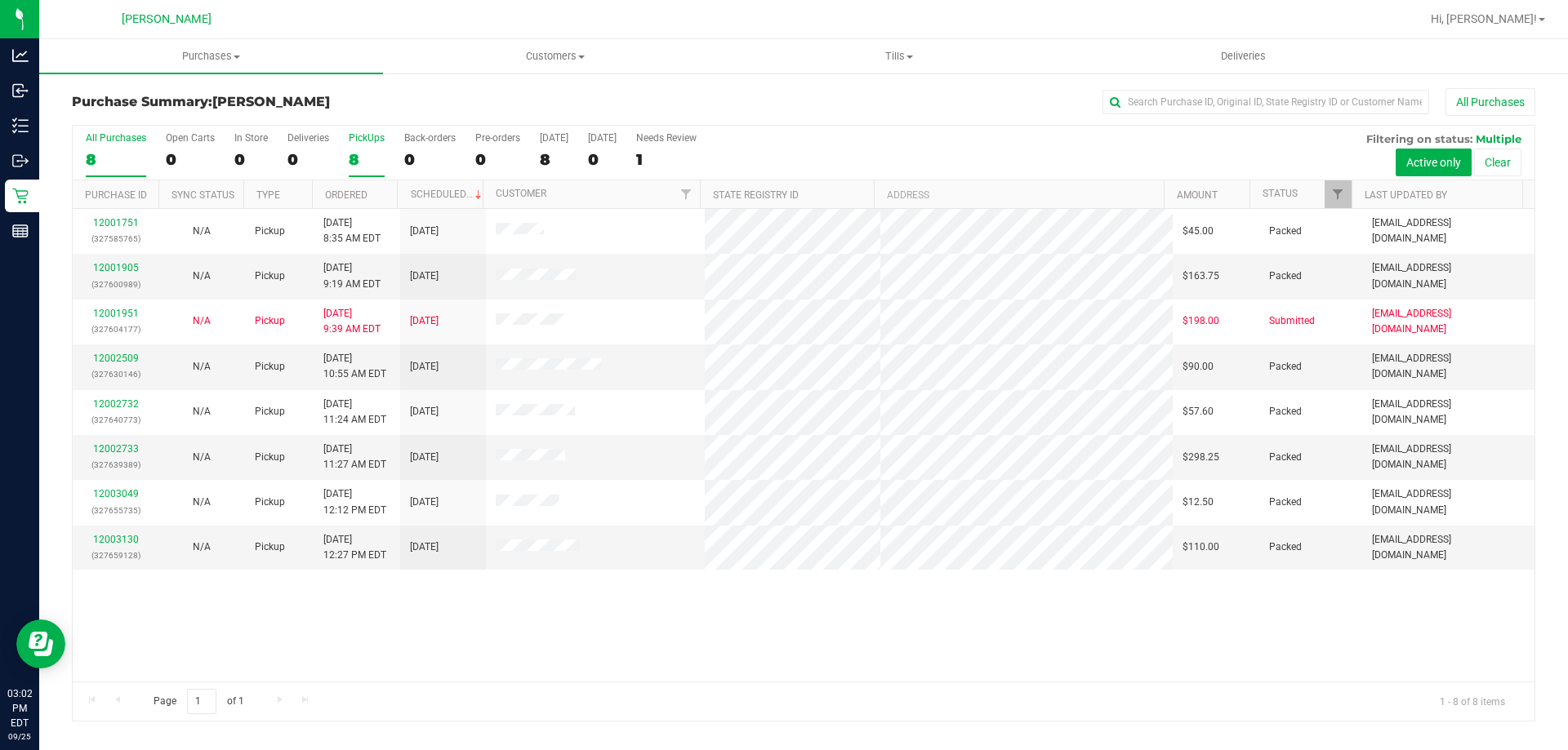
click at [359, 139] on div "PickUps" at bounding box center [366, 137] width 36 height 11
click at [0, 0] on input "PickUps 8" at bounding box center [0, 0] width 0 height 0
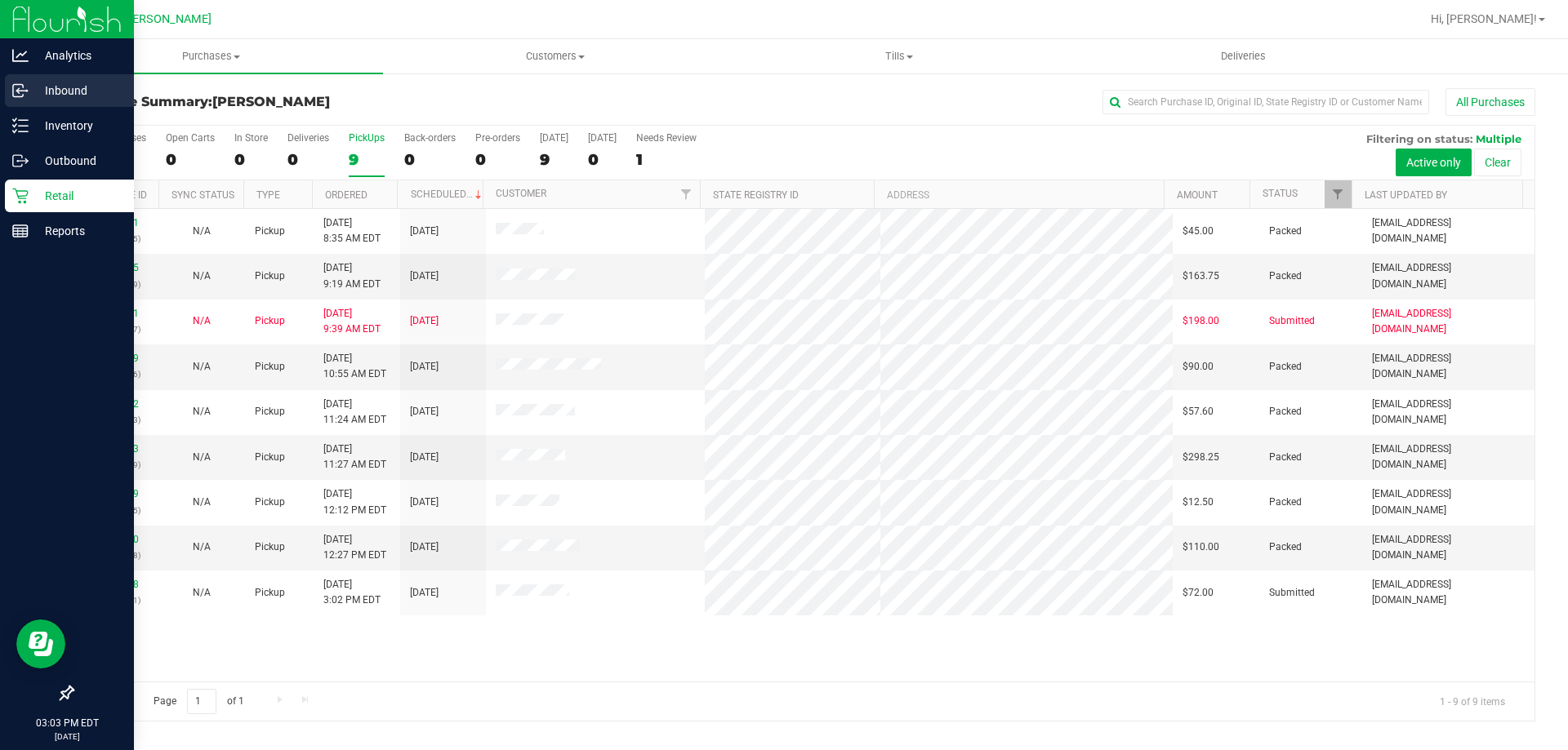
click at [59, 86] on p "Inbound" at bounding box center [78, 90] width 98 height 19
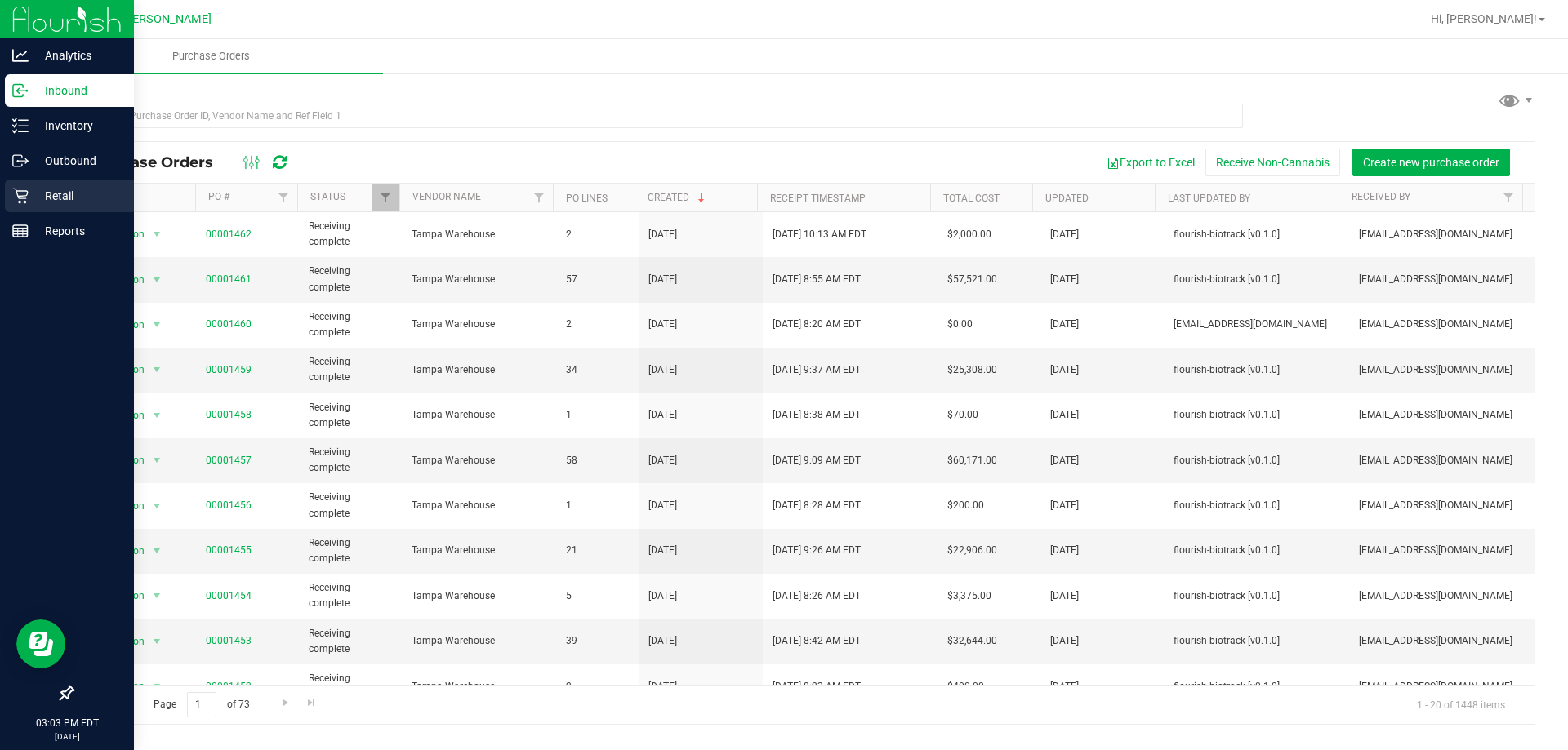
click at [64, 191] on p "Retail" at bounding box center [78, 196] width 98 height 19
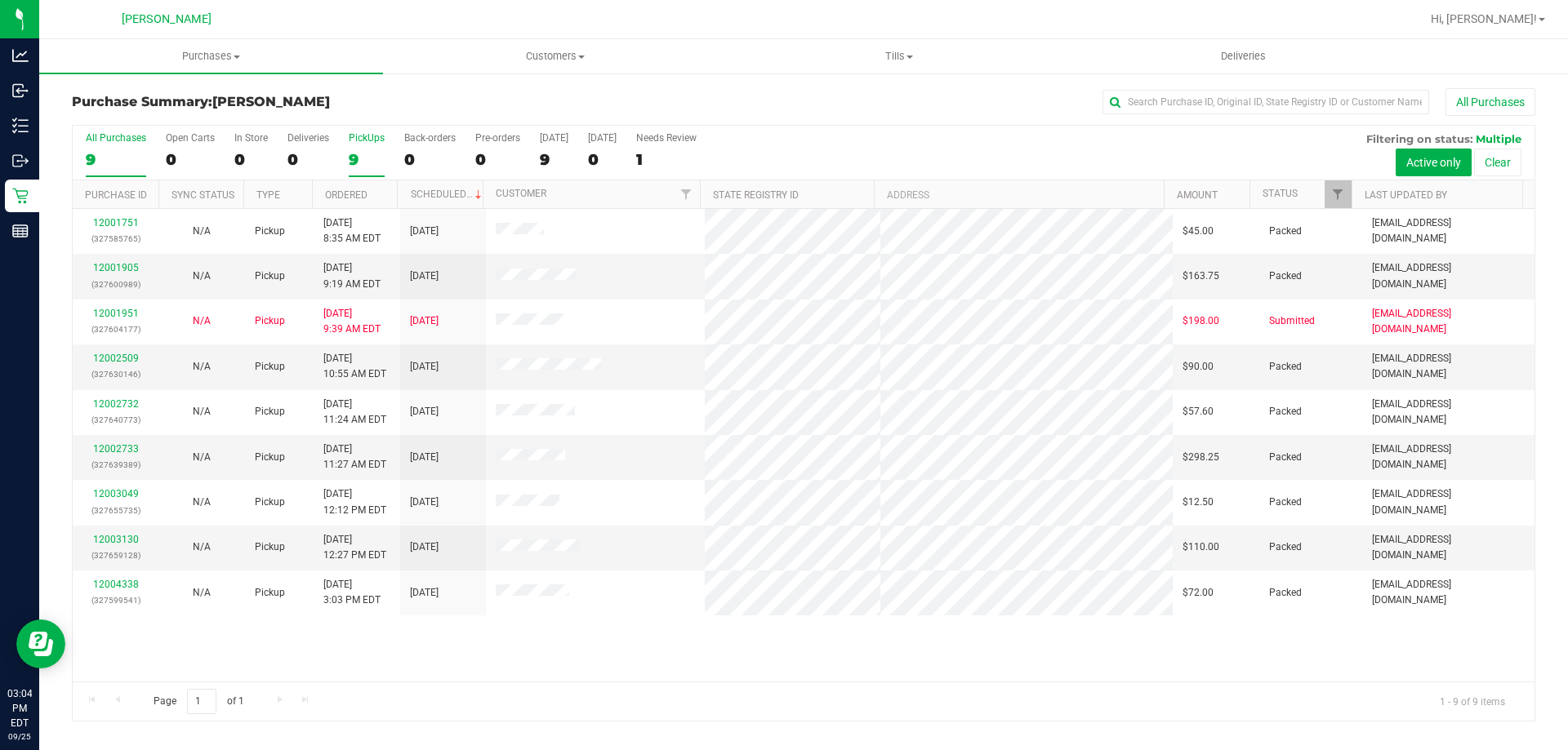
click at [375, 136] on div "PickUps" at bounding box center [366, 137] width 36 height 11
click at [0, 0] on input "PickUps 9" at bounding box center [0, 0] width 0 height 0
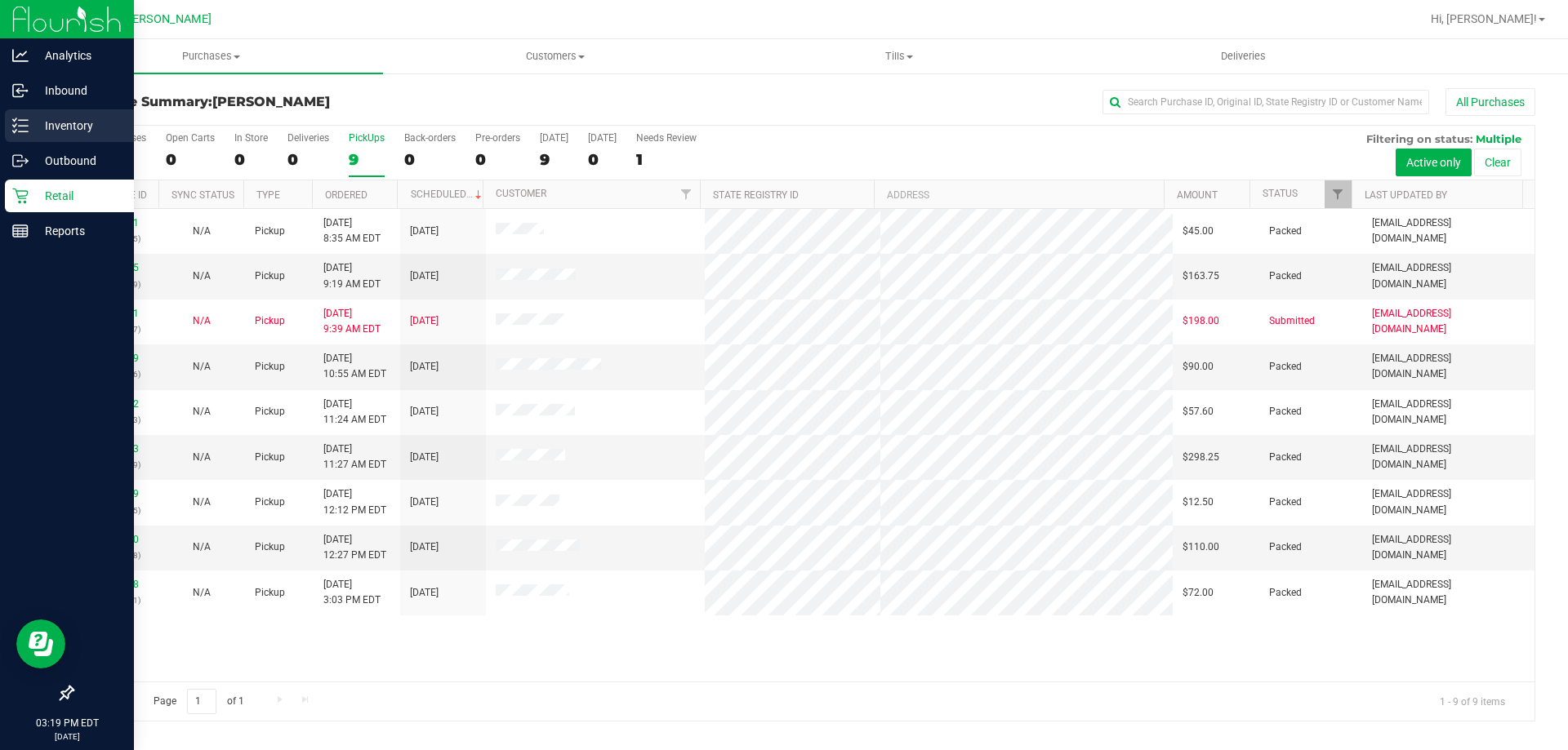
click at [73, 116] on p "Inventory" at bounding box center [78, 126] width 98 height 19
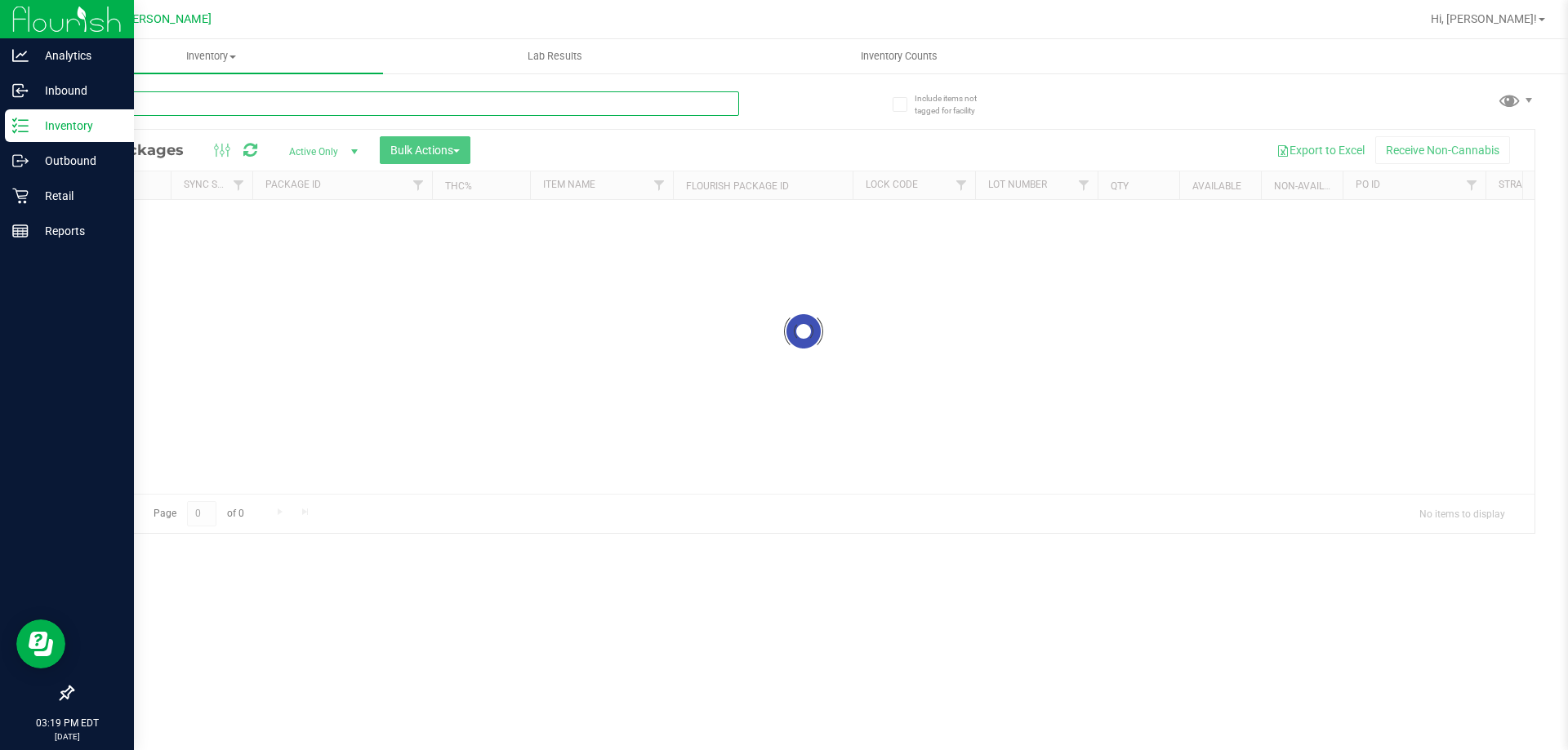
click at [307, 94] on input "text" at bounding box center [405, 104] width 667 height 24
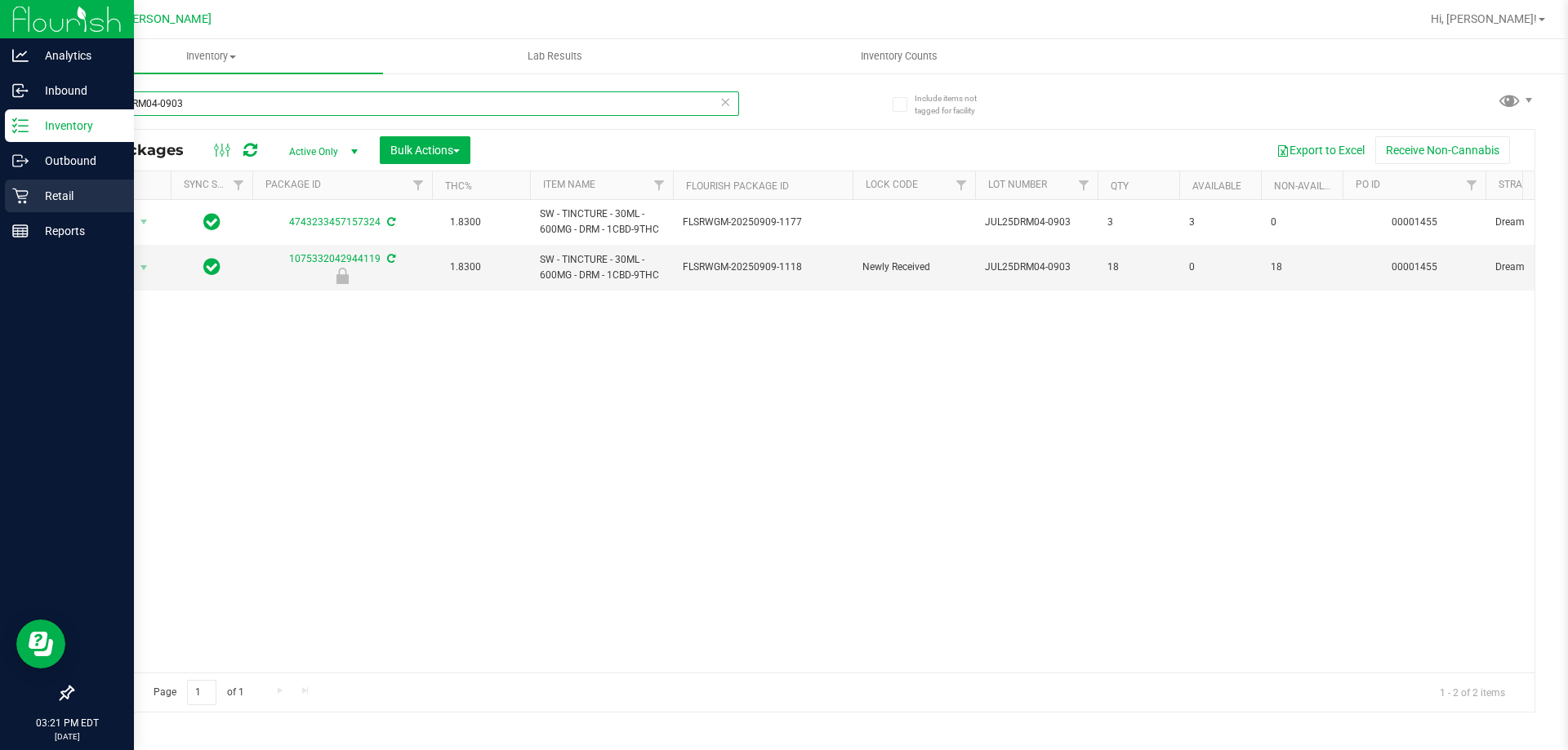
type input "JUL25DRM04-0903"
click at [43, 191] on p "Retail" at bounding box center [78, 196] width 98 height 19
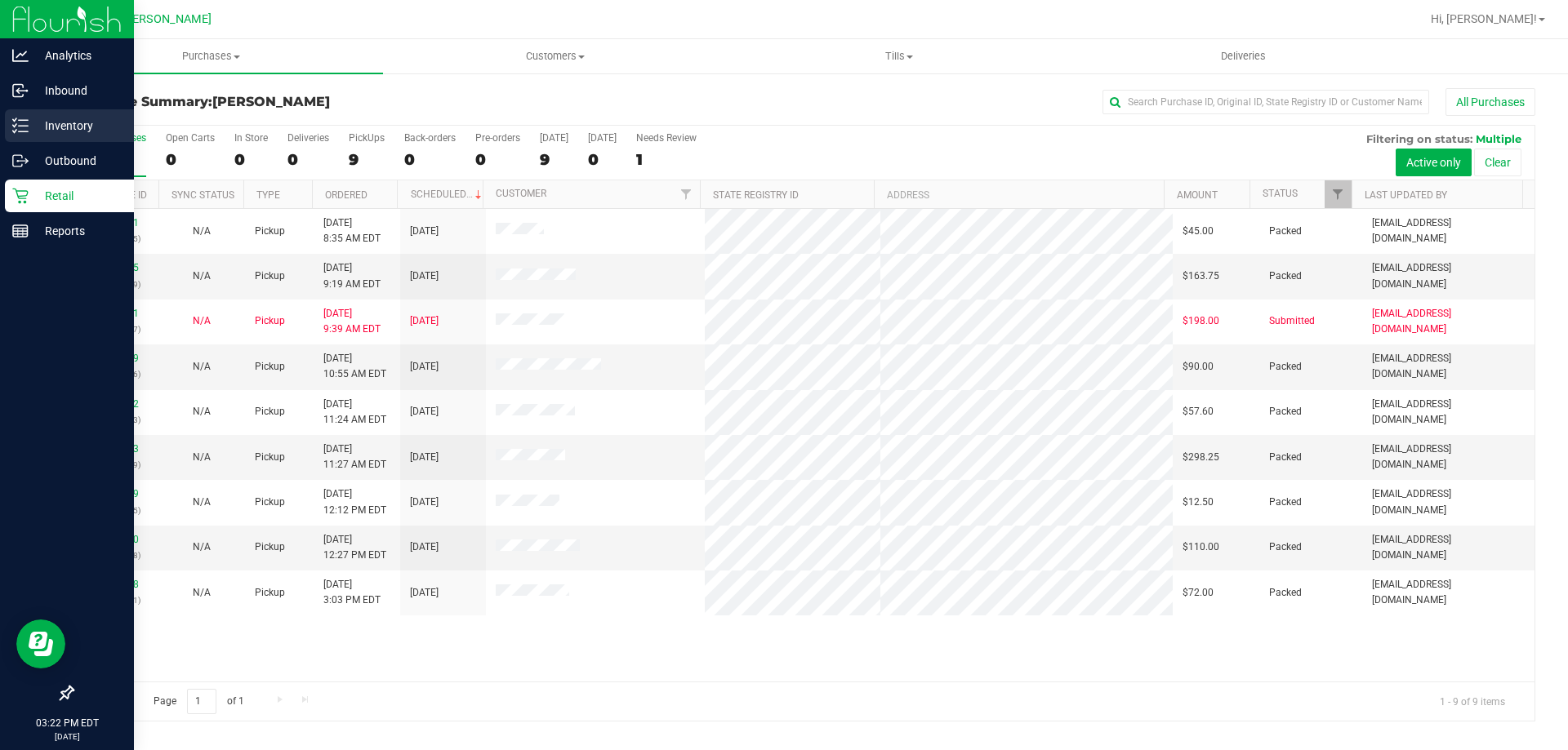
click at [59, 120] on p "Inventory" at bounding box center [78, 126] width 98 height 19
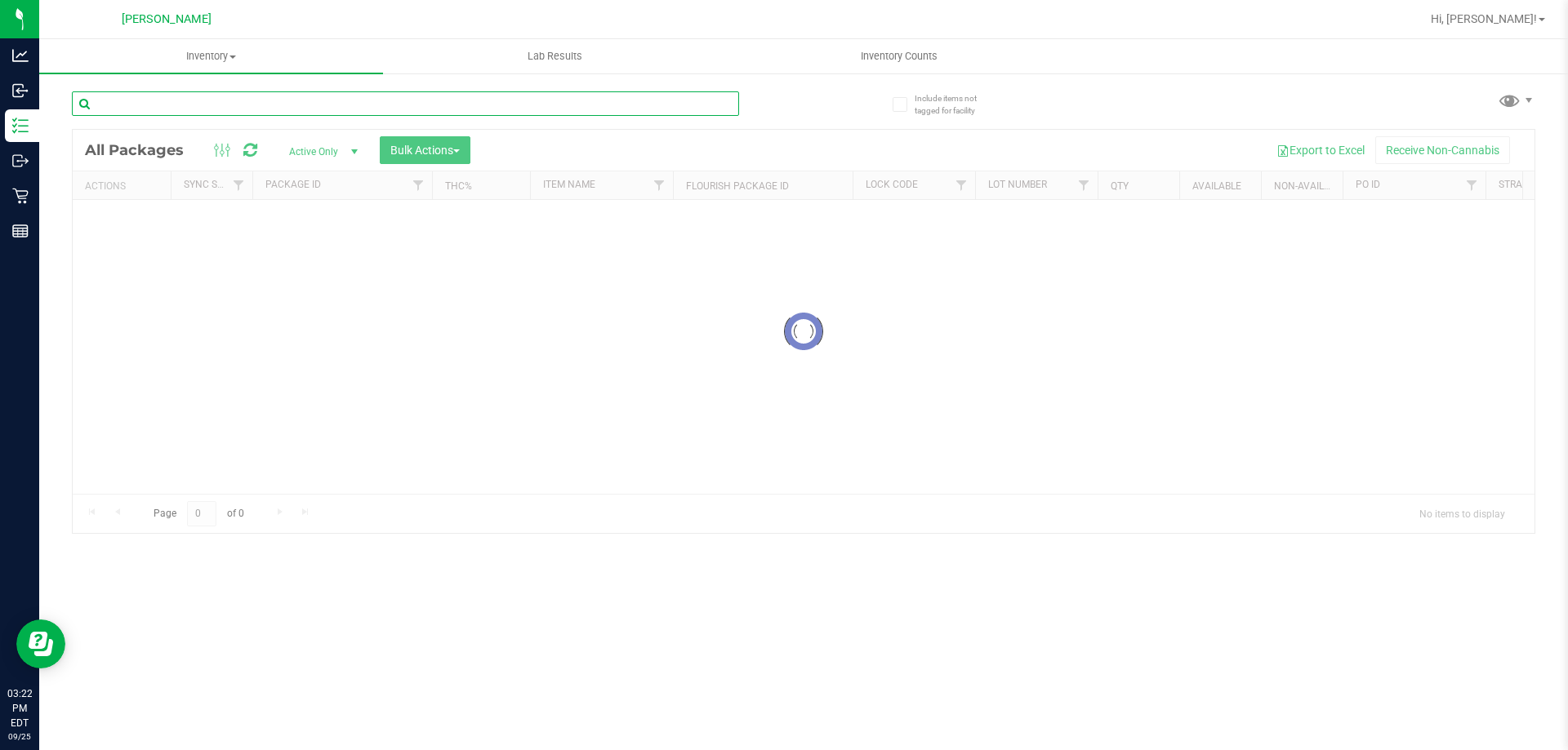
click at [228, 94] on input "text" at bounding box center [405, 104] width 667 height 24
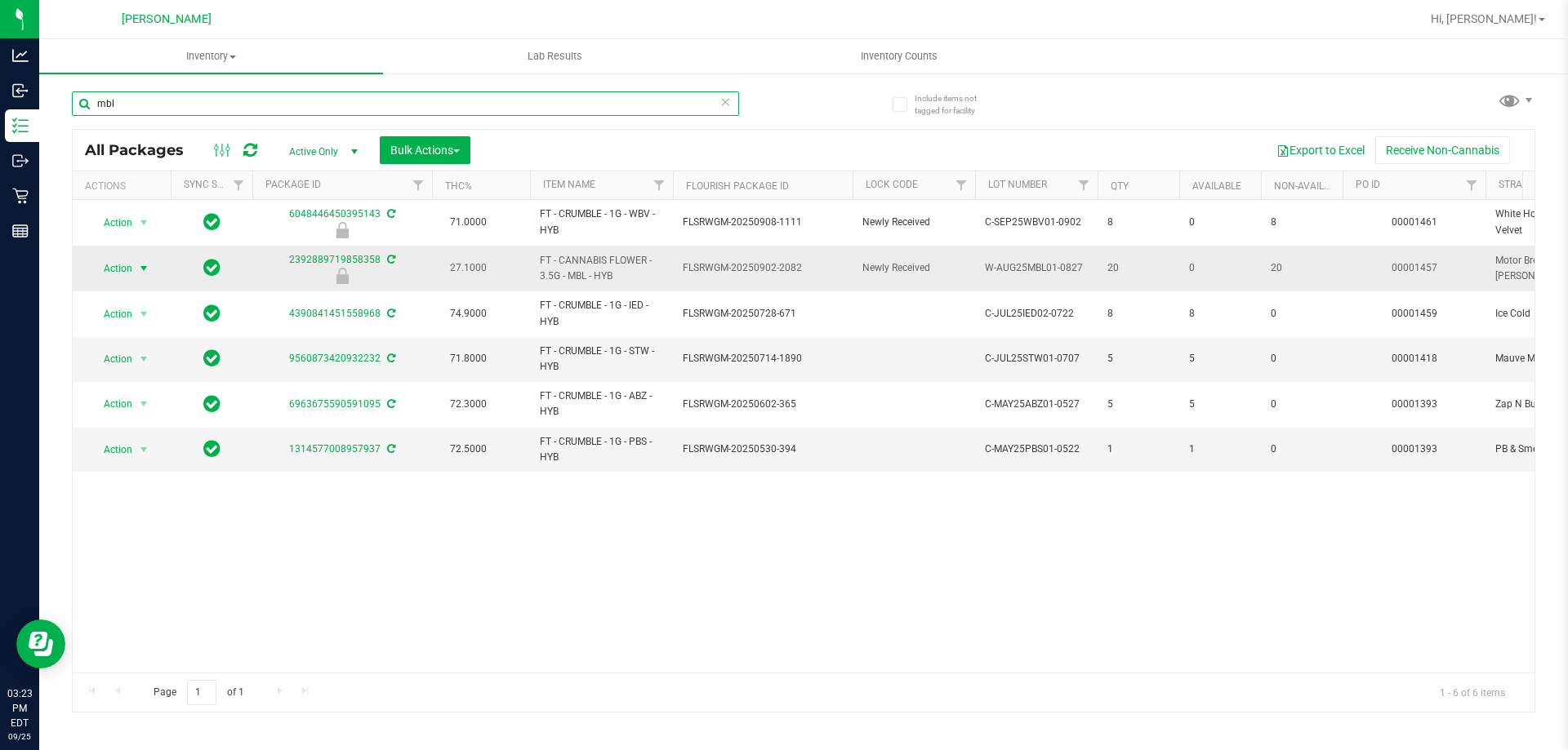
type input "mbl"
click at [121, 268] on span "Action" at bounding box center [111, 268] width 44 height 23
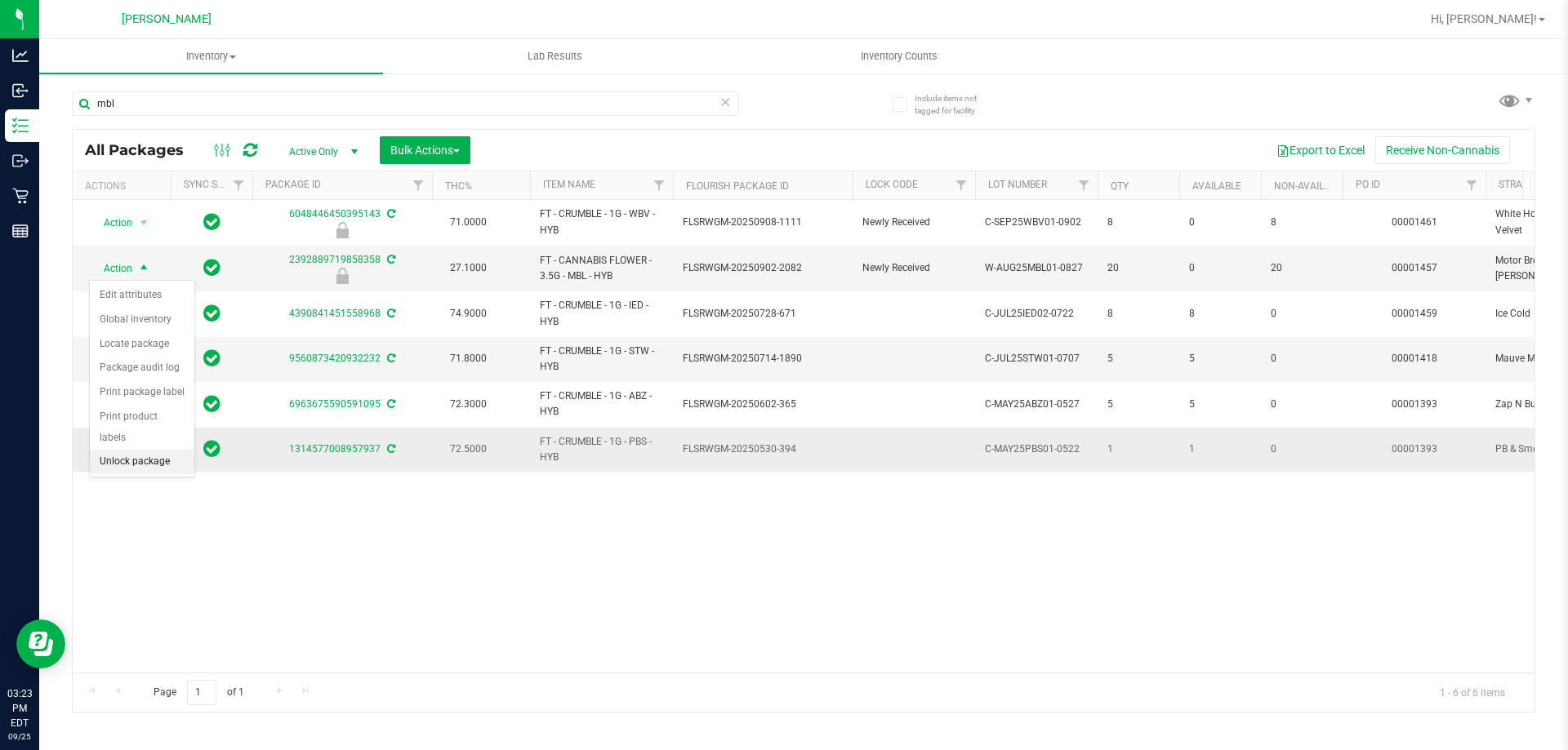
click at [136, 450] on li "Unlock package" at bounding box center [143, 462] width 105 height 24
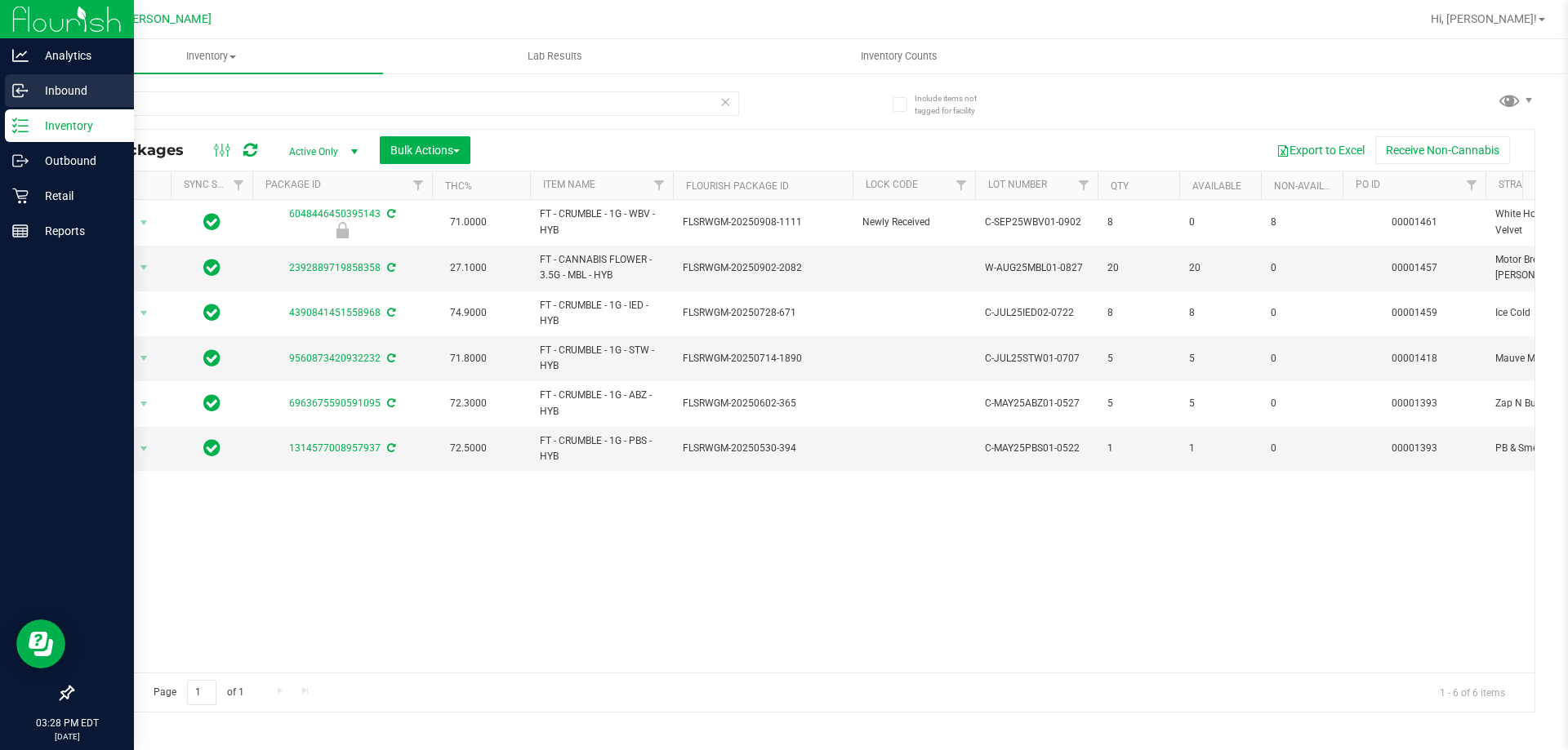
click at [80, 85] on p "Inbound" at bounding box center [78, 90] width 98 height 19
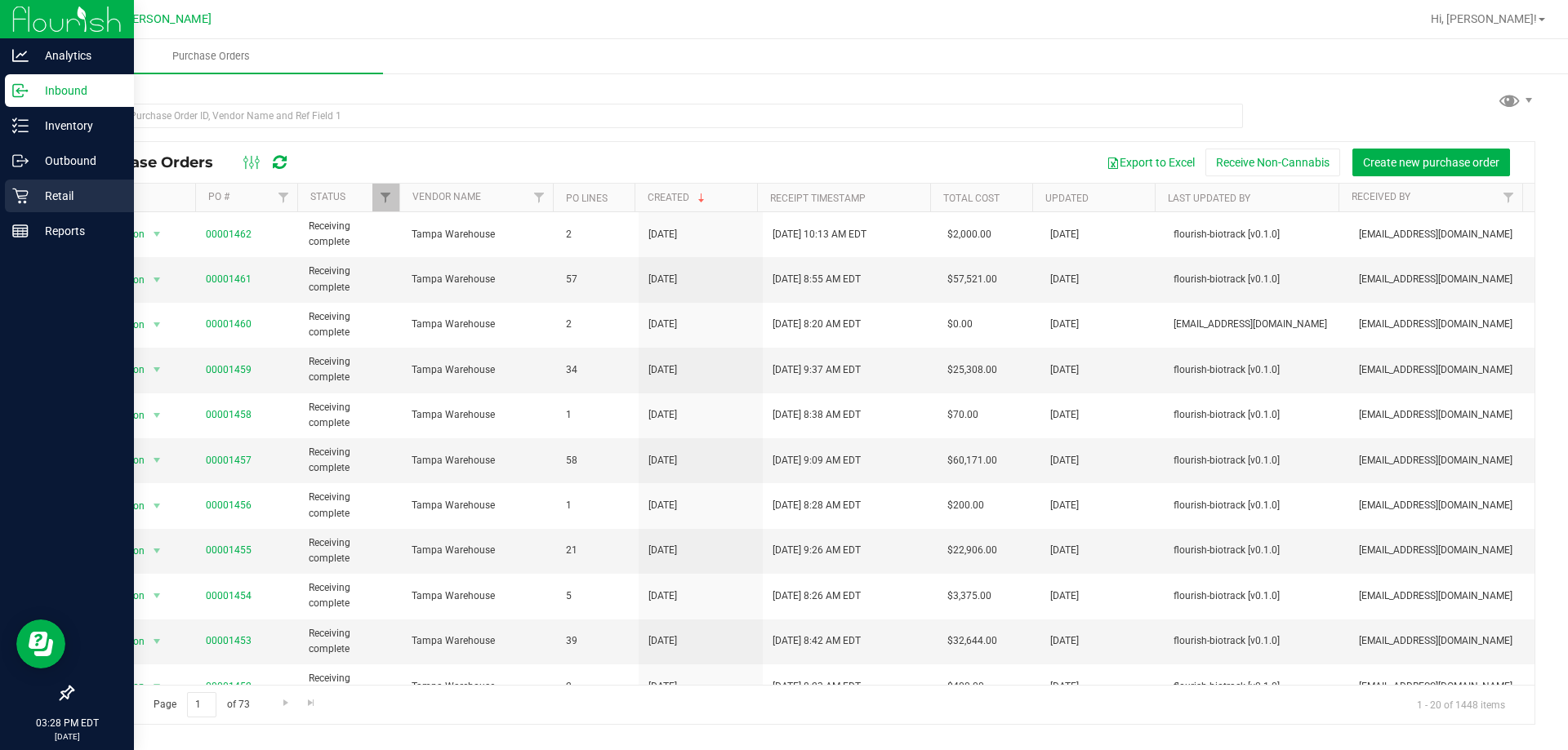
click at [59, 192] on p "Retail" at bounding box center [78, 196] width 98 height 19
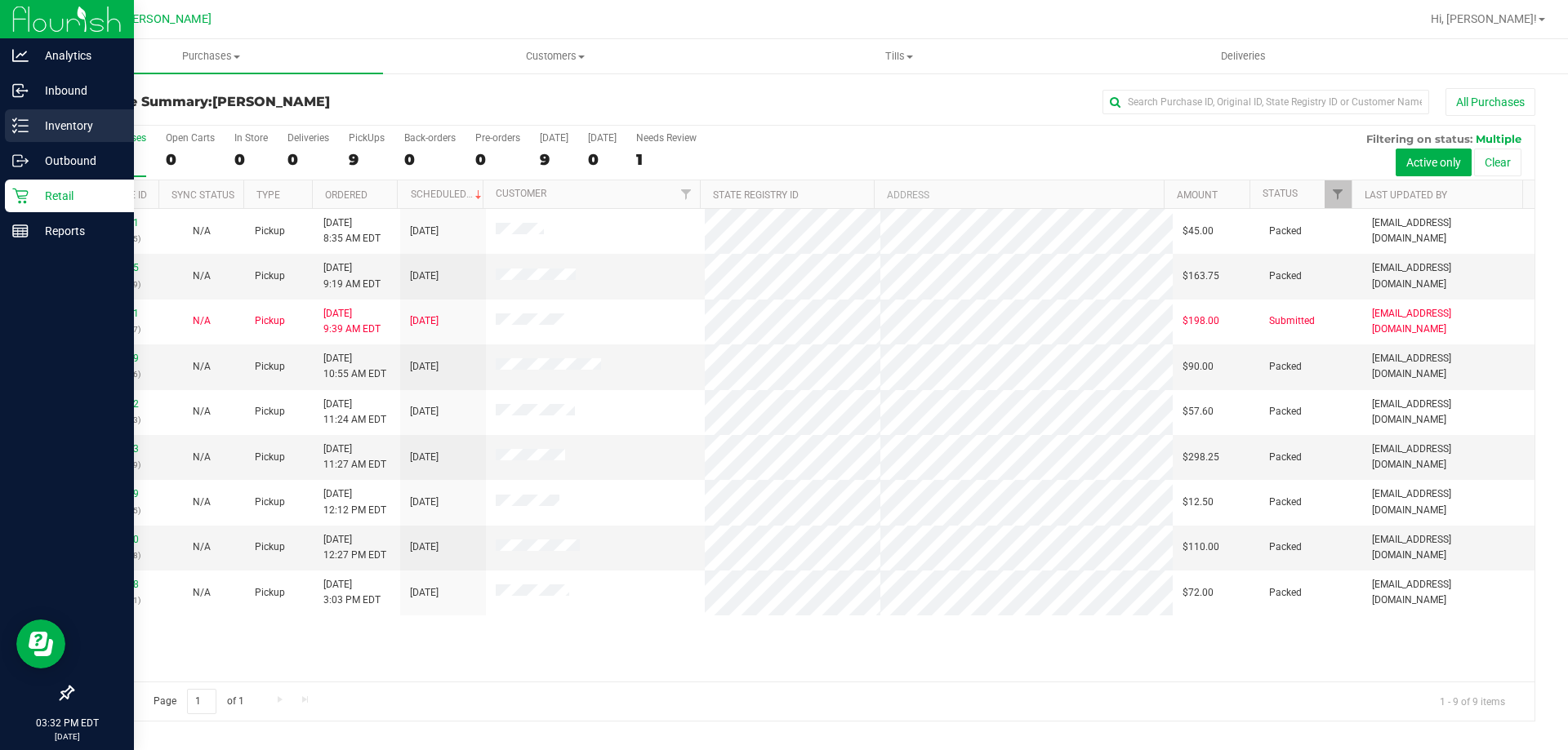
click at [77, 124] on p "Inventory" at bounding box center [78, 126] width 98 height 19
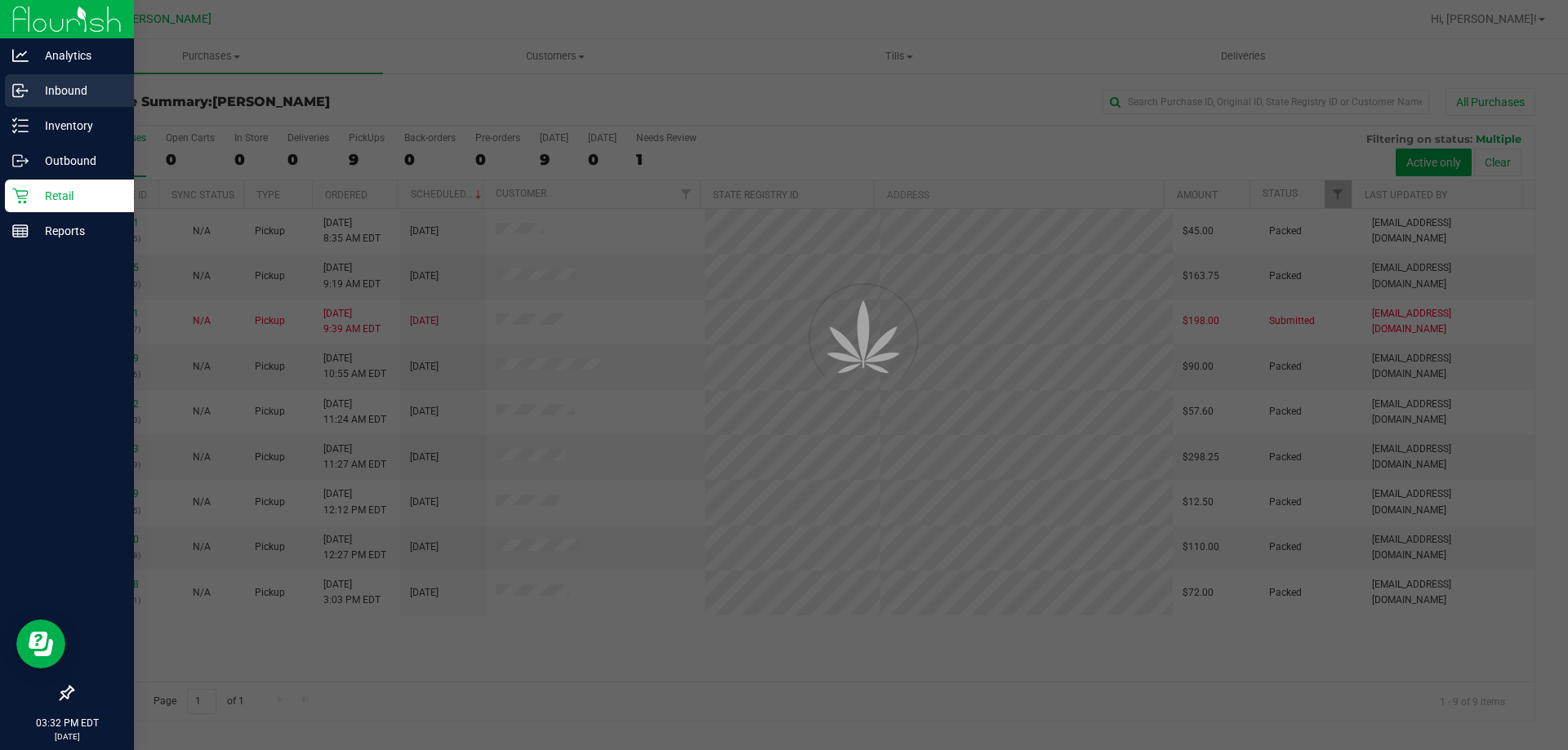
click at [80, 83] on p "Inbound" at bounding box center [78, 90] width 98 height 19
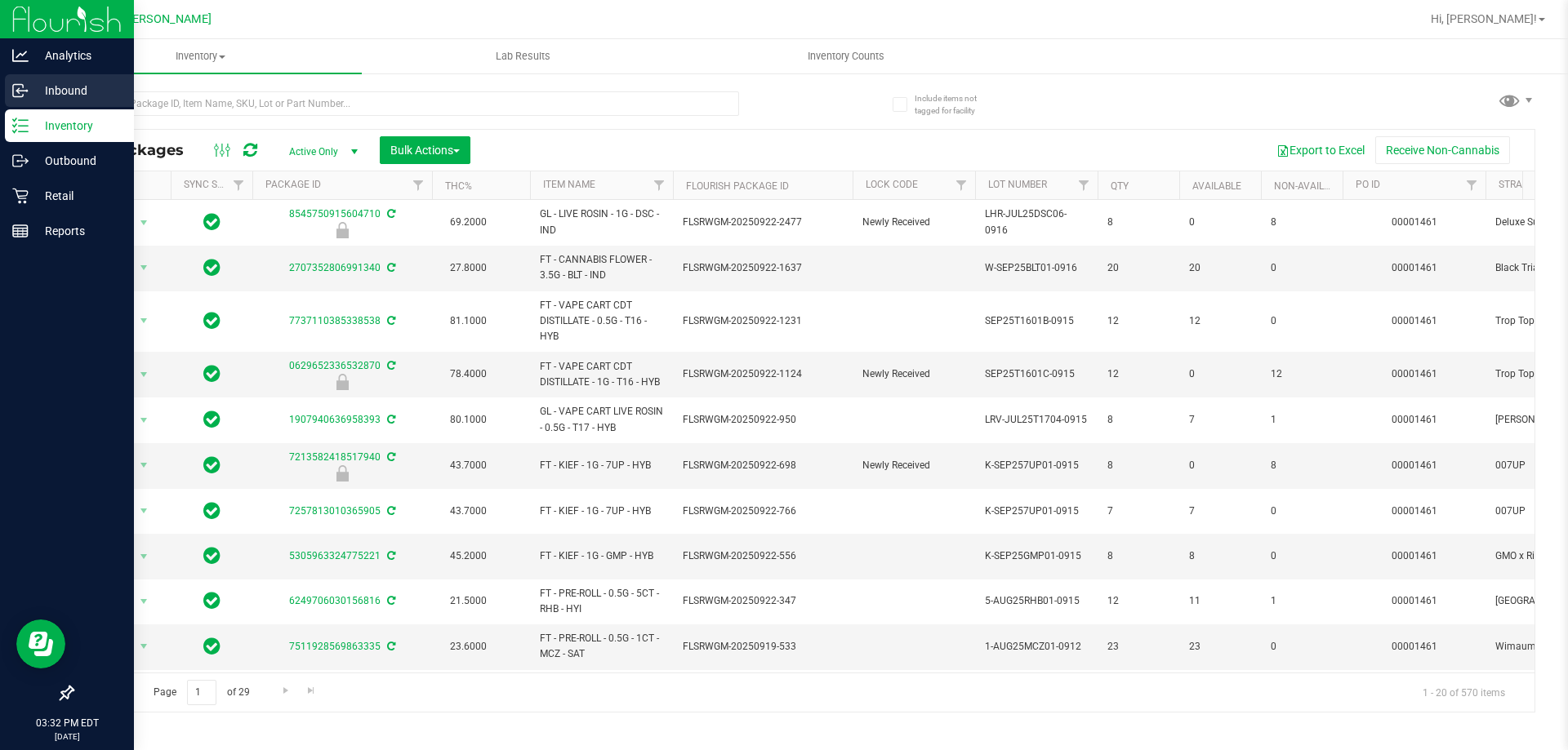
click at [80, 83] on p "Inbound" at bounding box center [78, 90] width 98 height 19
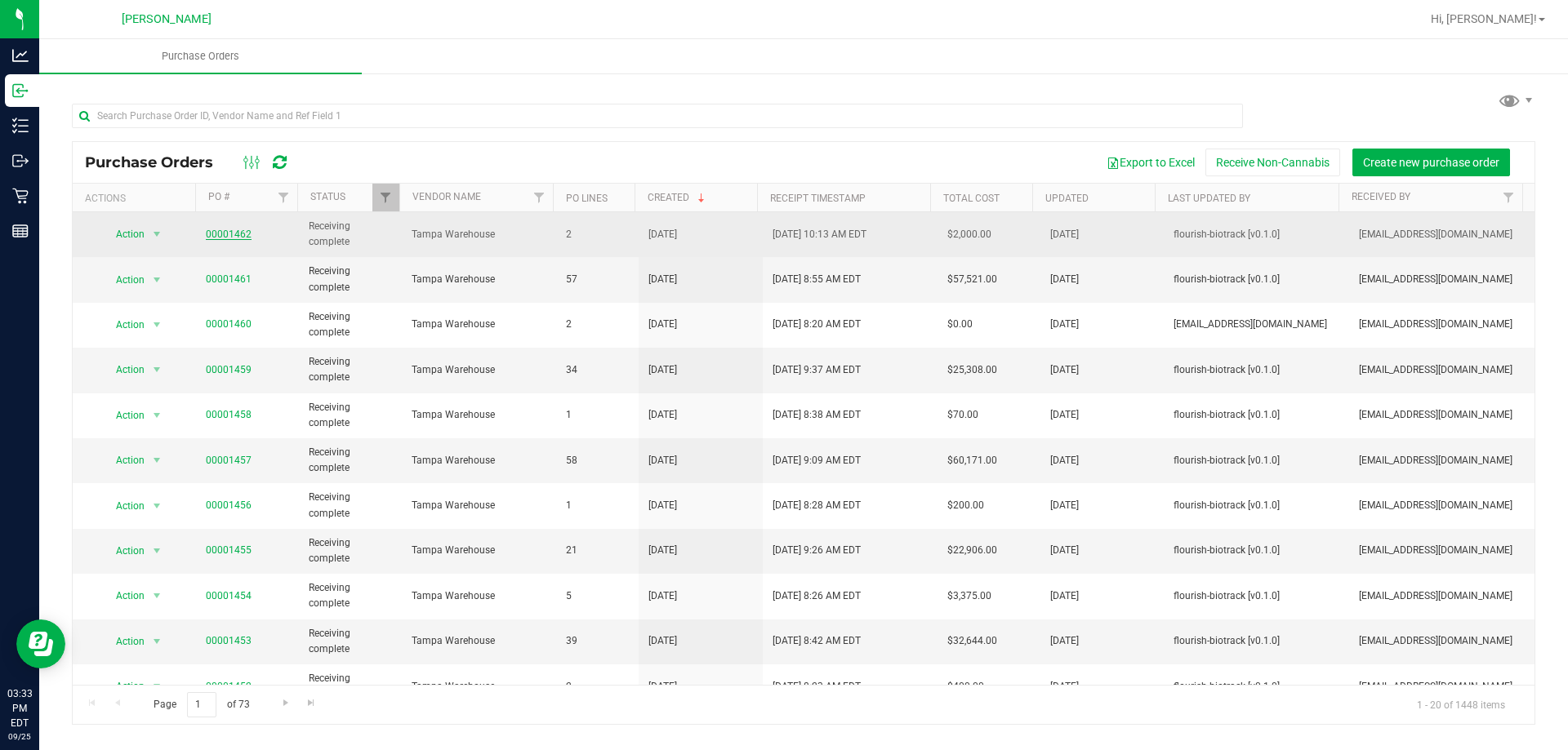
click at [221, 238] on link "00001462" at bounding box center [228, 234] width 45 height 11
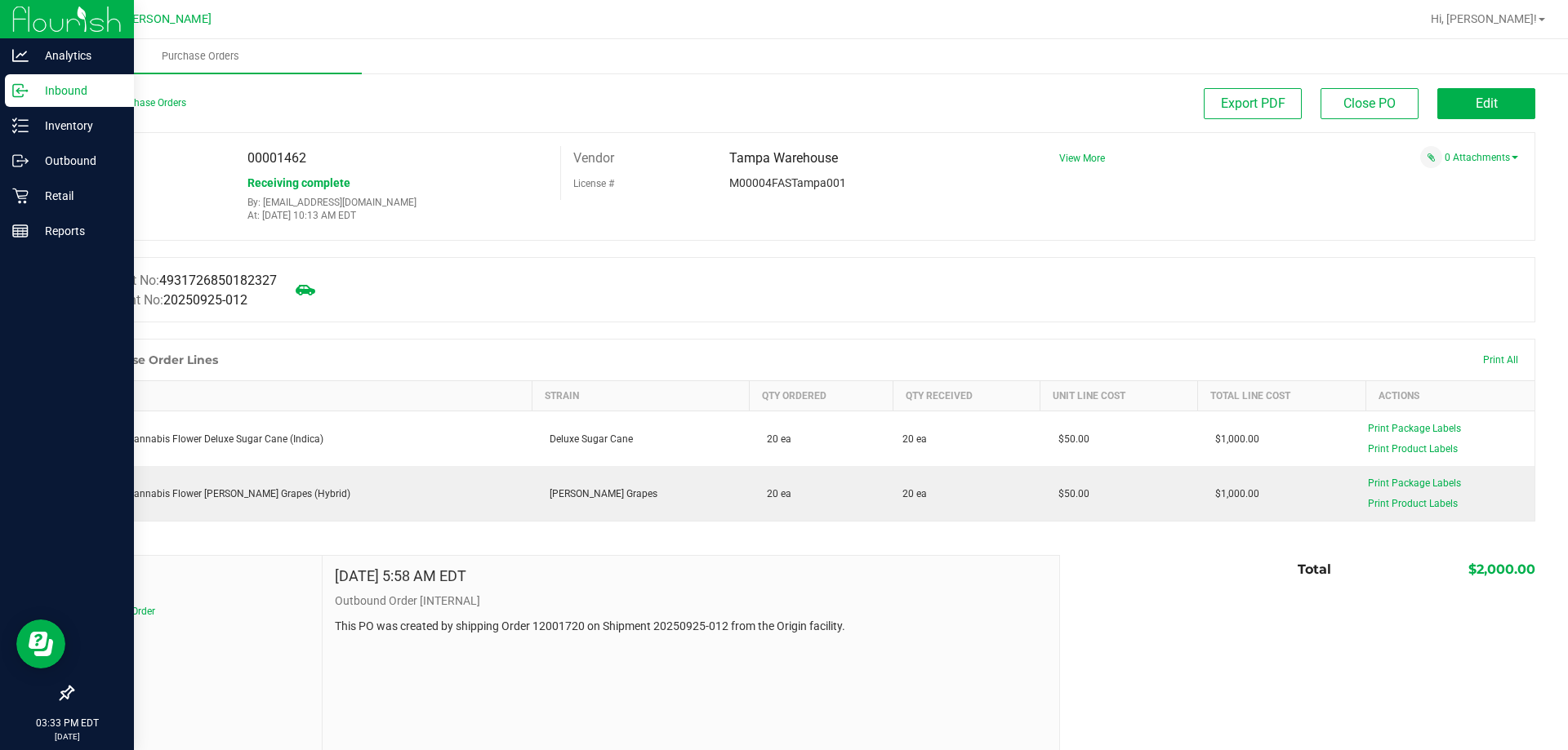
click at [41, 84] on p "Inbound" at bounding box center [78, 90] width 98 height 19
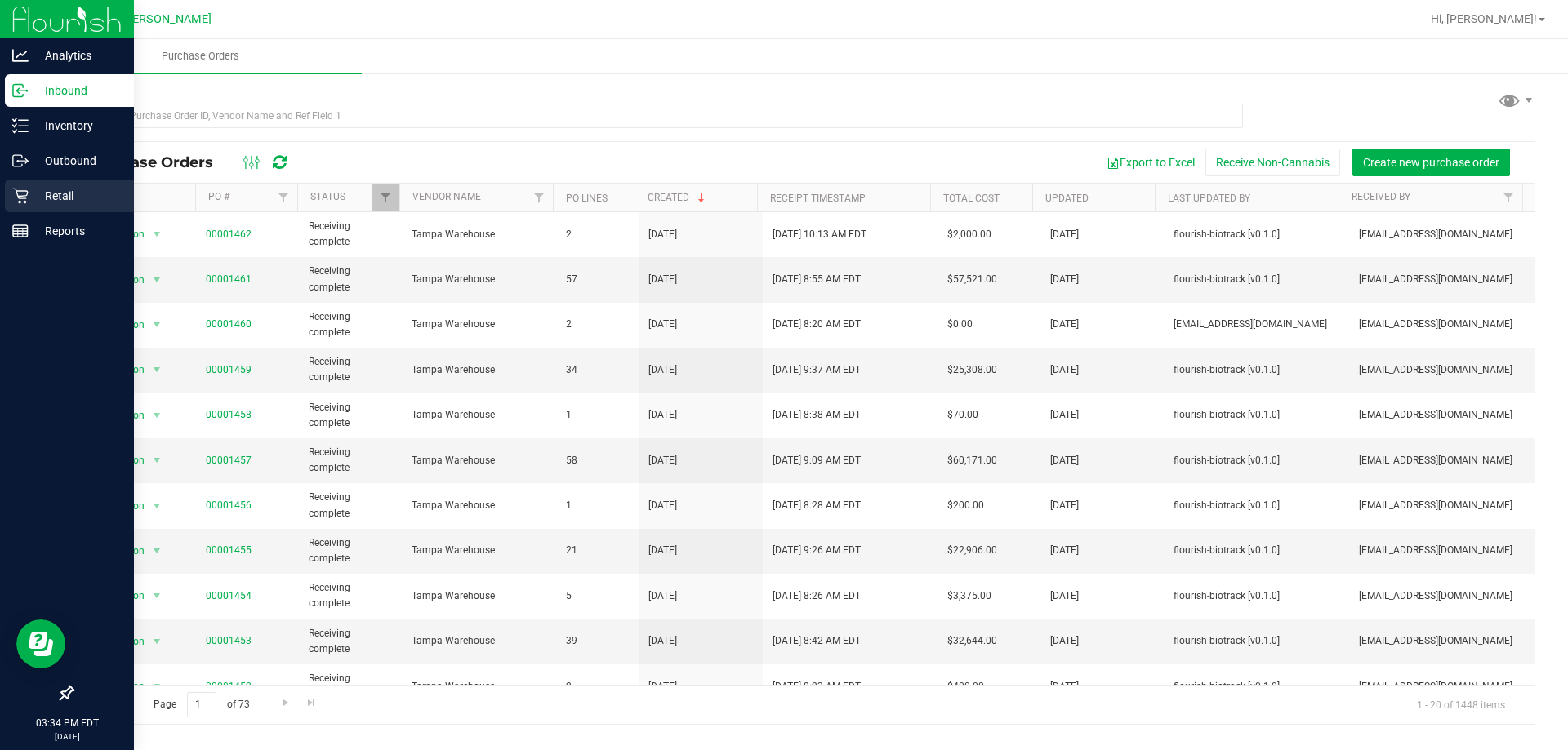
click at [68, 192] on p "Retail" at bounding box center [78, 196] width 98 height 19
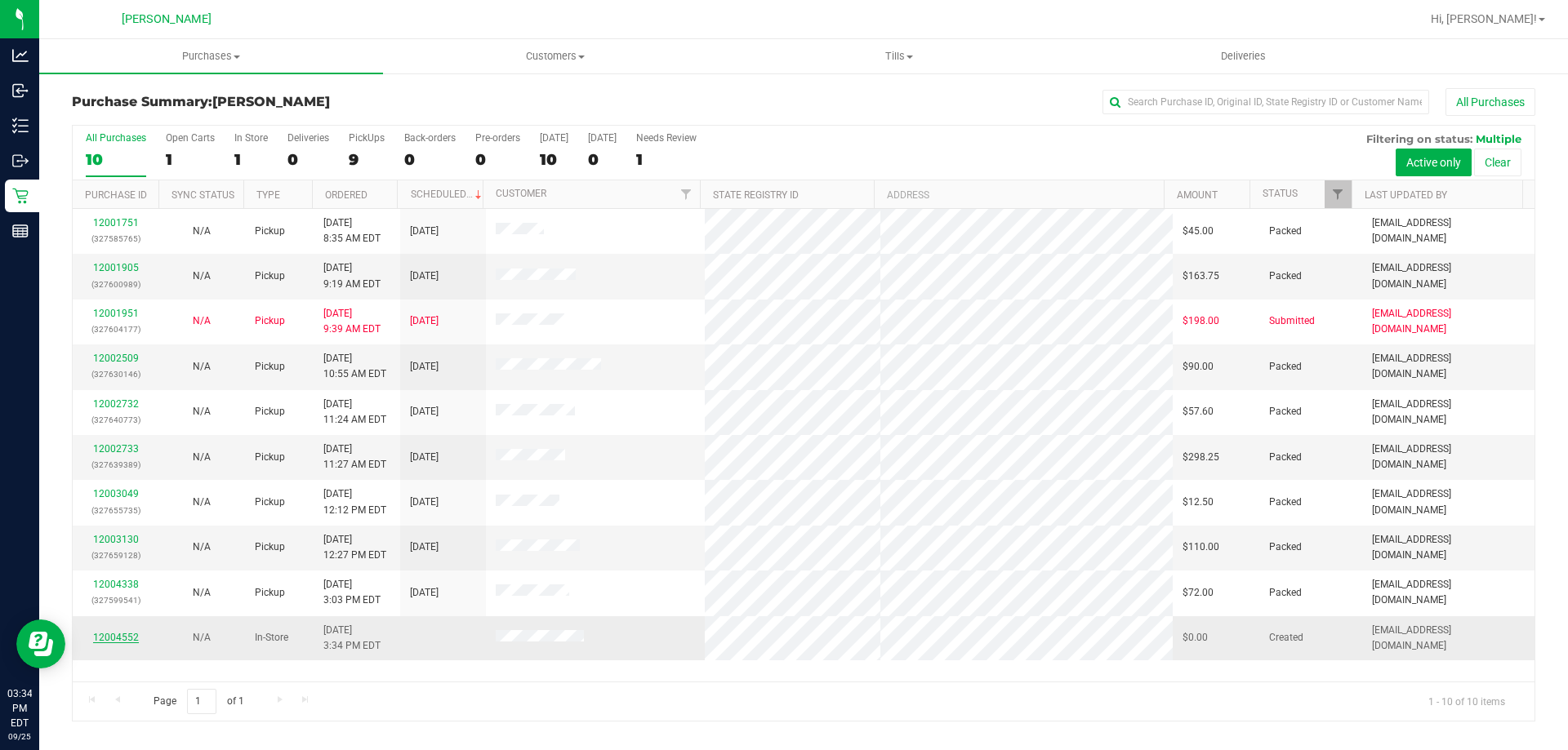
click at [108, 635] on link "12004552" at bounding box center [115, 637] width 45 height 11
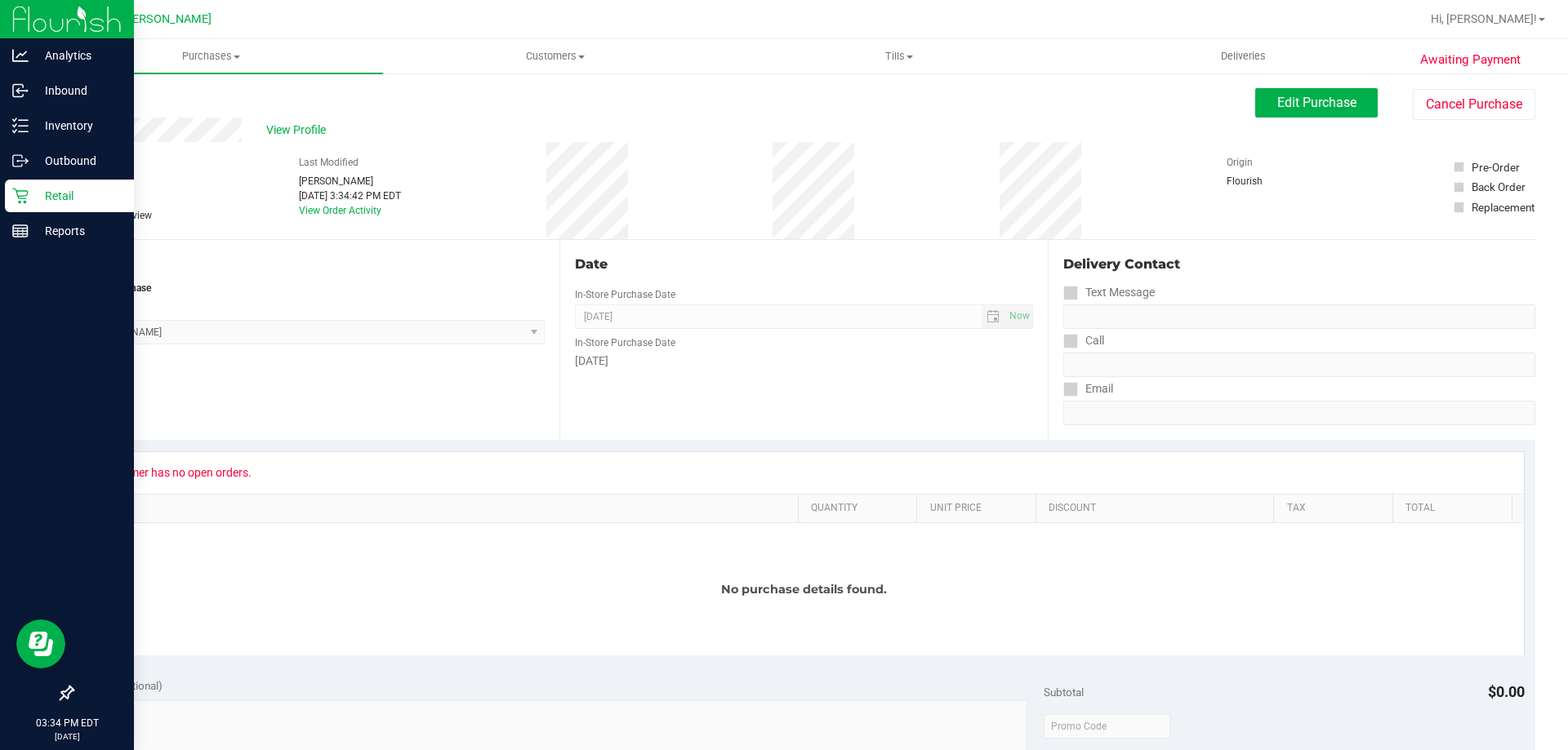
click at [73, 191] on p "Retail" at bounding box center [78, 196] width 98 height 19
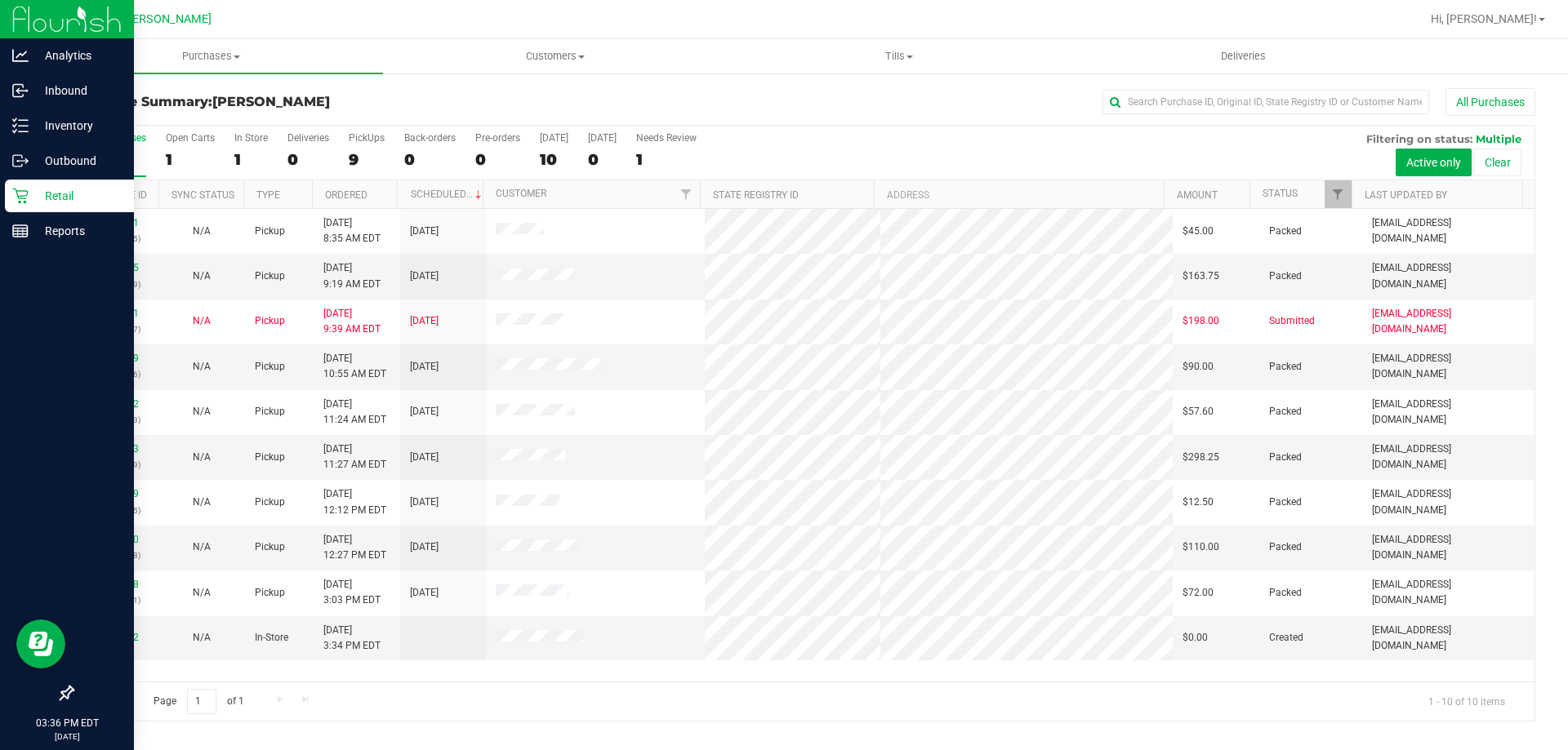
click at [56, 188] on p "Retail" at bounding box center [78, 196] width 98 height 19
click at [58, 113] on div "Inventory" at bounding box center [70, 125] width 129 height 32
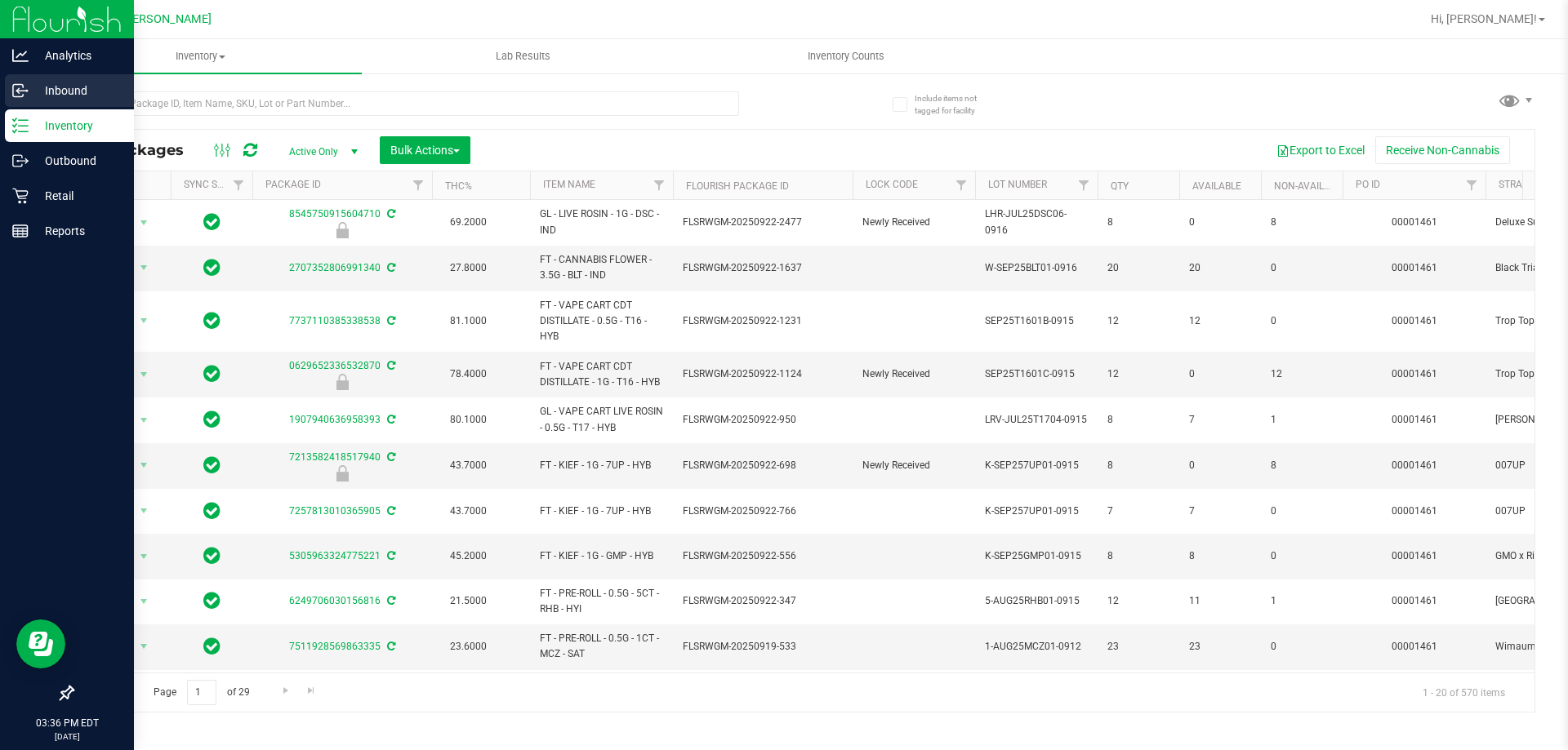
click at [73, 89] on p "Inbound" at bounding box center [78, 90] width 98 height 19
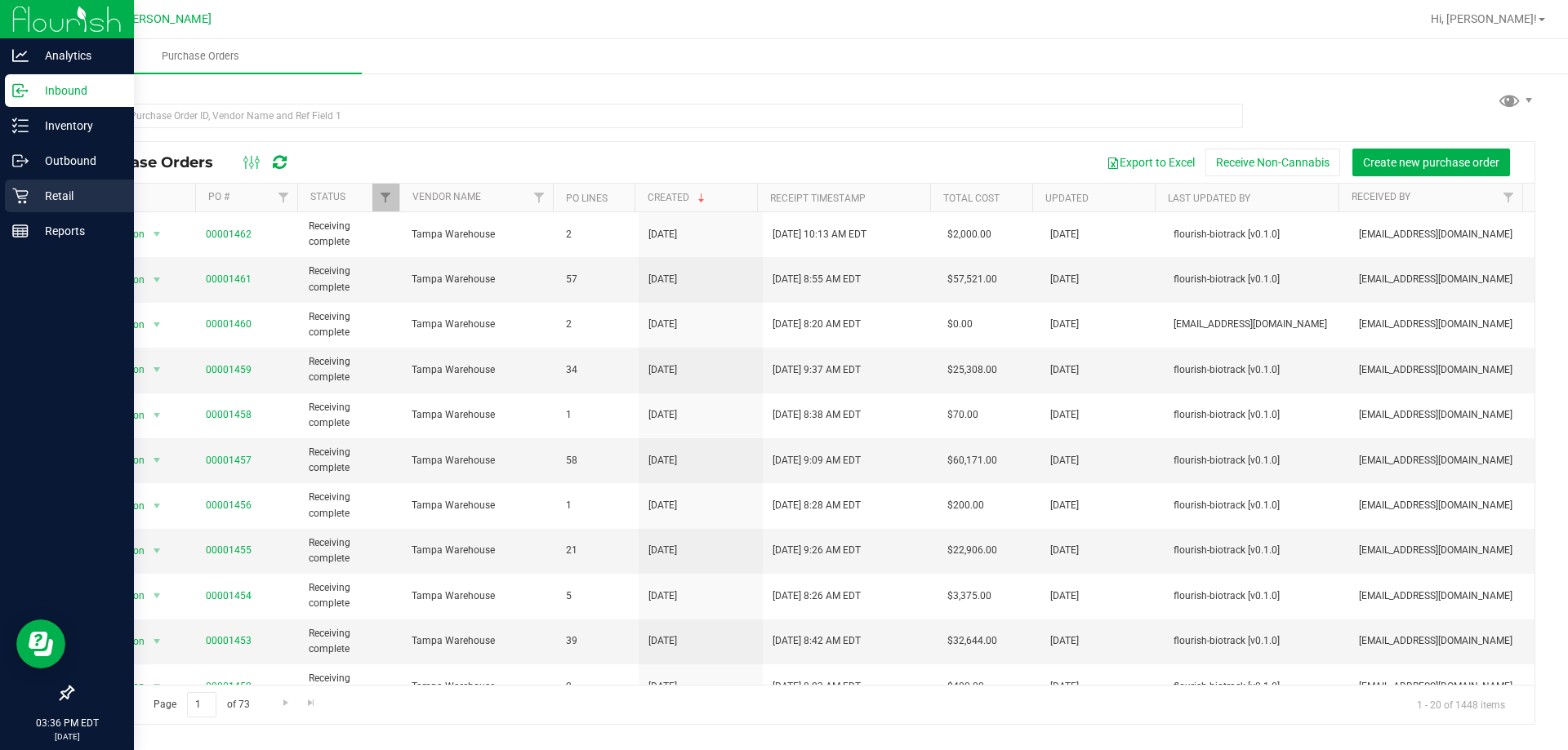
click at [63, 199] on p "Retail" at bounding box center [78, 196] width 98 height 19
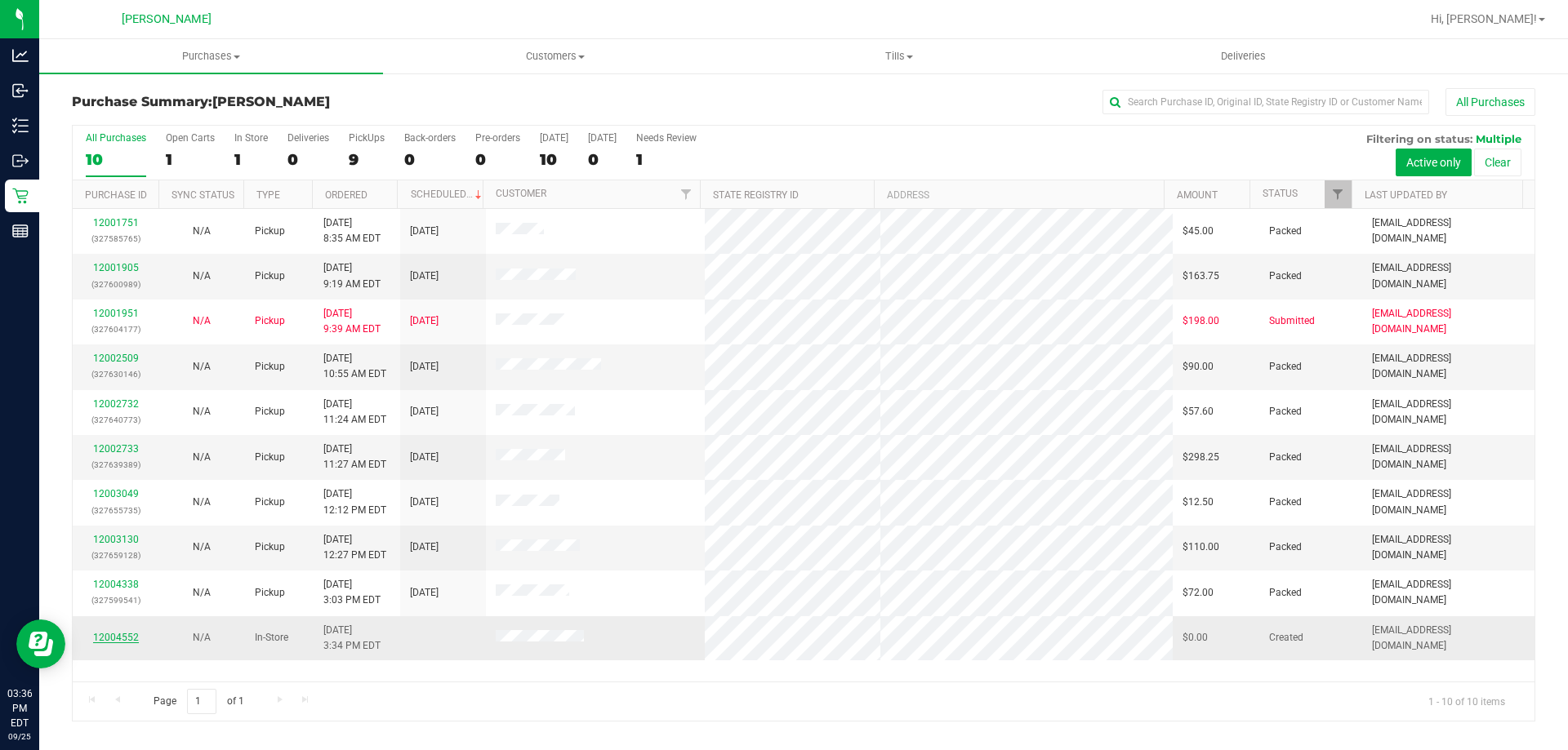
click at [105, 635] on link "12004552" at bounding box center [115, 637] width 45 height 11
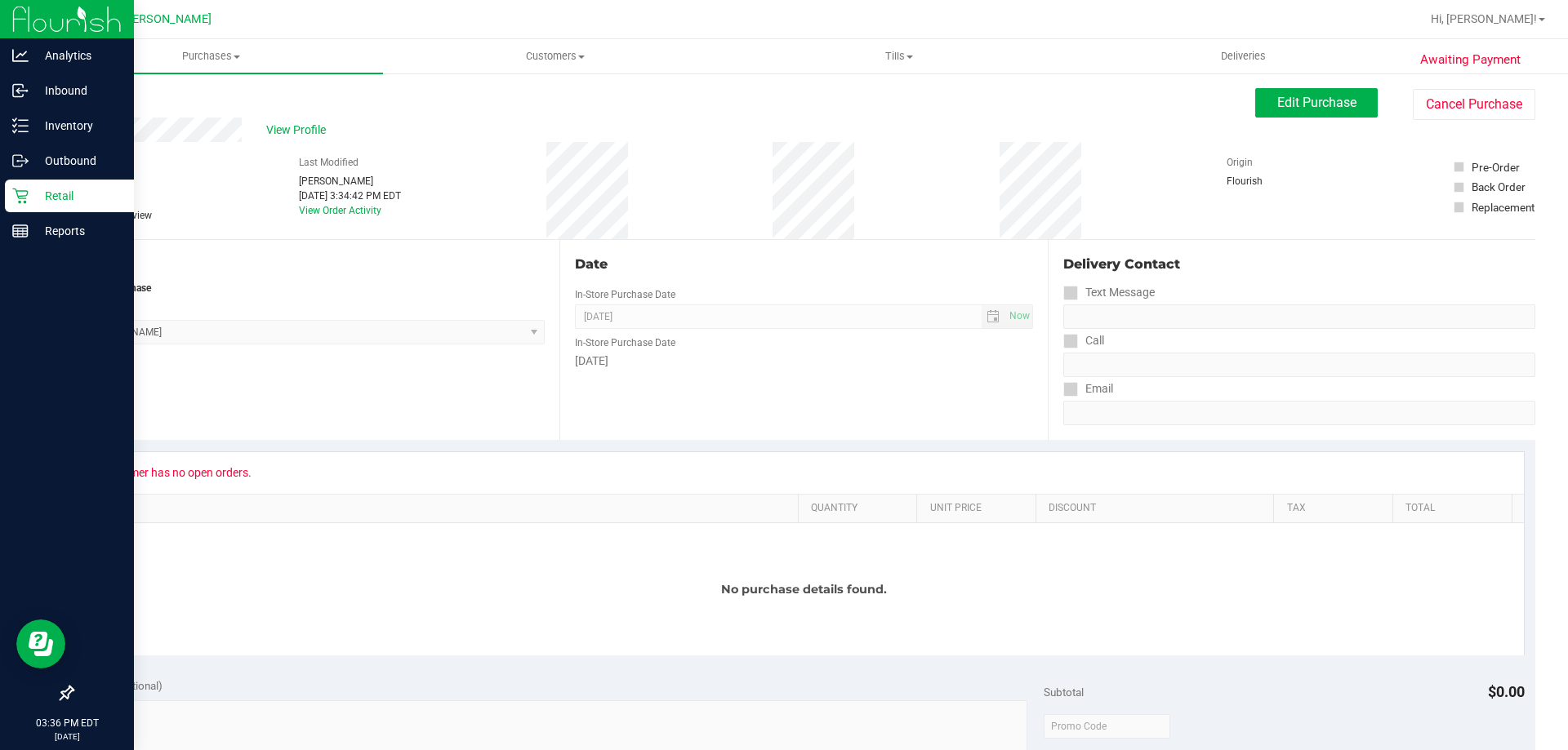
click at [64, 192] on p "Retail" at bounding box center [78, 196] width 98 height 19
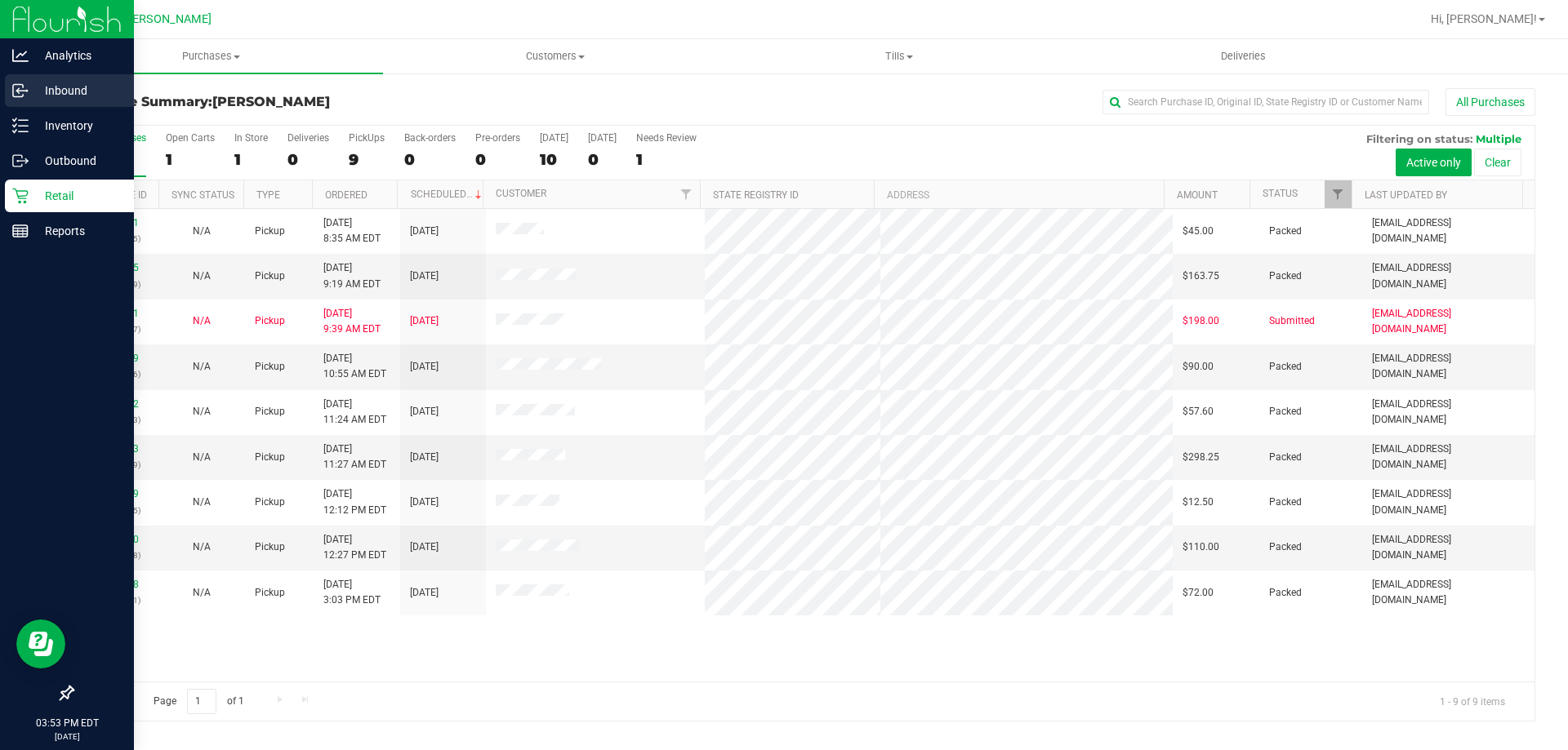
click at [53, 86] on p "Inbound" at bounding box center [78, 90] width 98 height 19
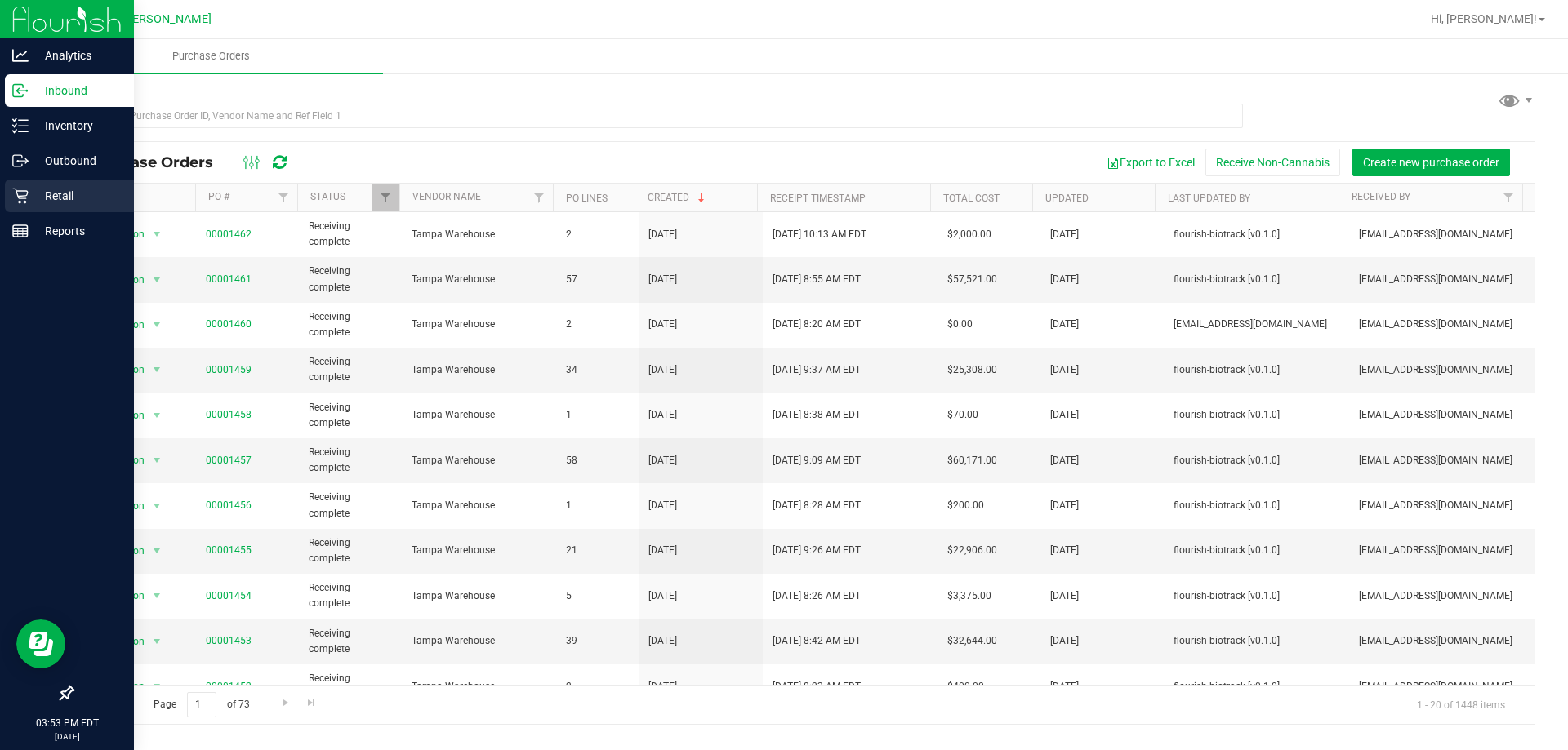
click at [63, 190] on p "Retail" at bounding box center [78, 196] width 98 height 19
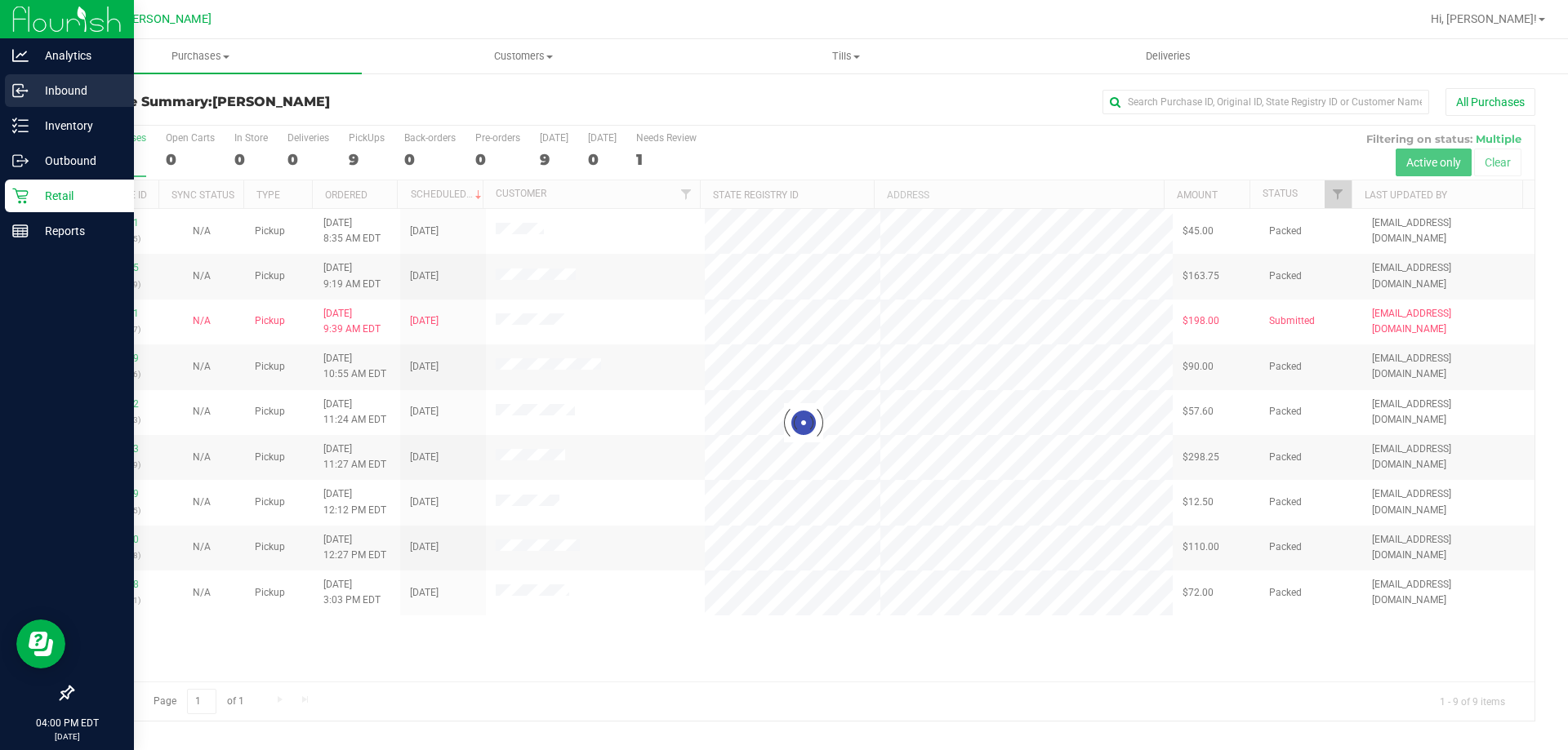
click at [69, 94] on p "Inbound" at bounding box center [78, 90] width 98 height 19
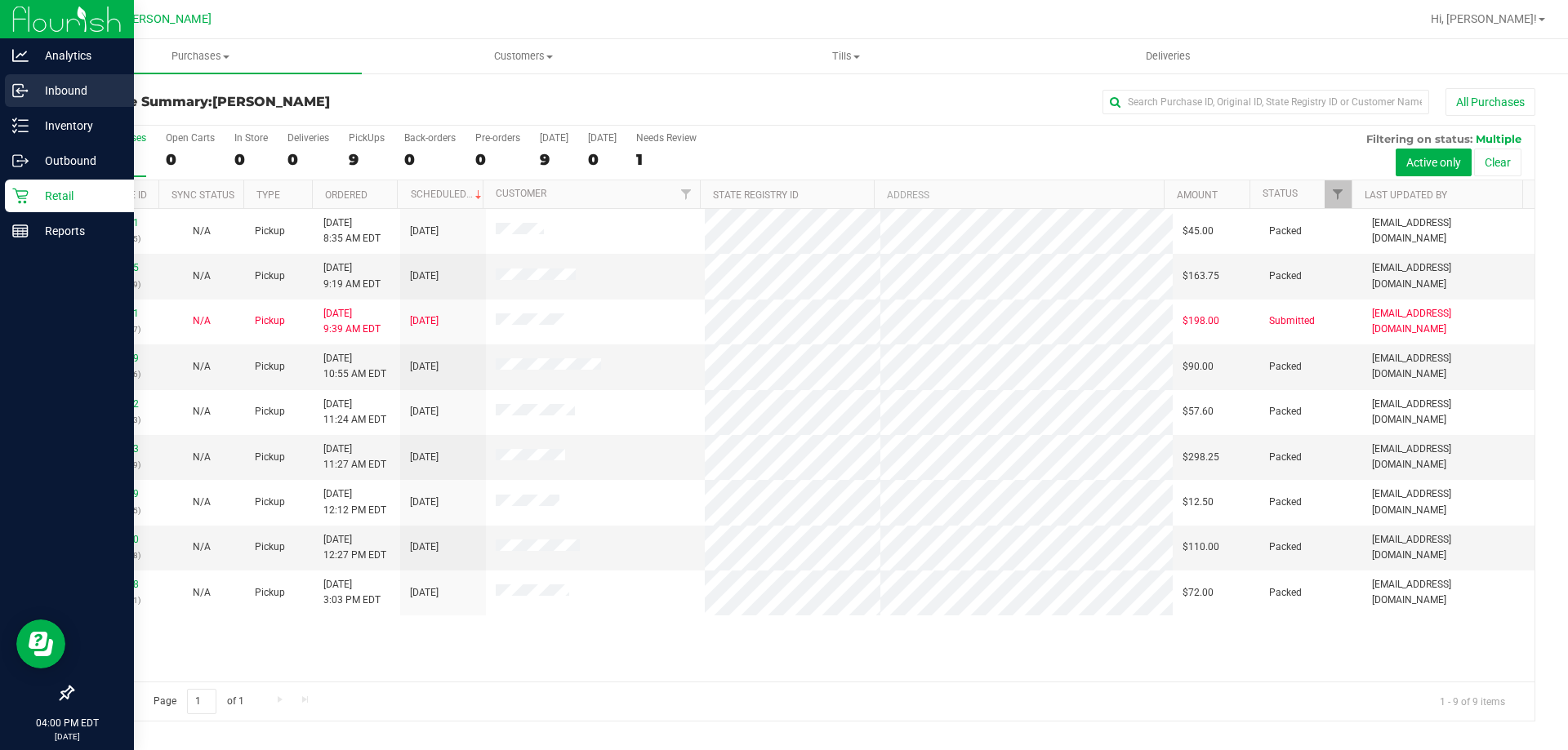
click at [44, 92] on p "Inbound" at bounding box center [78, 90] width 98 height 19
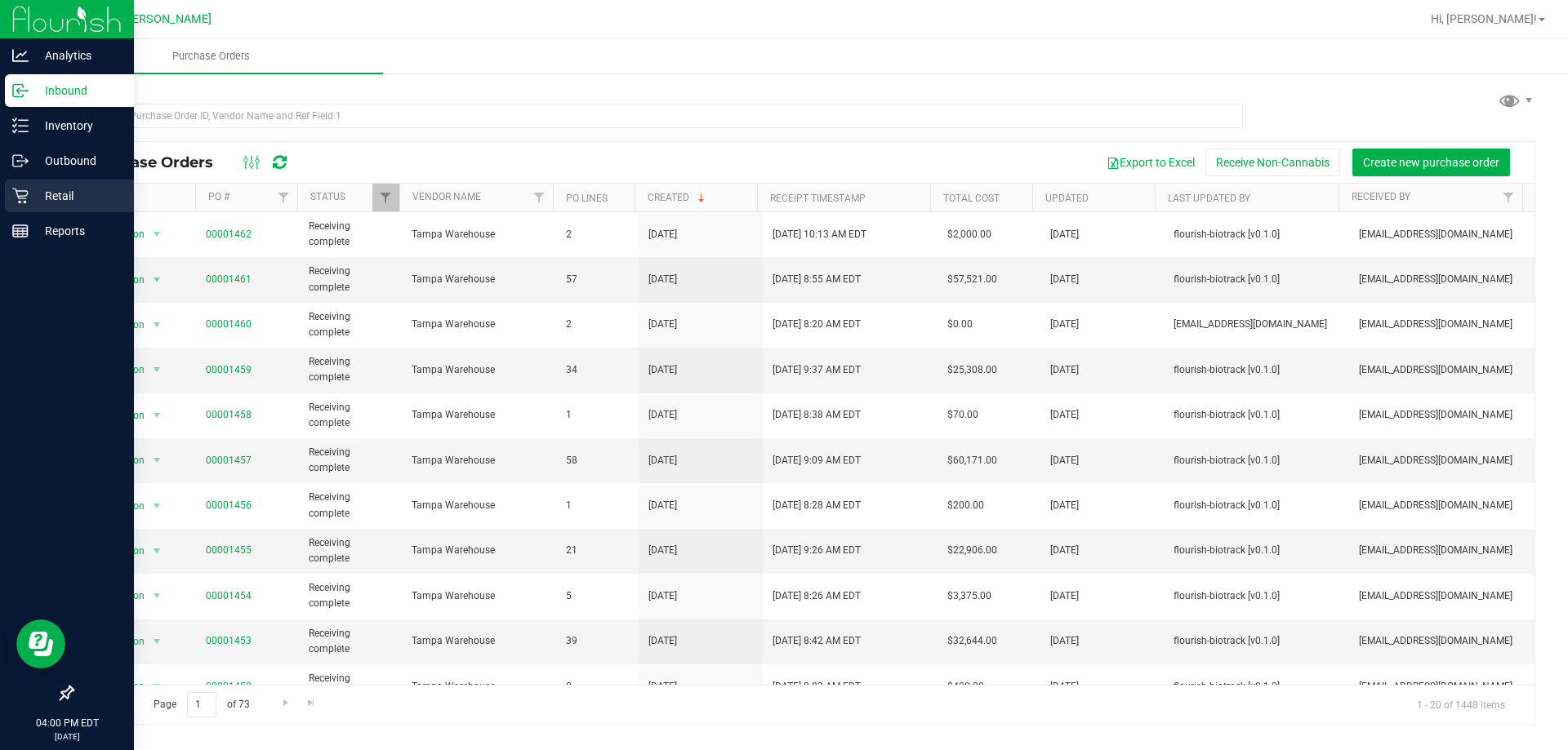
click at [50, 191] on p "Retail" at bounding box center [78, 196] width 98 height 19
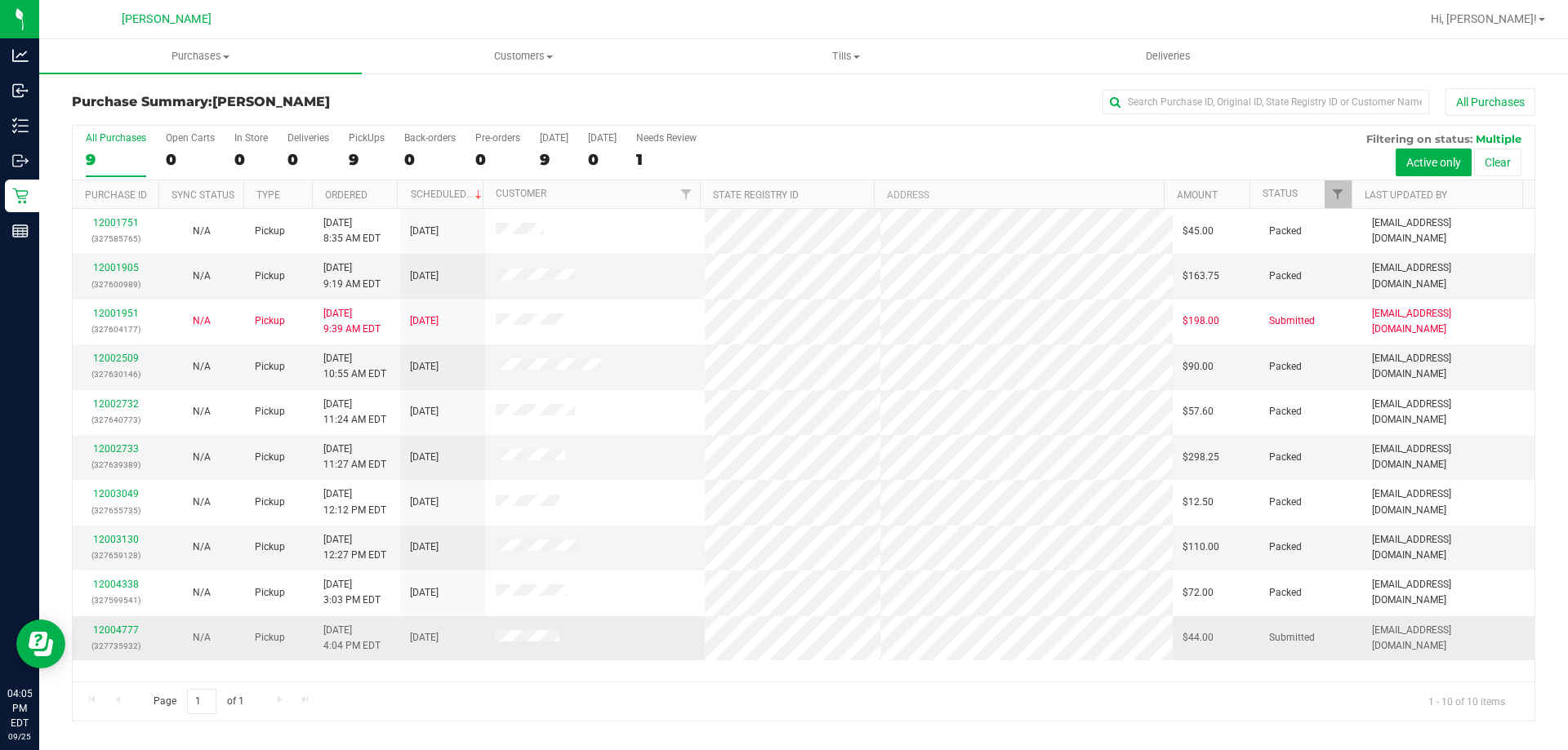
click at [107, 624] on div "12004777 (327735932)" at bounding box center [115, 638] width 66 height 31
click at [108, 626] on link "12004777" at bounding box center [115, 630] width 45 height 11
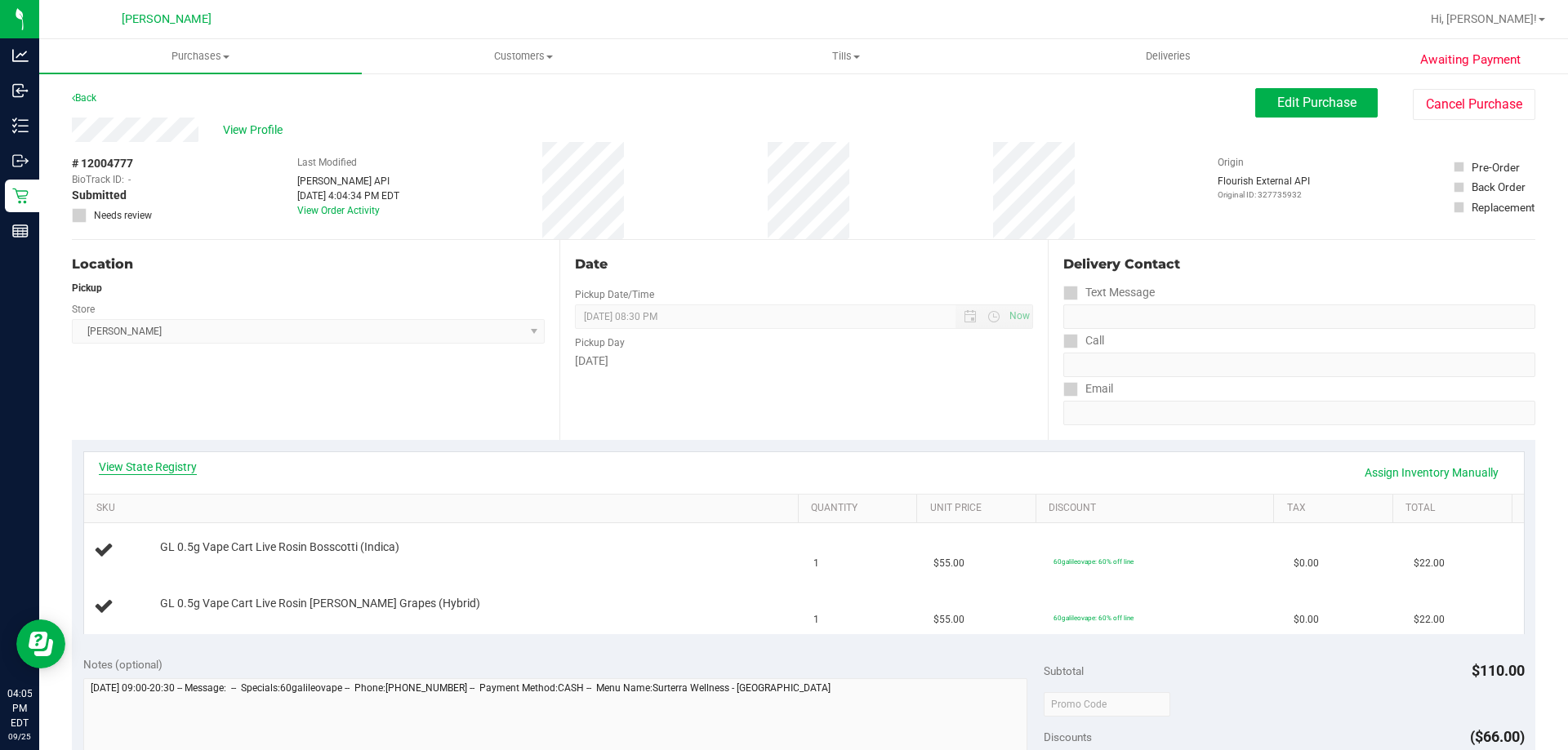
click at [178, 470] on link "View State Registry" at bounding box center [148, 467] width 98 height 17
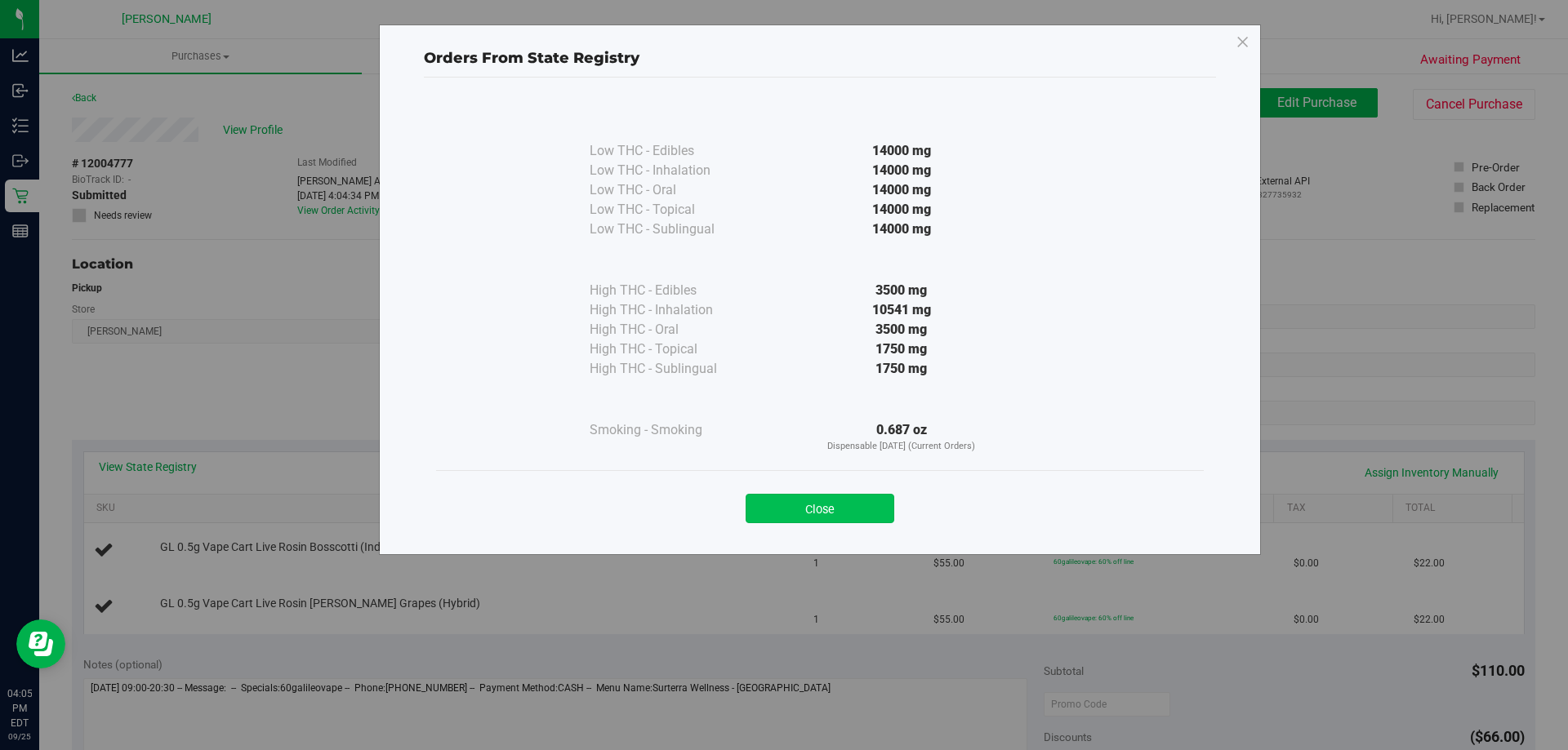
click at [790, 509] on button "Close" at bounding box center [820, 509] width 149 height 30
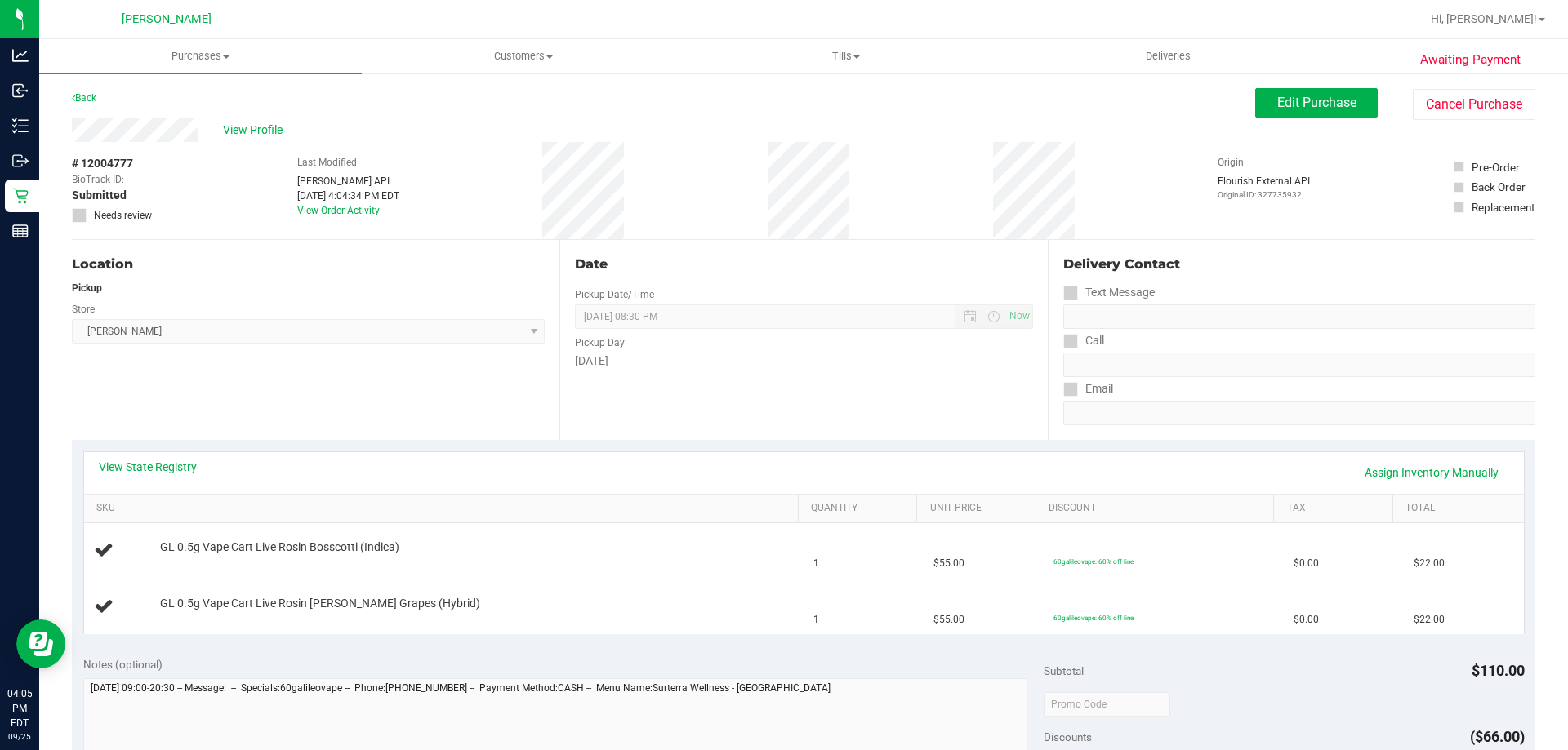
scroll to position [327, 0]
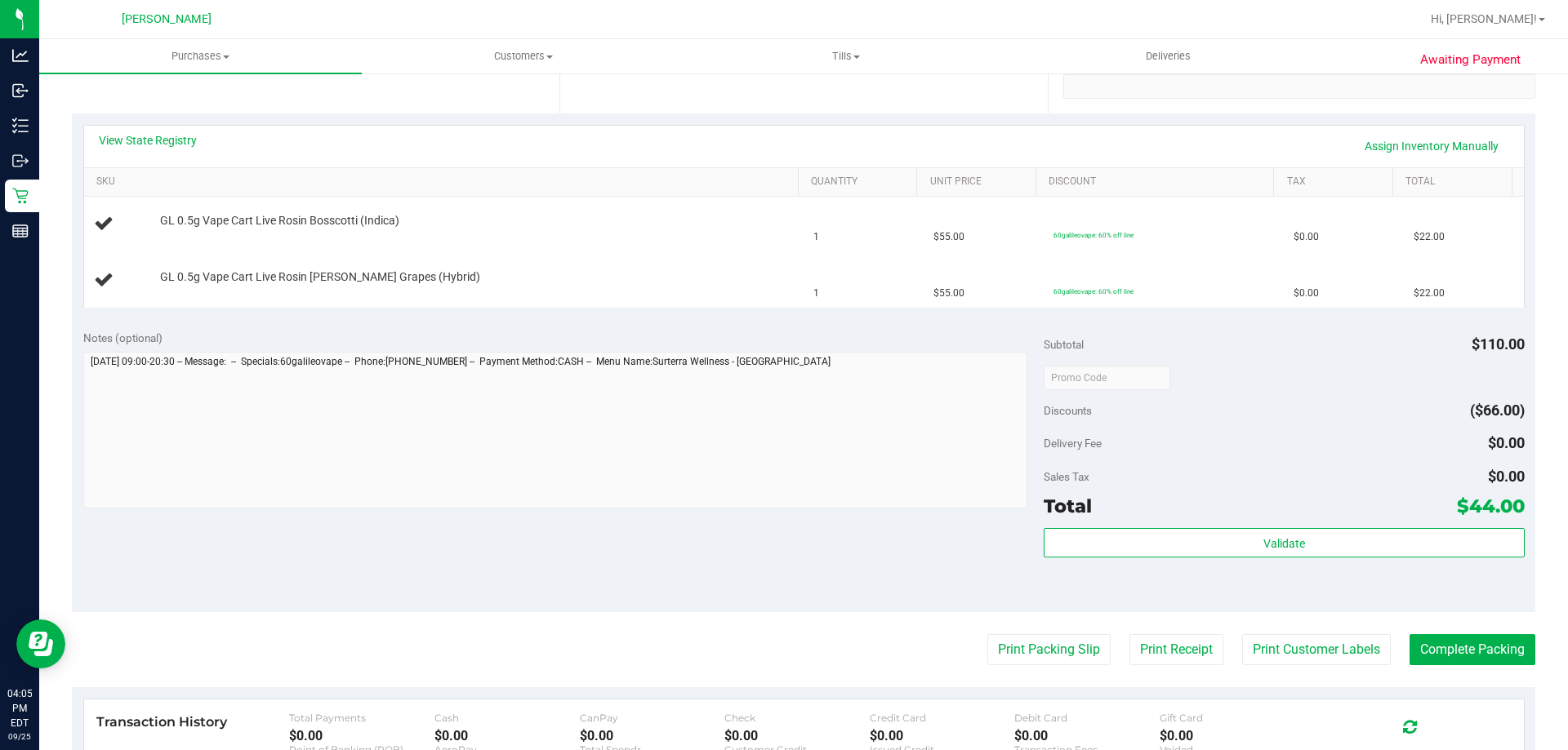
click at [1066, 675] on purchase-details "Back Edit Purchase Cancel Purchase View Profile # 12004777 BioTrack ID: - Submi…" at bounding box center [804, 377] width 1464 height 1232
click at [1066, 656] on button "Print Packing Slip" at bounding box center [1049, 649] width 123 height 31
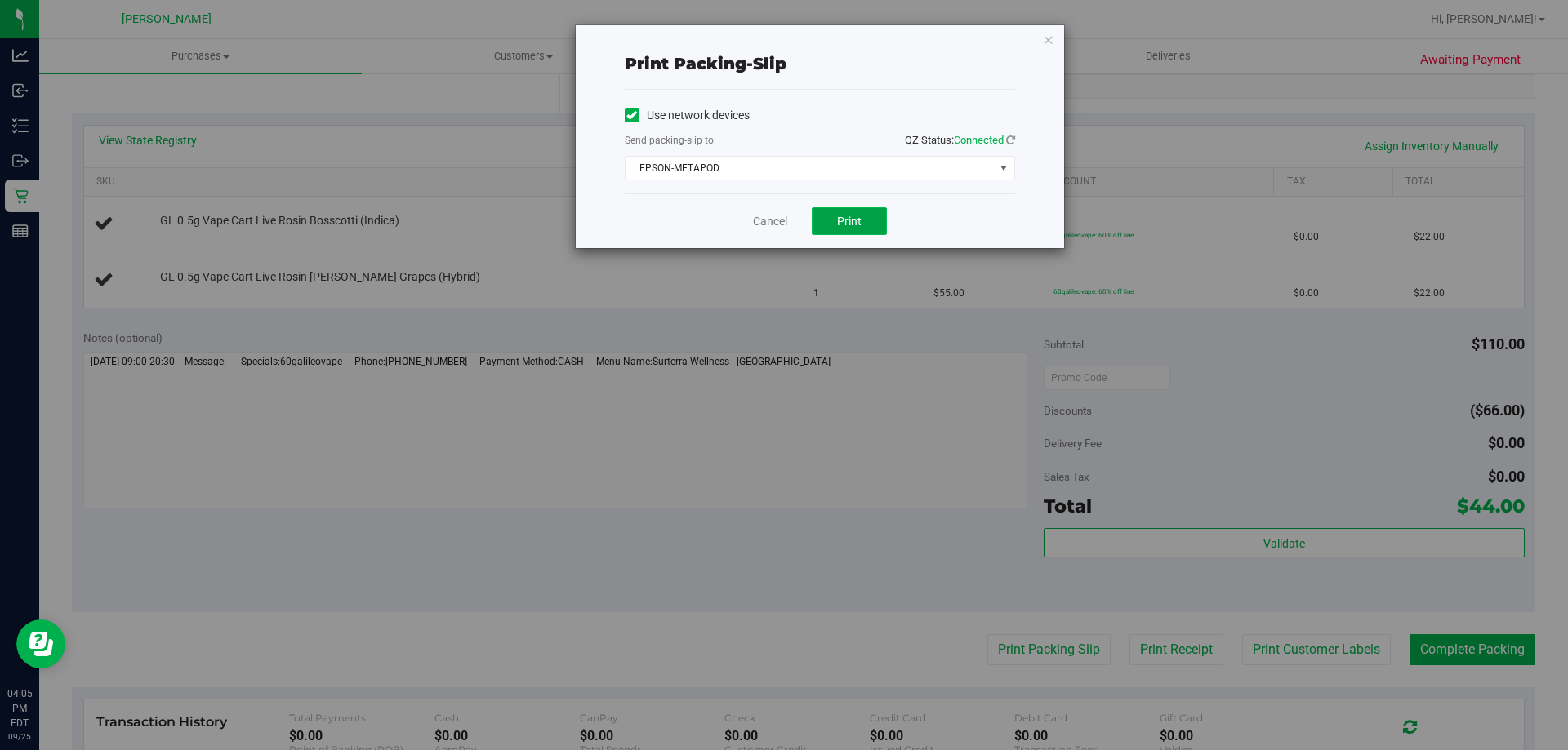
click at [849, 210] on button "Print" at bounding box center [849, 221] width 75 height 28
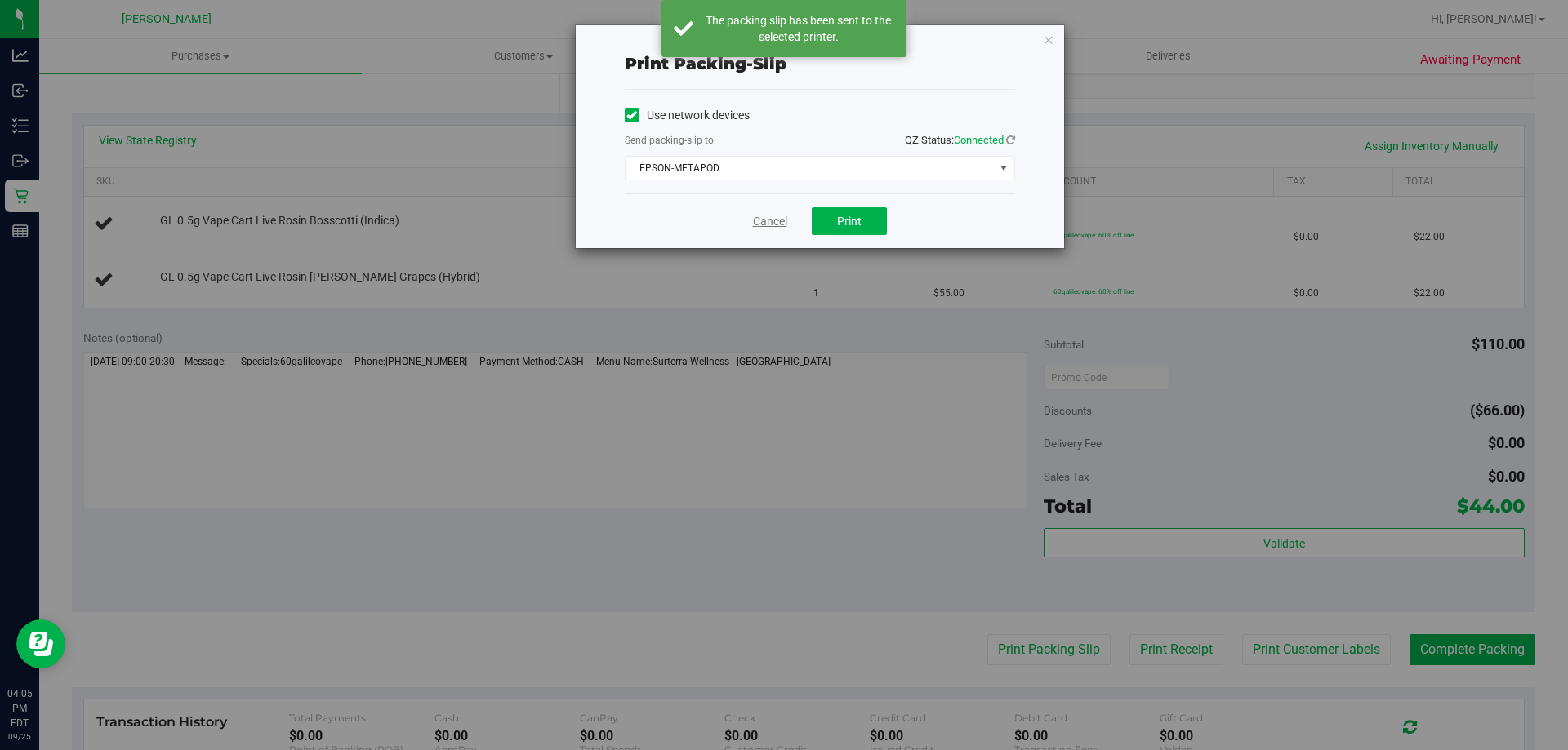
click at [766, 220] on link "Cancel" at bounding box center [770, 222] width 34 height 17
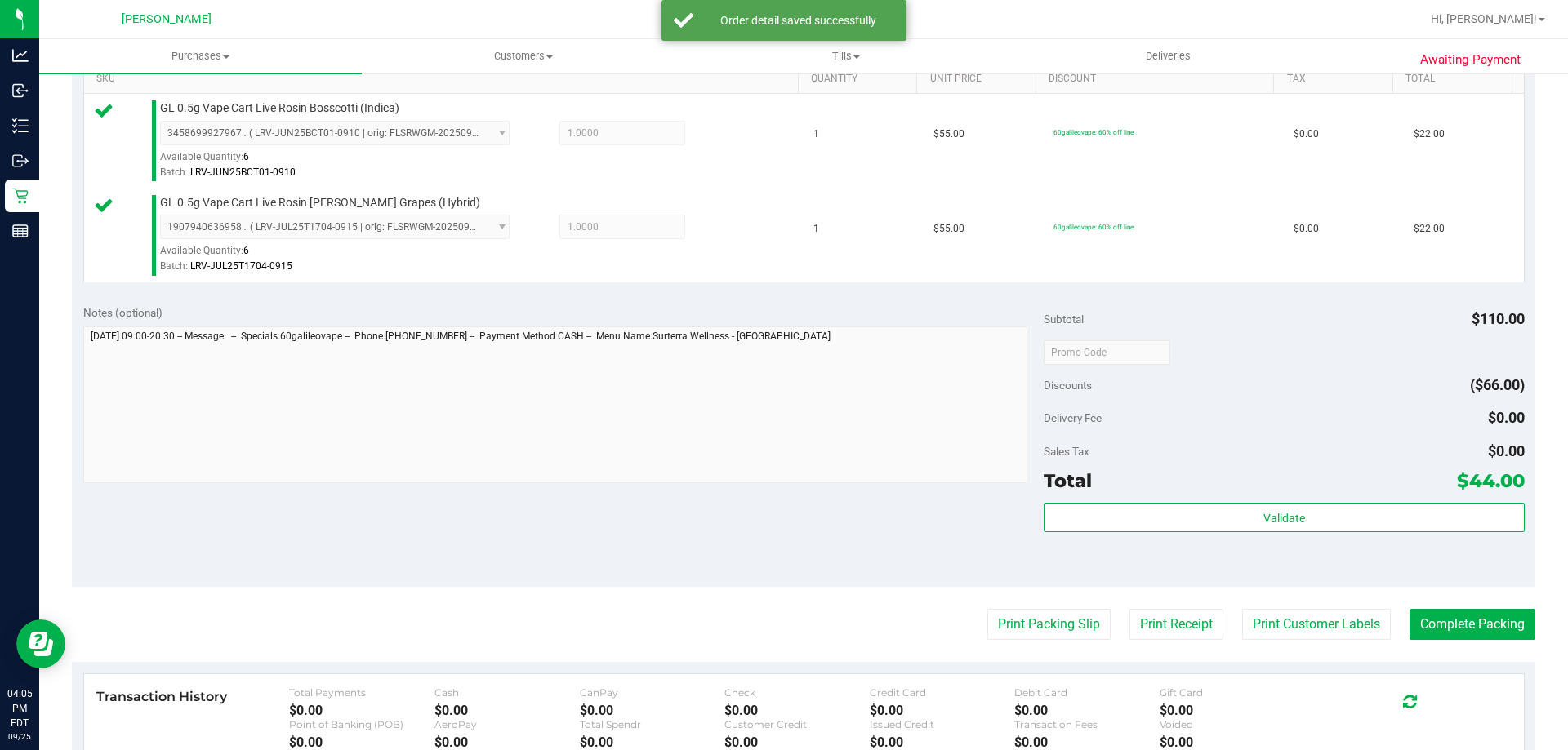
scroll to position [653, 0]
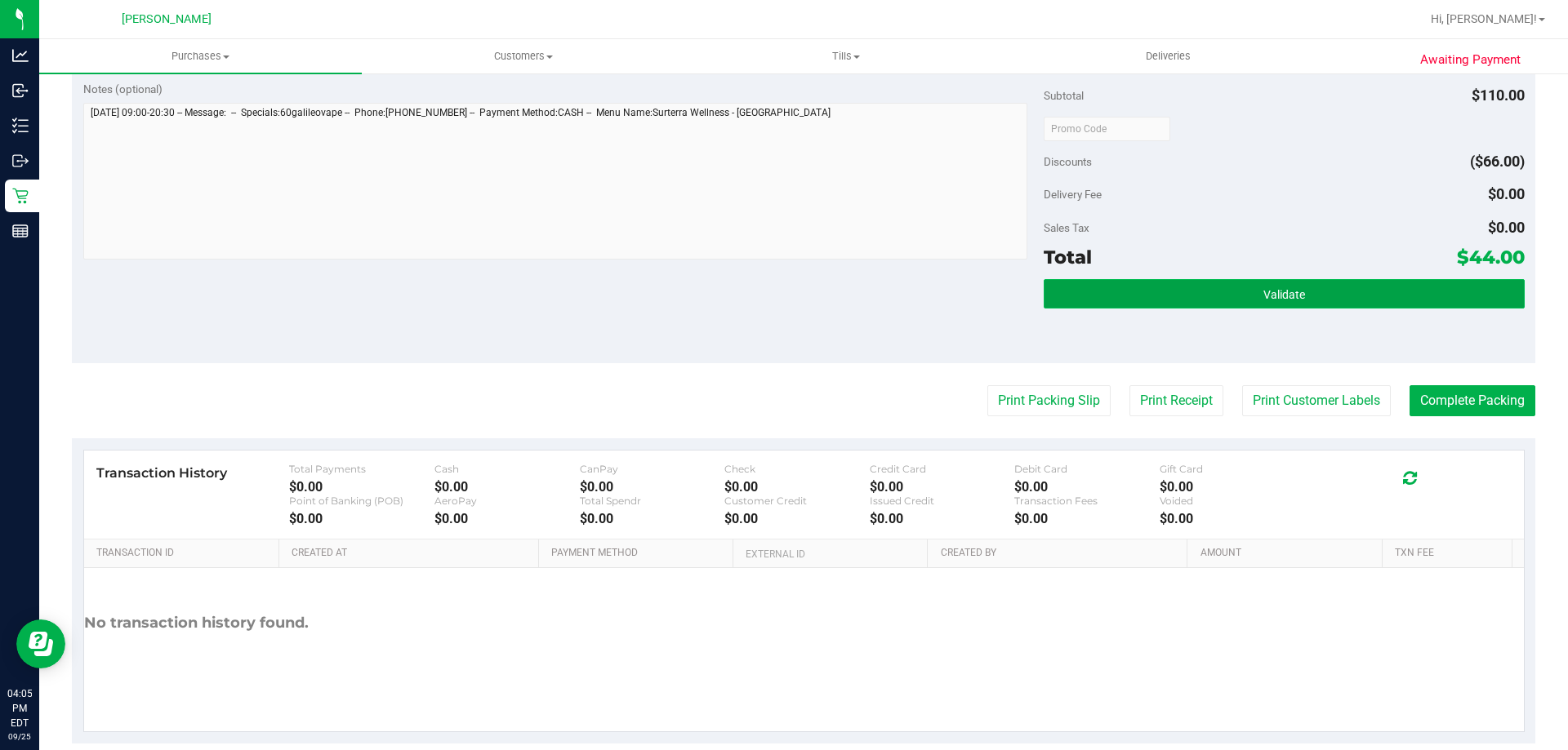
click at [1264, 297] on span "Validate" at bounding box center [1285, 295] width 42 height 13
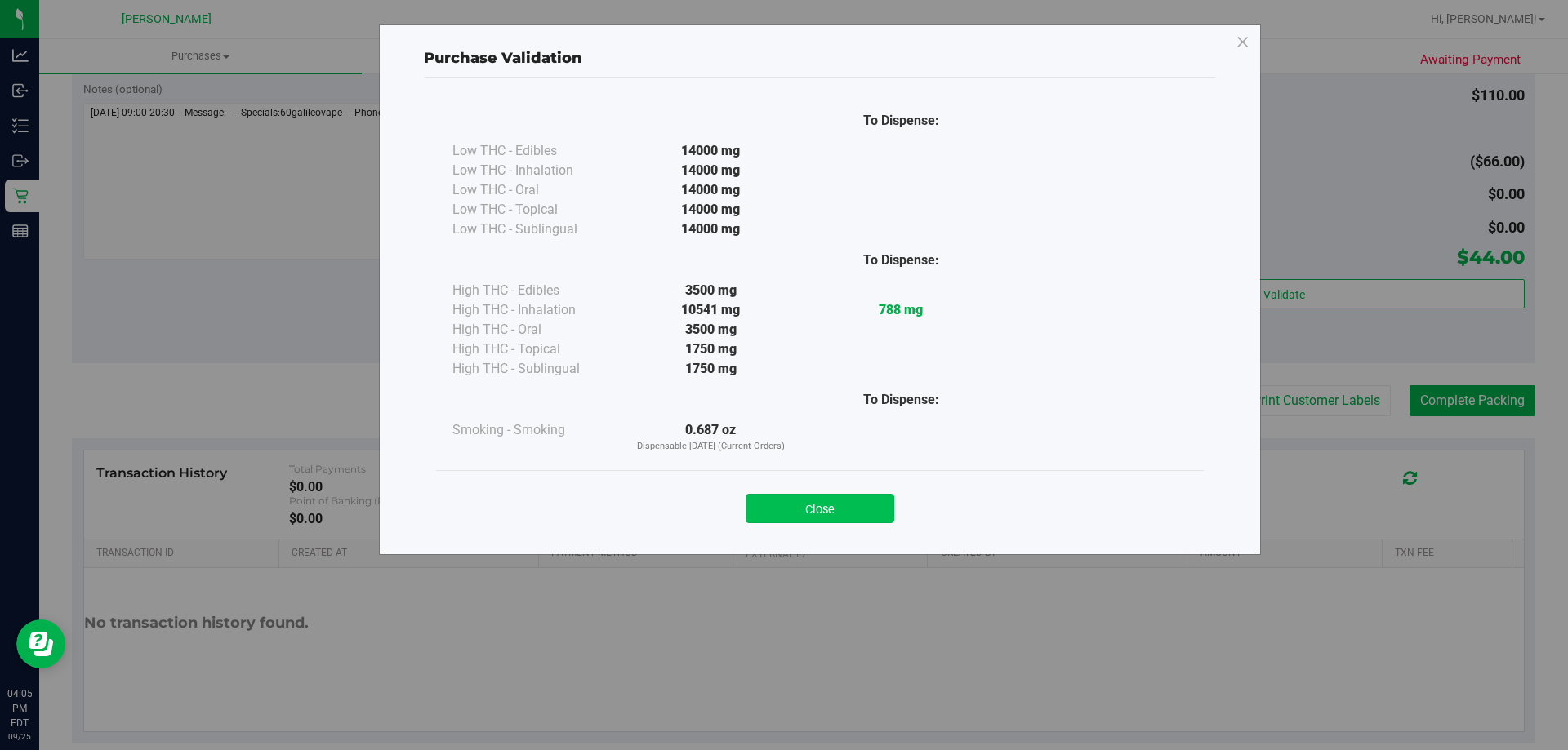
click at [836, 510] on button "Close" at bounding box center [820, 509] width 149 height 30
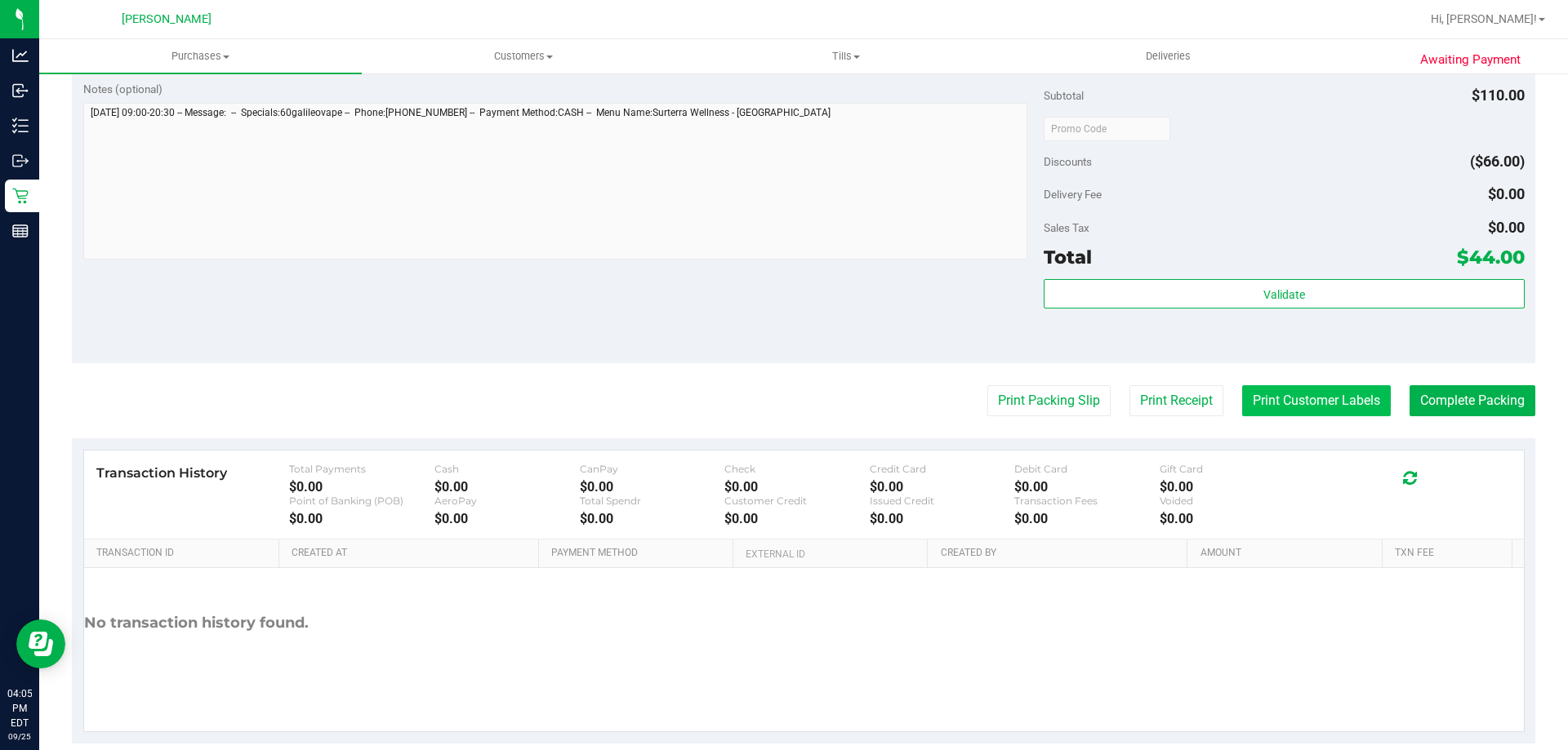
click at [1362, 387] on button "Print Customer Labels" at bounding box center [1317, 400] width 149 height 31
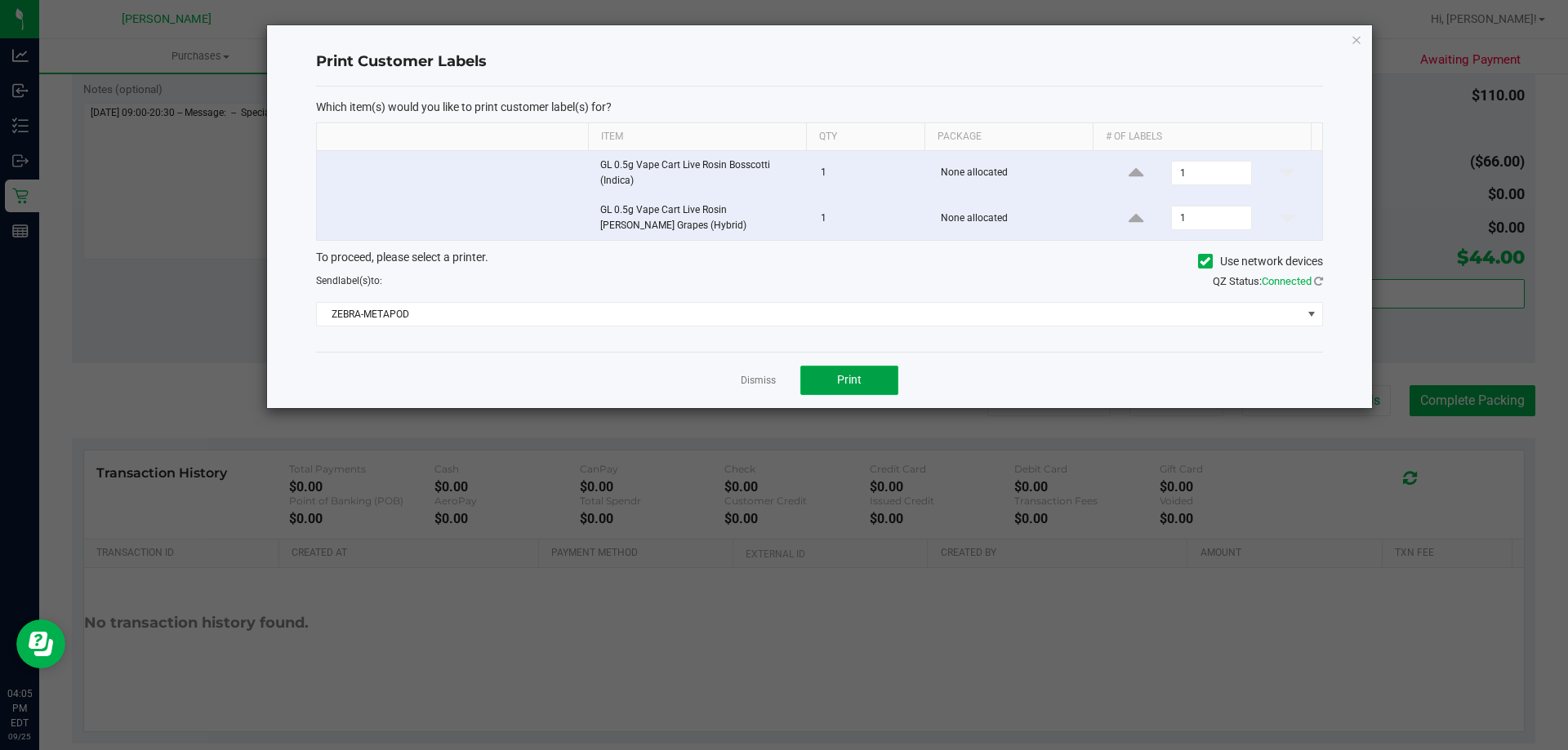
click at [819, 373] on button "Print" at bounding box center [849, 380] width 98 height 30
click at [775, 381] on link "Dismiss" at bounding box center [758, 381] width 35 height 14
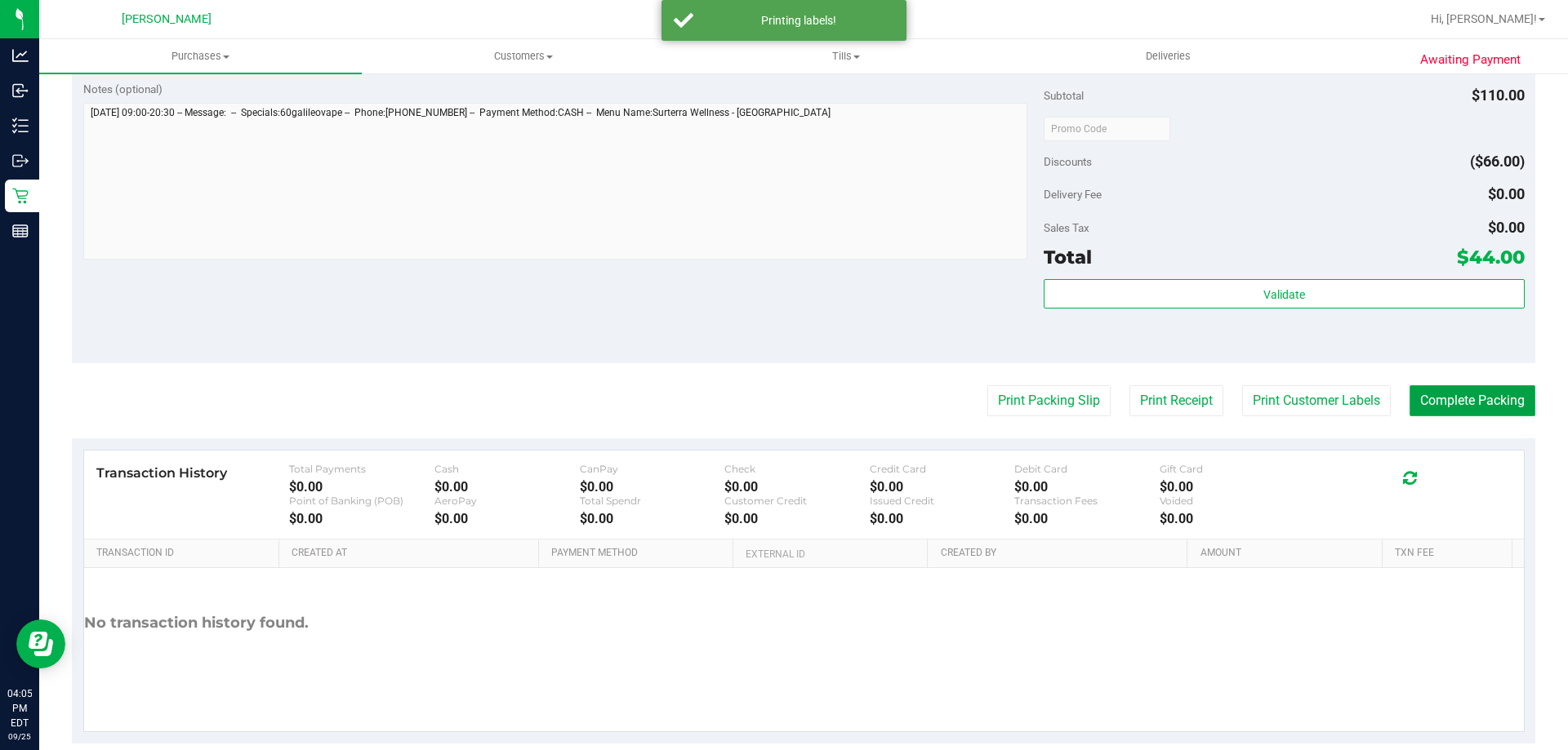
click at [1481, 402] on button "Complete Packing" at bounding box center [1473, 400] width 126 height 31
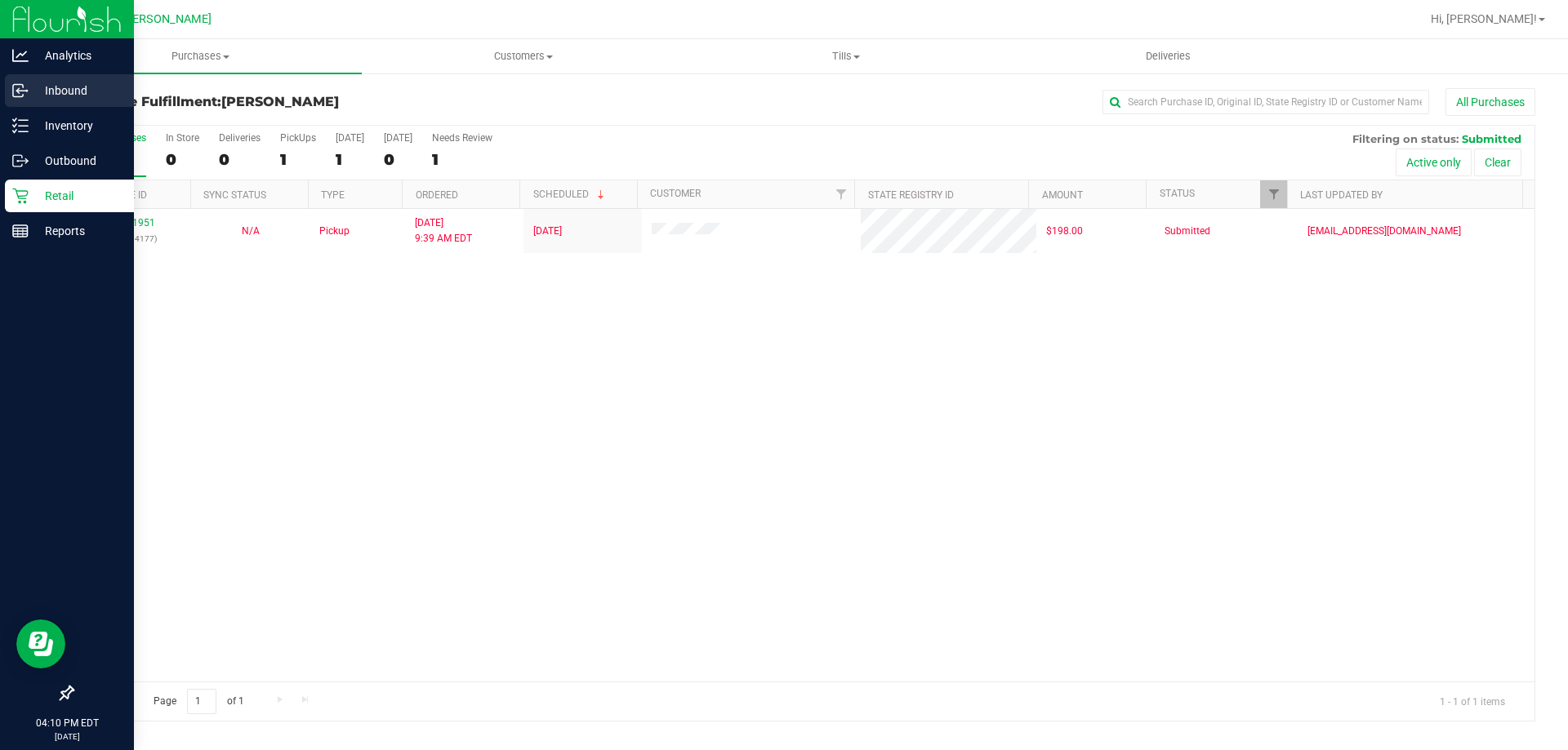
click at [56, 82] on p "Inbound" at bounding box center [78, 90] width 98 height 19
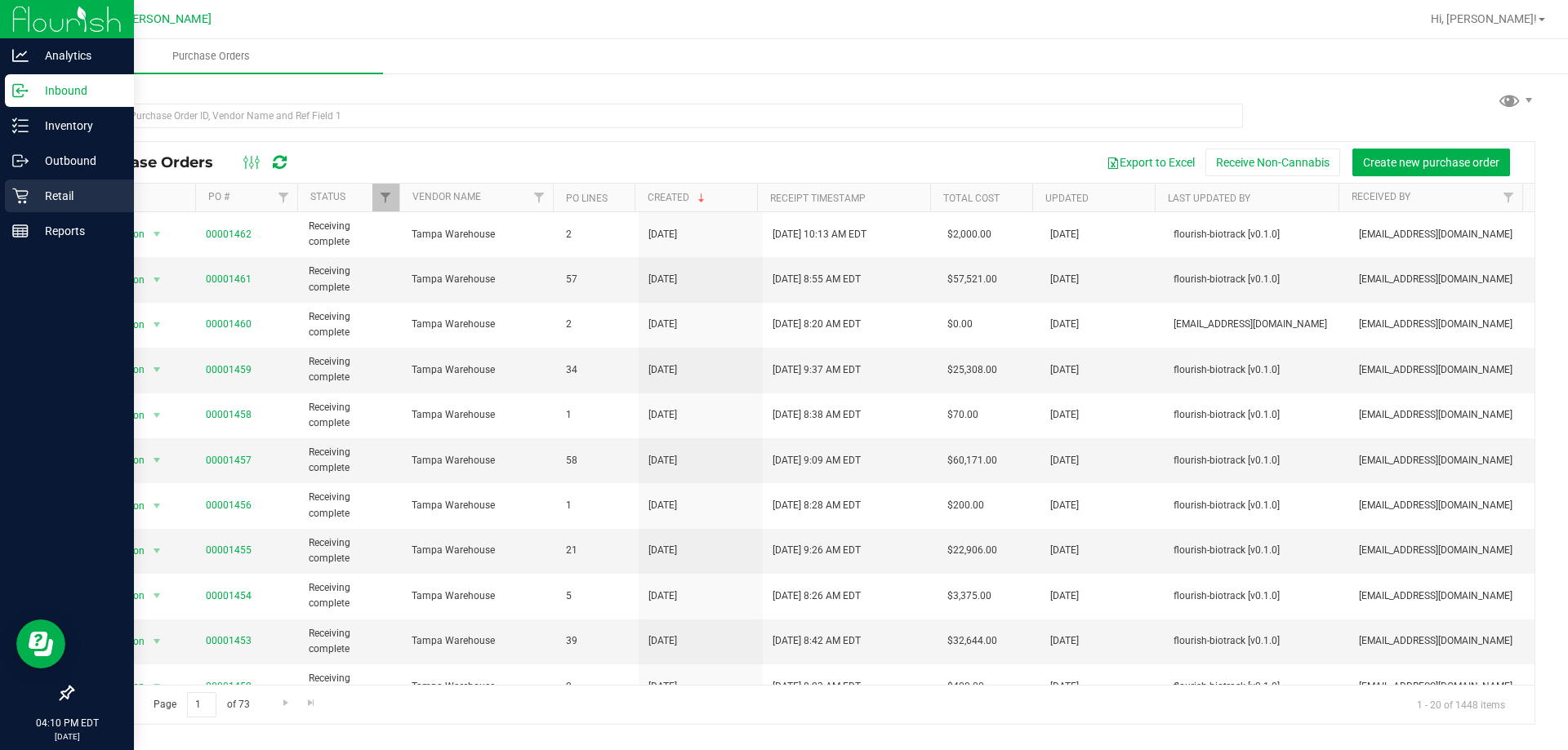
click at [80, 192] on p "Retail" at bounding box center [78, 196] width 98 height 19
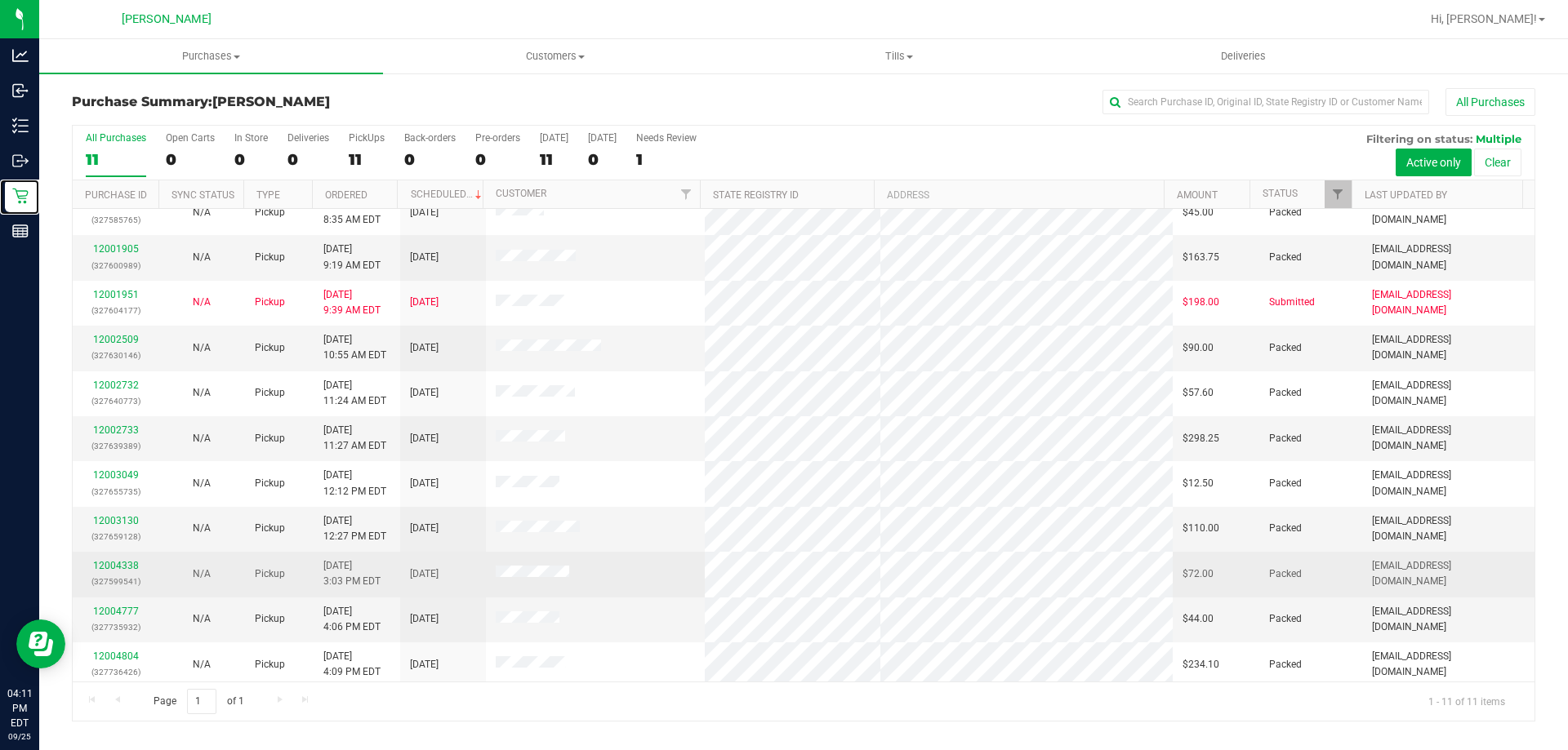
scroll to position [24, 0]
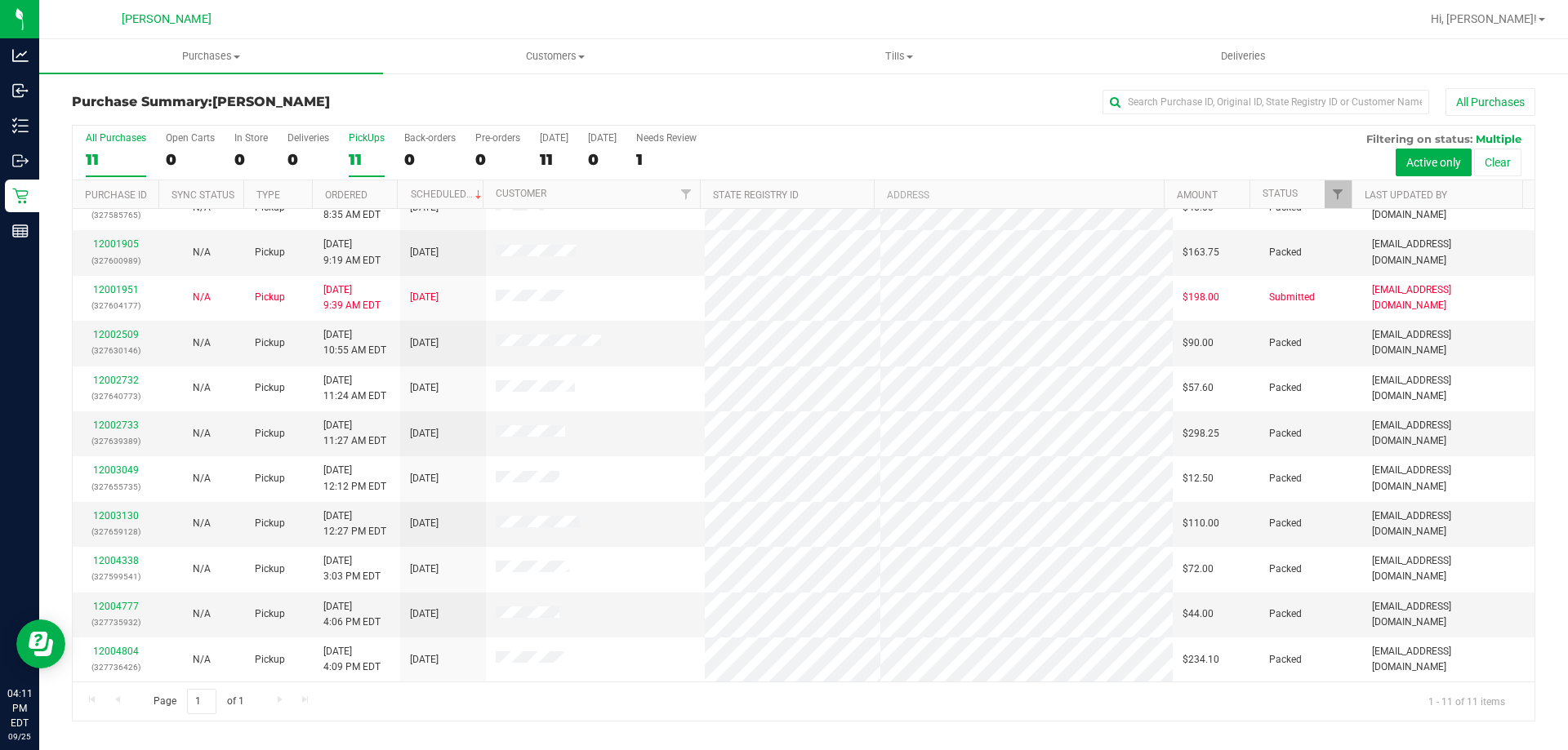
click at [359, 135] on div "PickUps" at bounding box center [366, 137] width 36 height 11
click at [0, 0] on input "PickUps 11" at bounding box center [0, 0] width 0 height 0
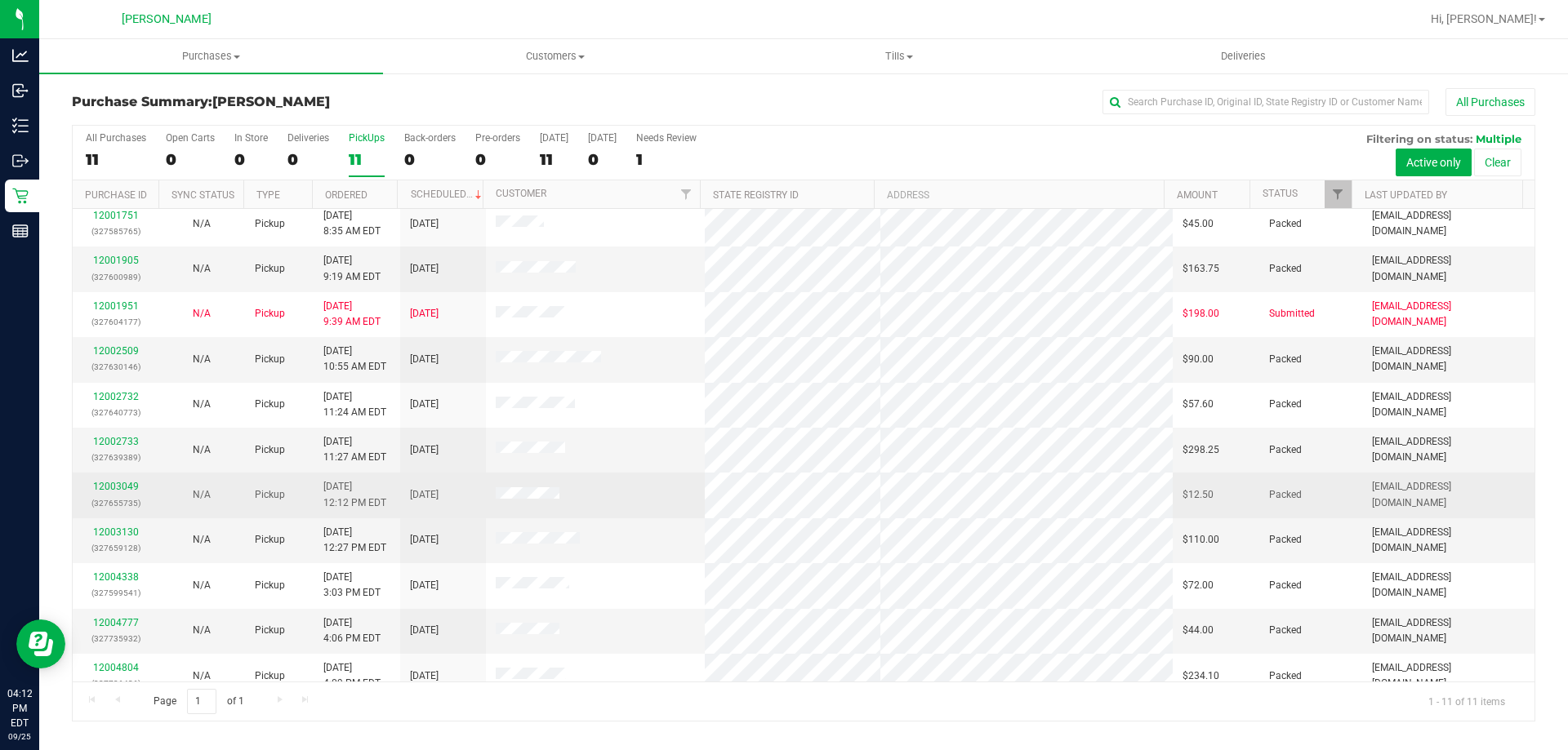
scroll to position [0, 0]
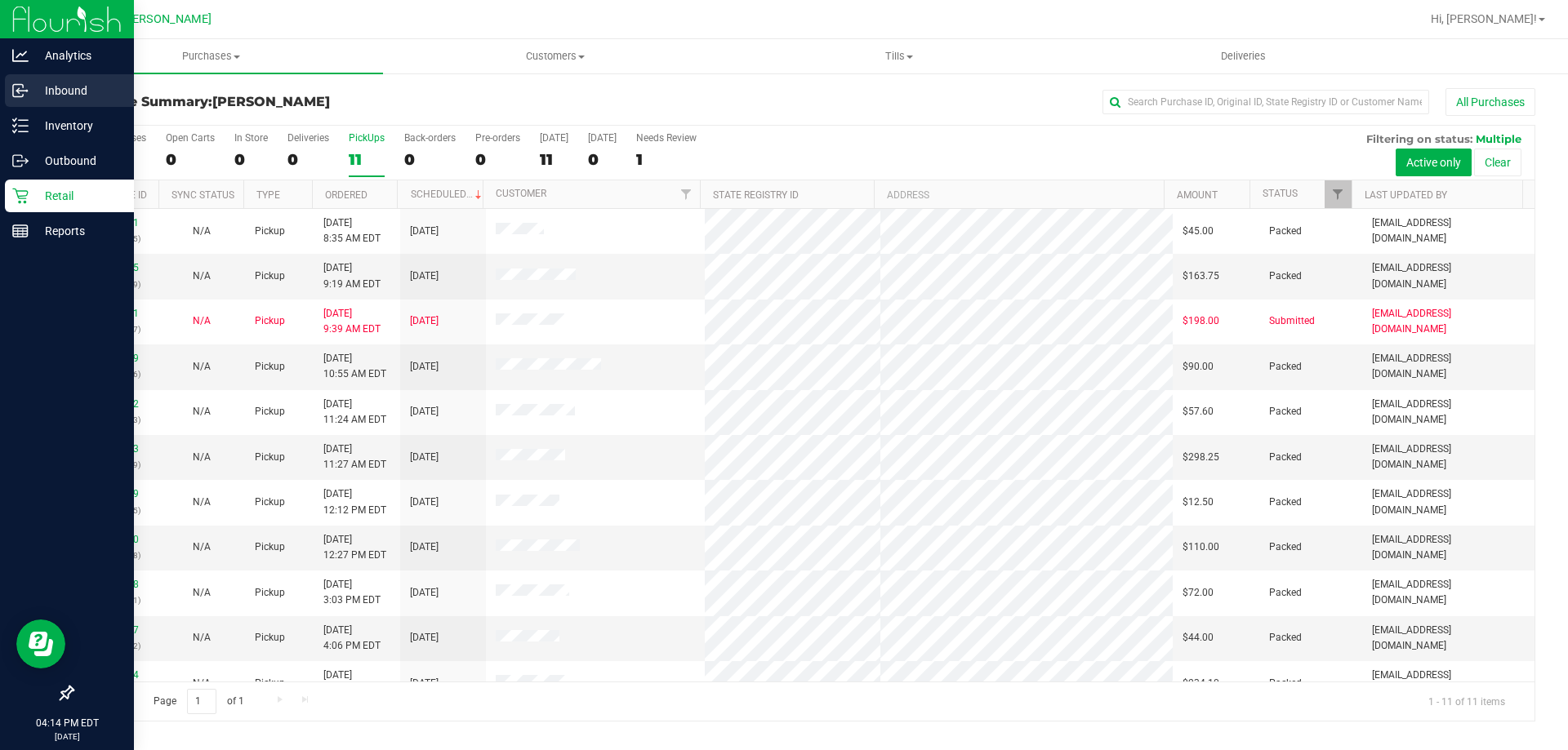
click at [66, 93] on p "Inbound" at bounding box center [78, 90] width 98 height 19
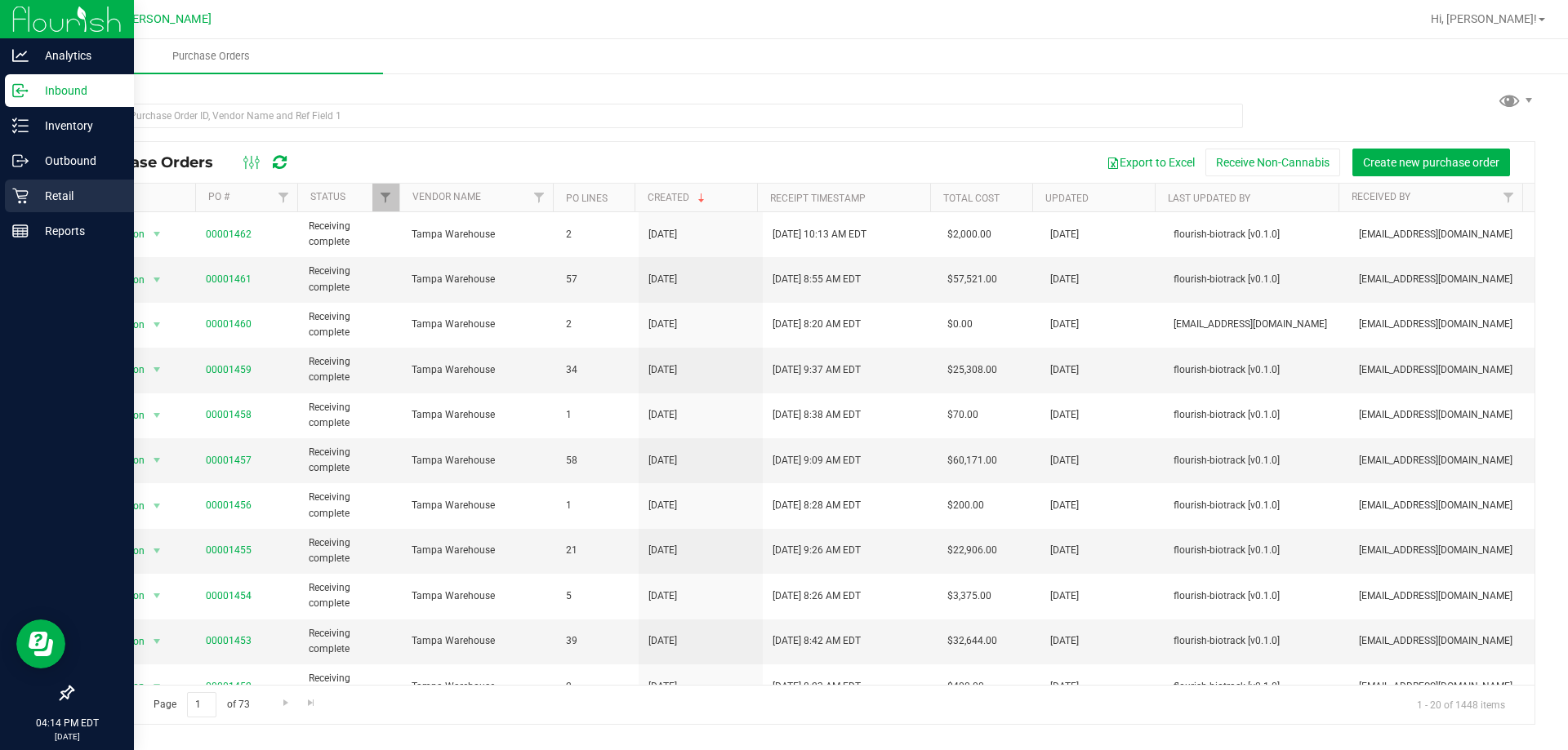
click at [56, 192] on p "Retail" at bounding box center [78, 196] width 98 height 19
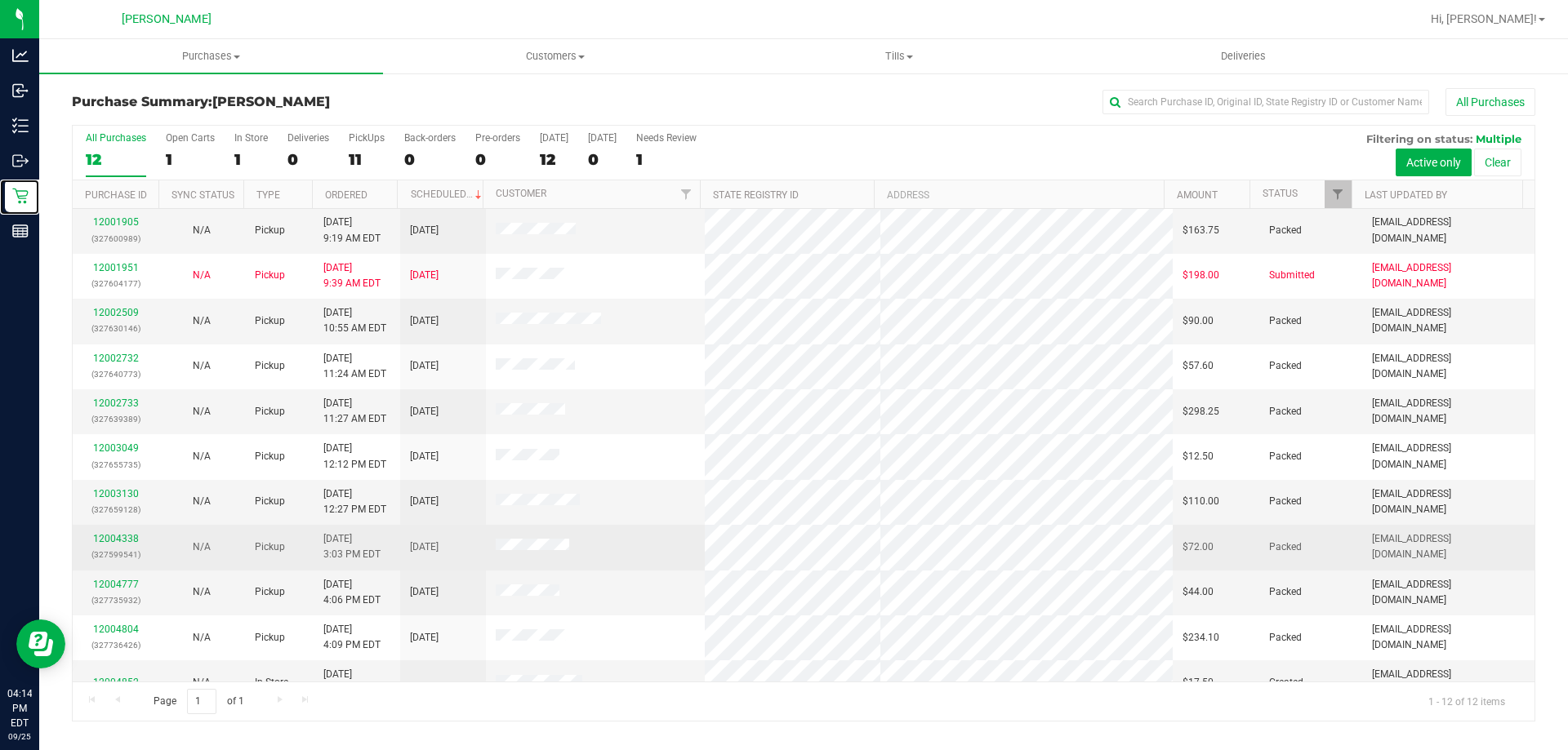
scroll to position [69, 0]
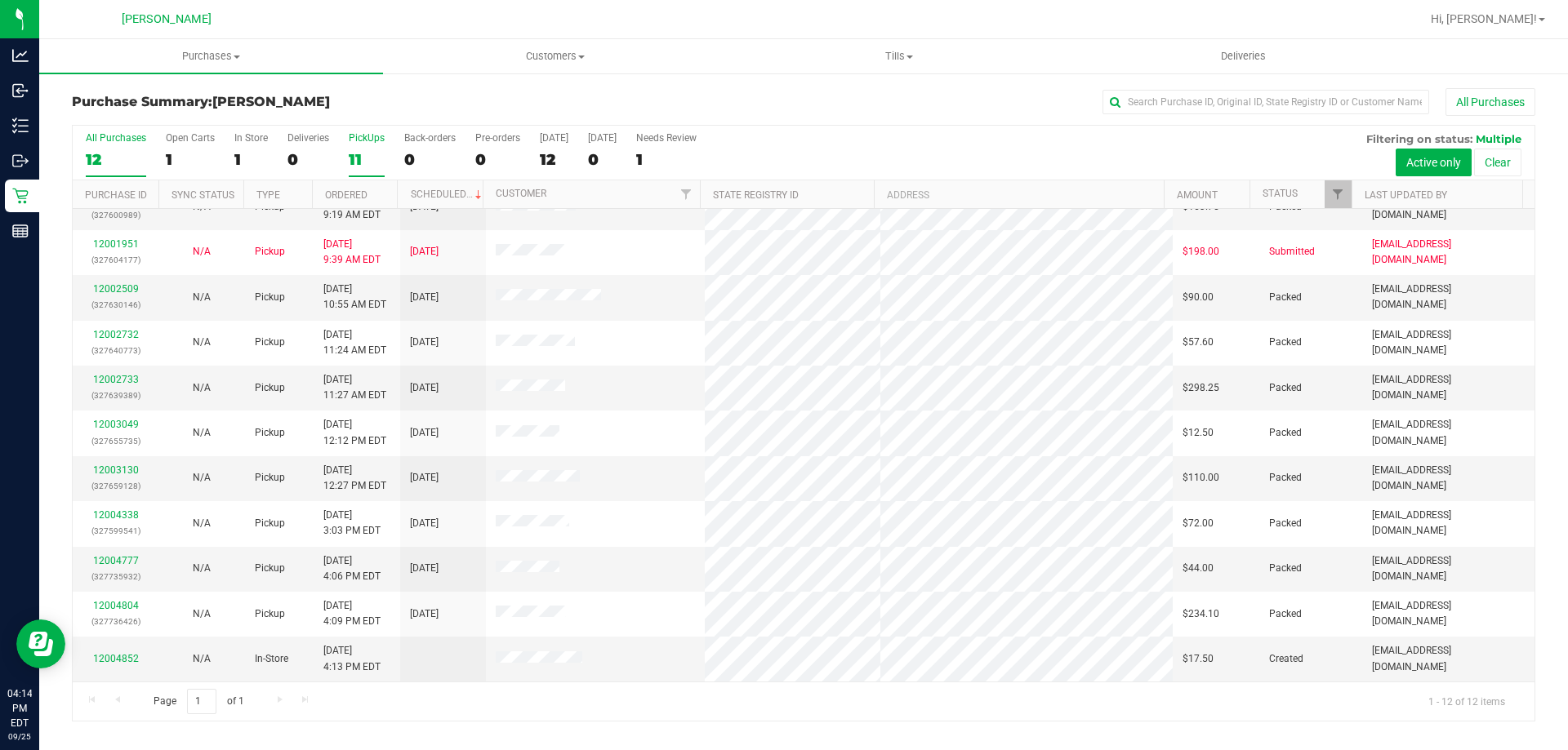
click at [366, 136] on div "PickUps" at bounding box center [366, 137] width 36 height 11
click at [0, 0] on input "PickUps 11" at bounding box center [0, 0] width 0 height 0
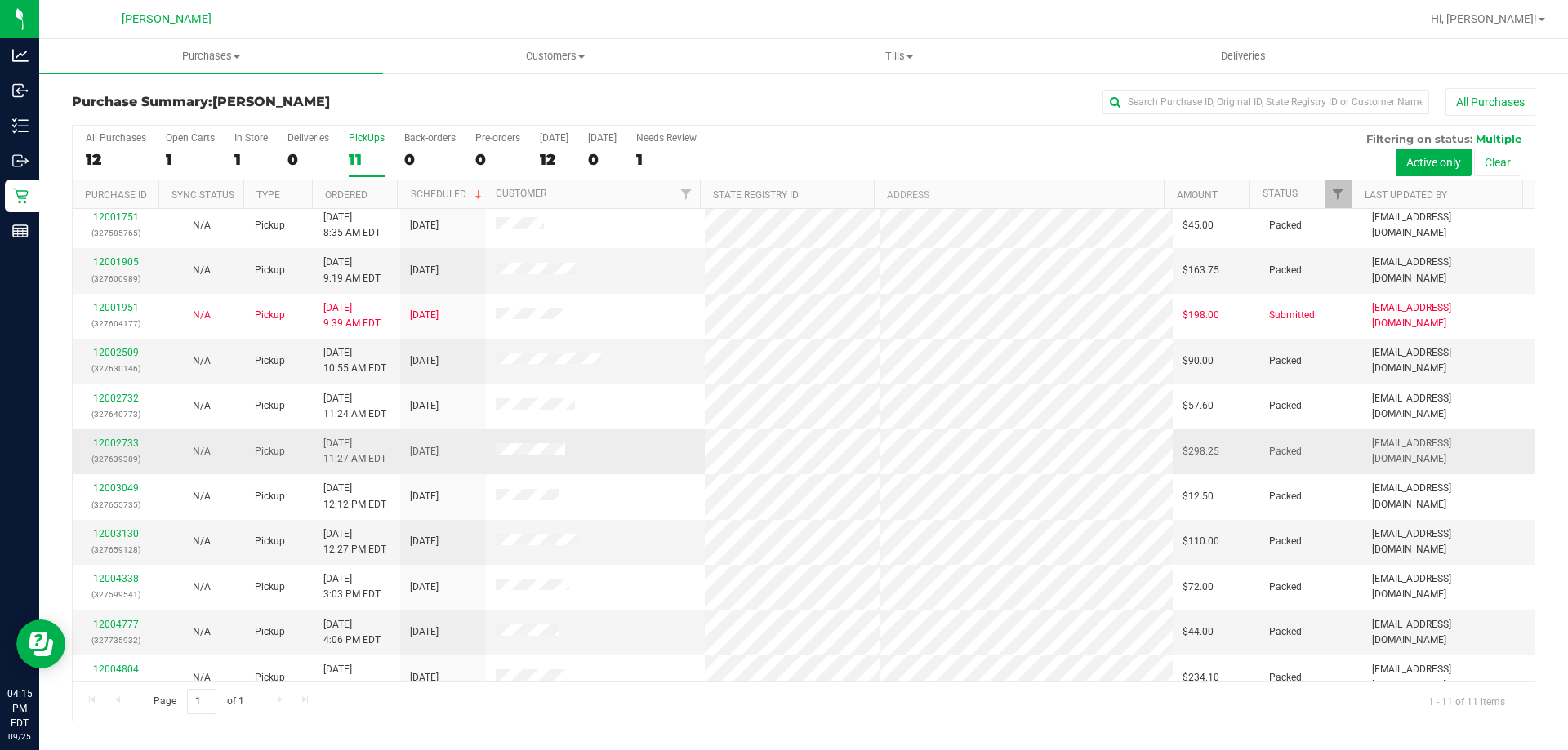
scroll to position [0, 0]
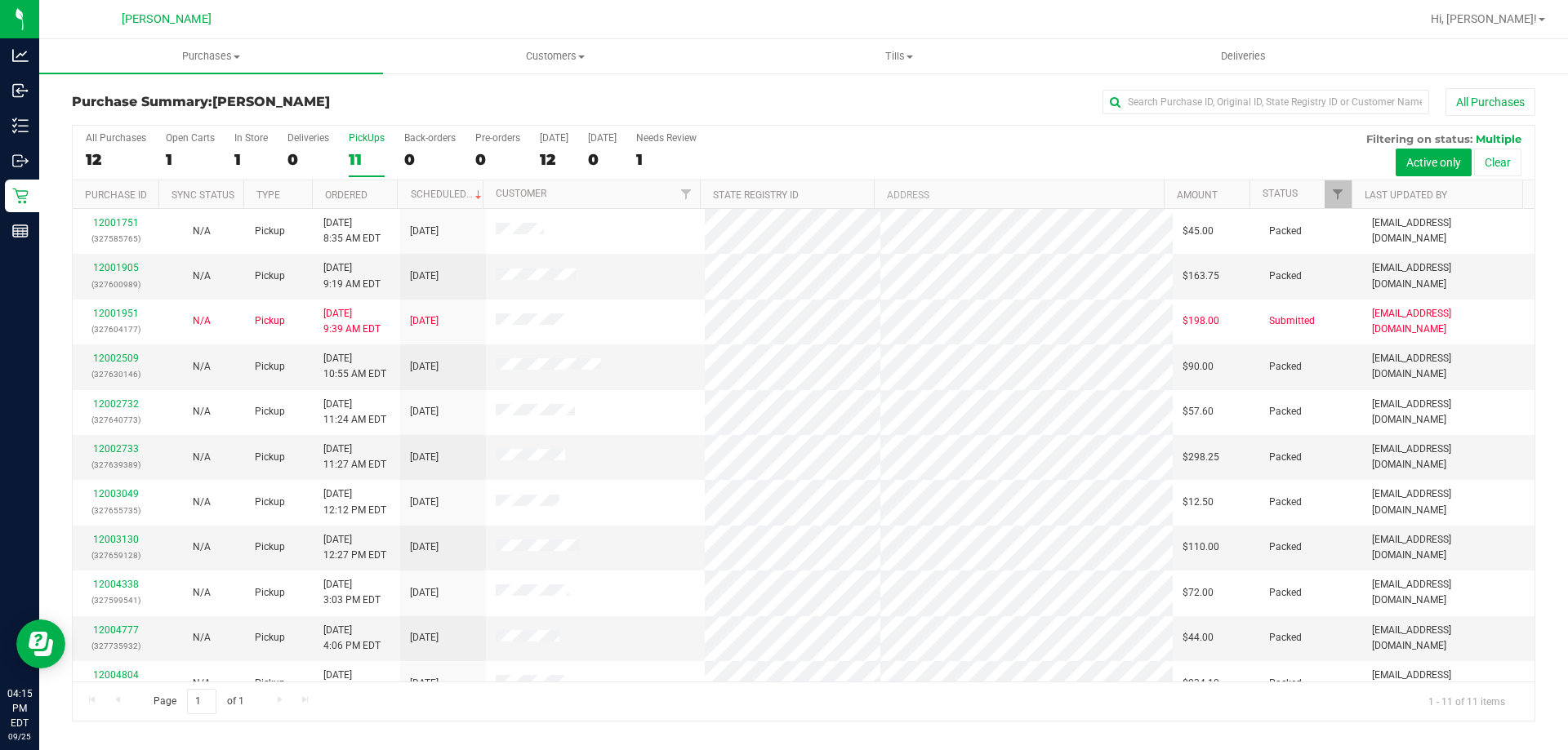
click at [368, 132] on div "PickUps" at bounding box center [366, 137] width 36 height 11
click at [0, 0] on input "PickUps 11" at bounding box center [0, 0] width 0 height 0
click at [1520, 22] on span "Hi, [PERSON_NAME]!" at bounding box center [1484, 18] width 106 height 13
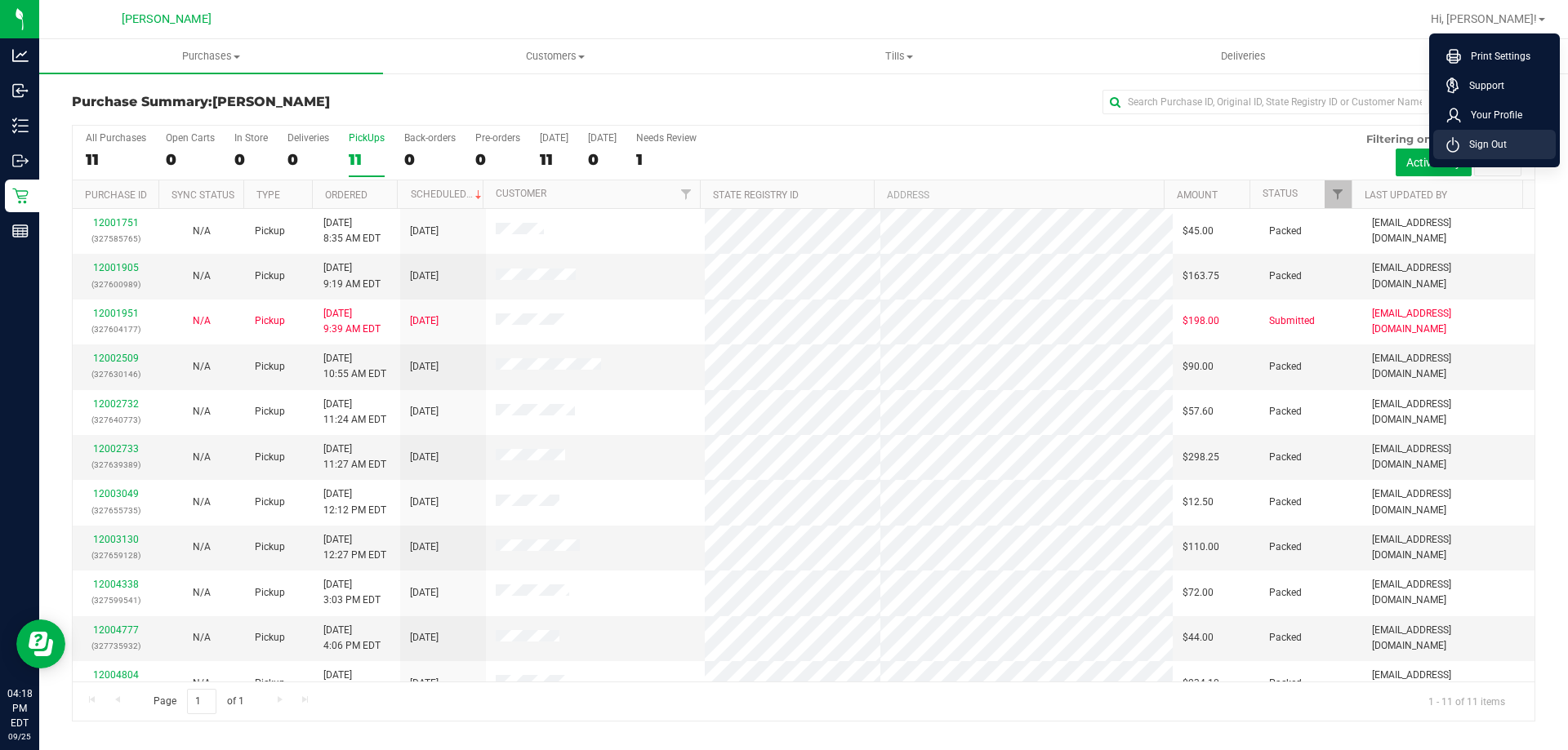
click at [1503, 138] on span "Sign Out" at bounding box center [1483, 144] width 47 height 17
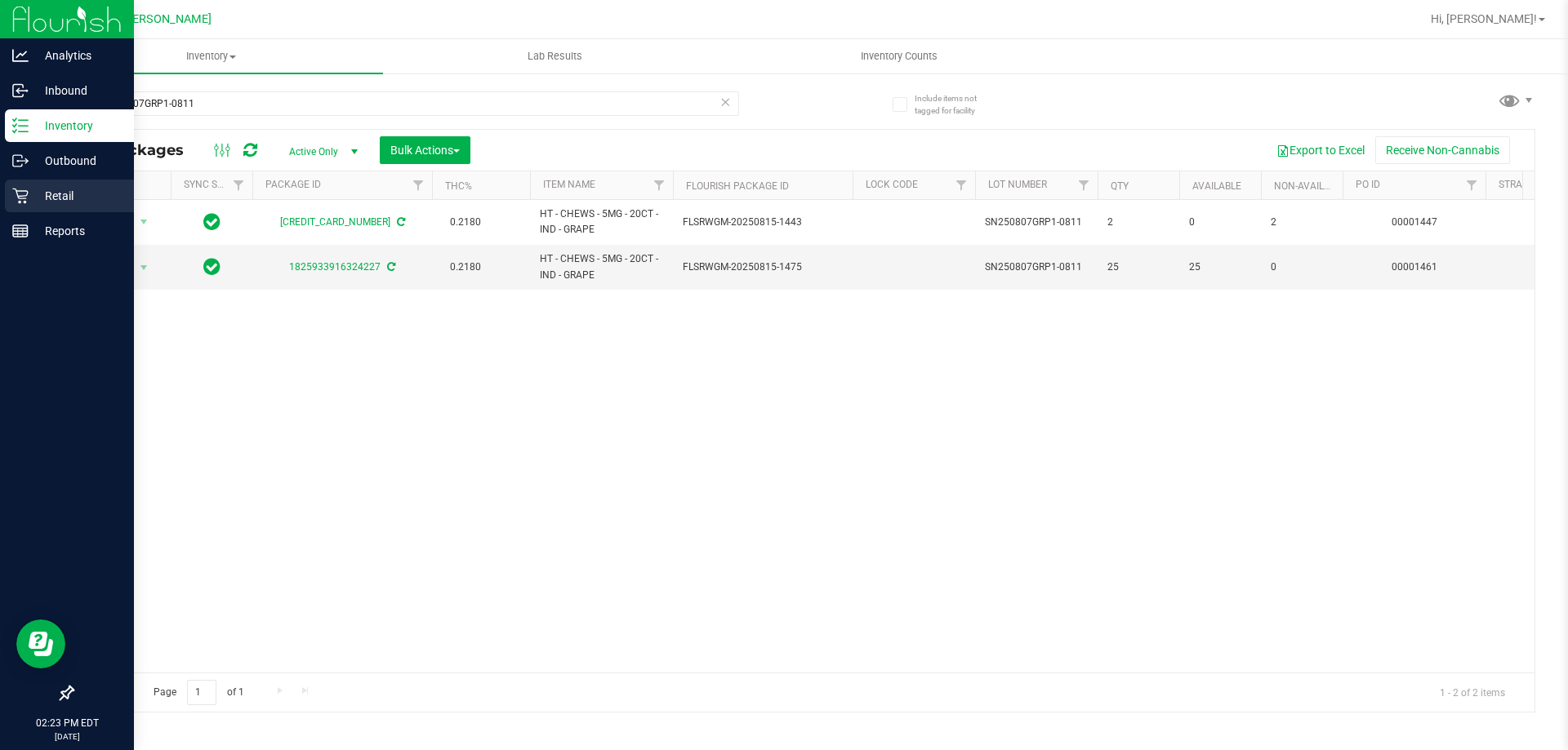
click at [43, 193] on p "Retail" at bounding box center [78, 196] width 98 height 19
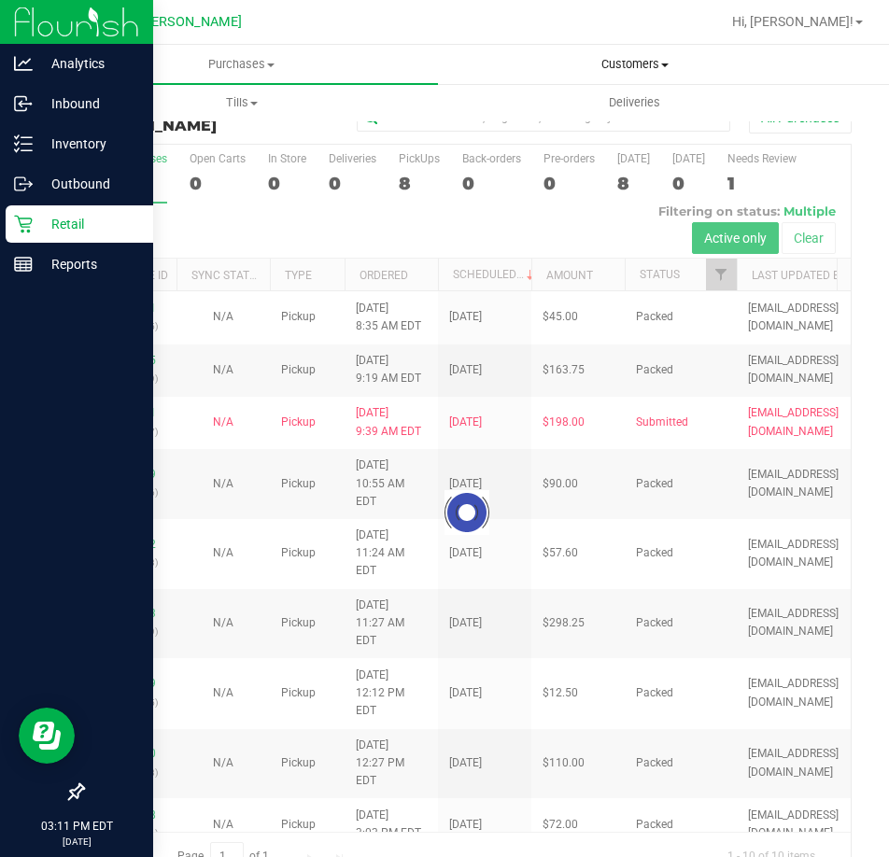
click at [617, 59] on span "Customers" at bounding box center [634, 64] width 391 height 17
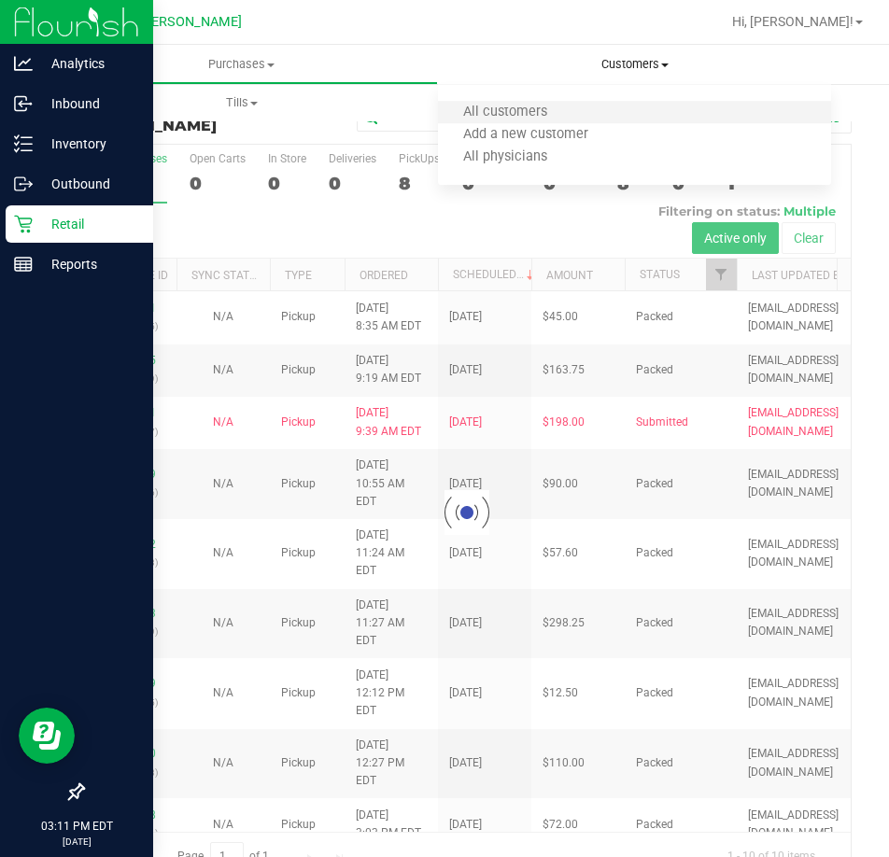
click at [595, 110] on li "All customers" at bounding box center [634, 113] width 393 height 22
click at [527, 112] on span "All customers" at bounding box center [505, 113] width 135 height 16
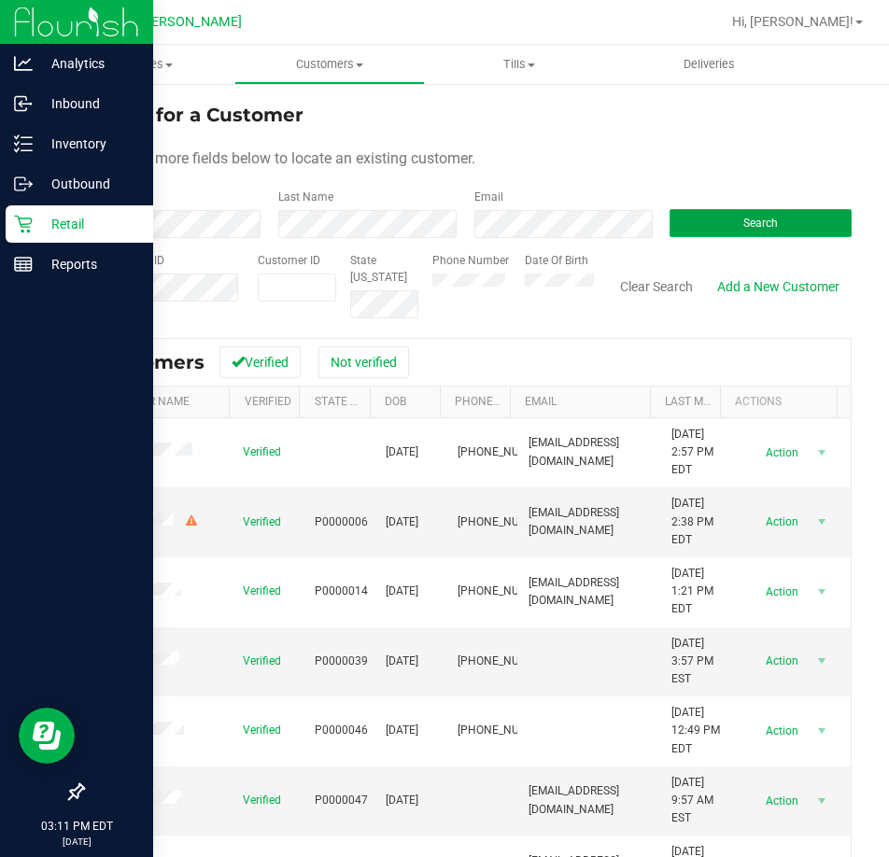
click at [806, 217] on button "Search" at bounding box center [761, 223] width 182 height 28
